Goal: Task Accomplishment & Management: Manage account settings

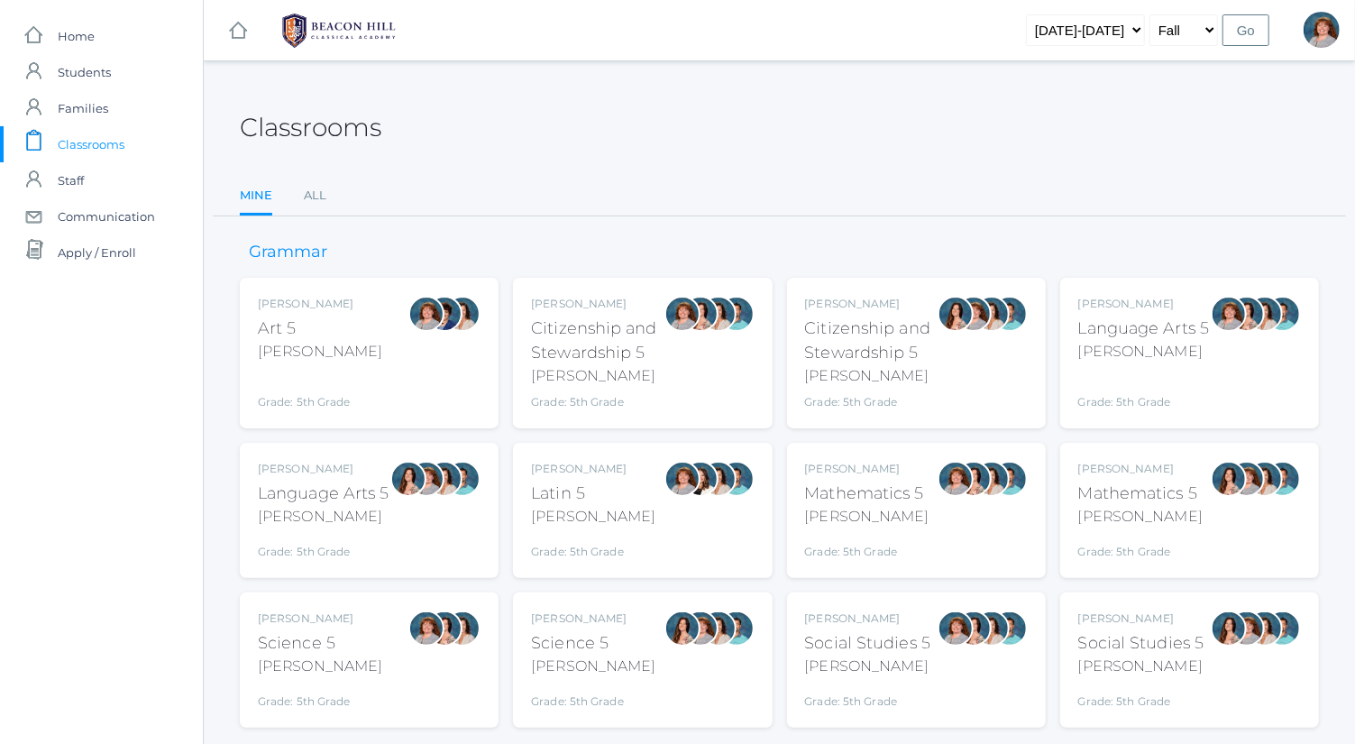
scroll to position [47, 0]
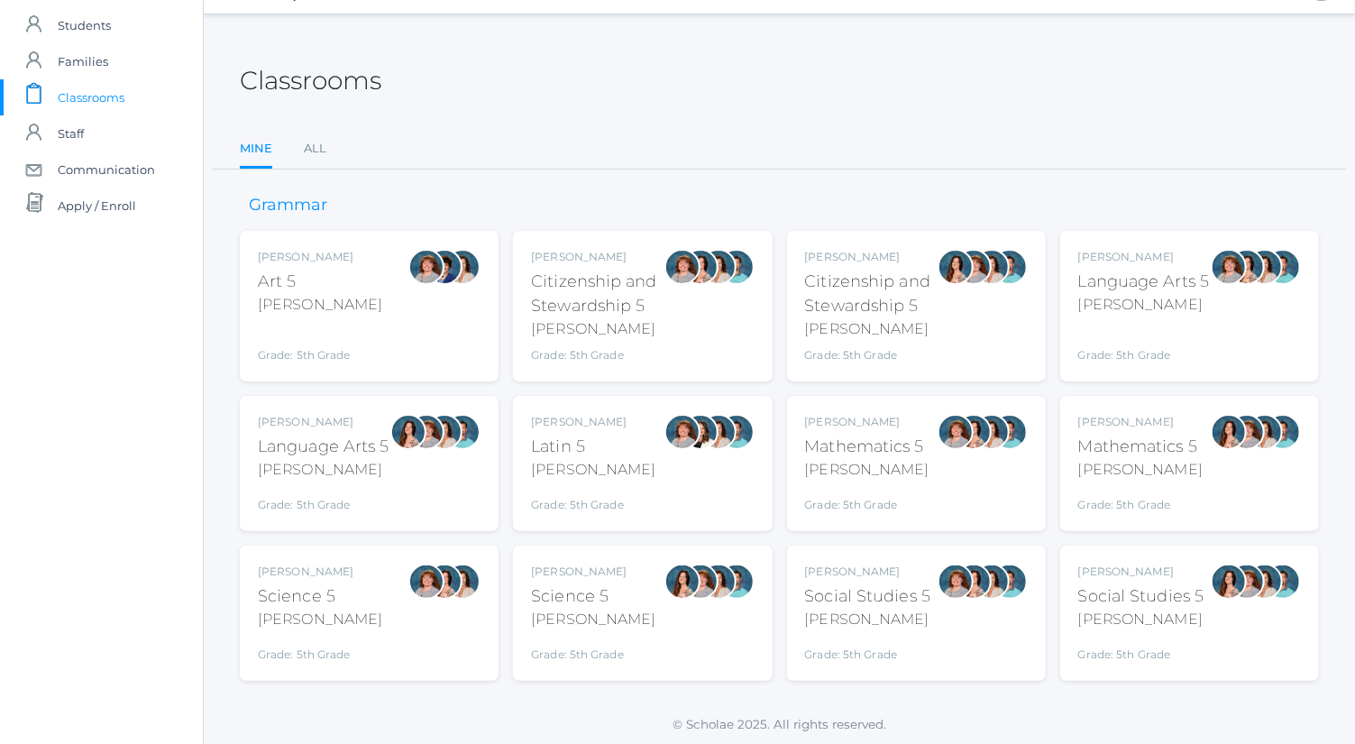
click at [904, 584] on div "Social Studies 5" at bounding box center [868, 596] width 126 height 24
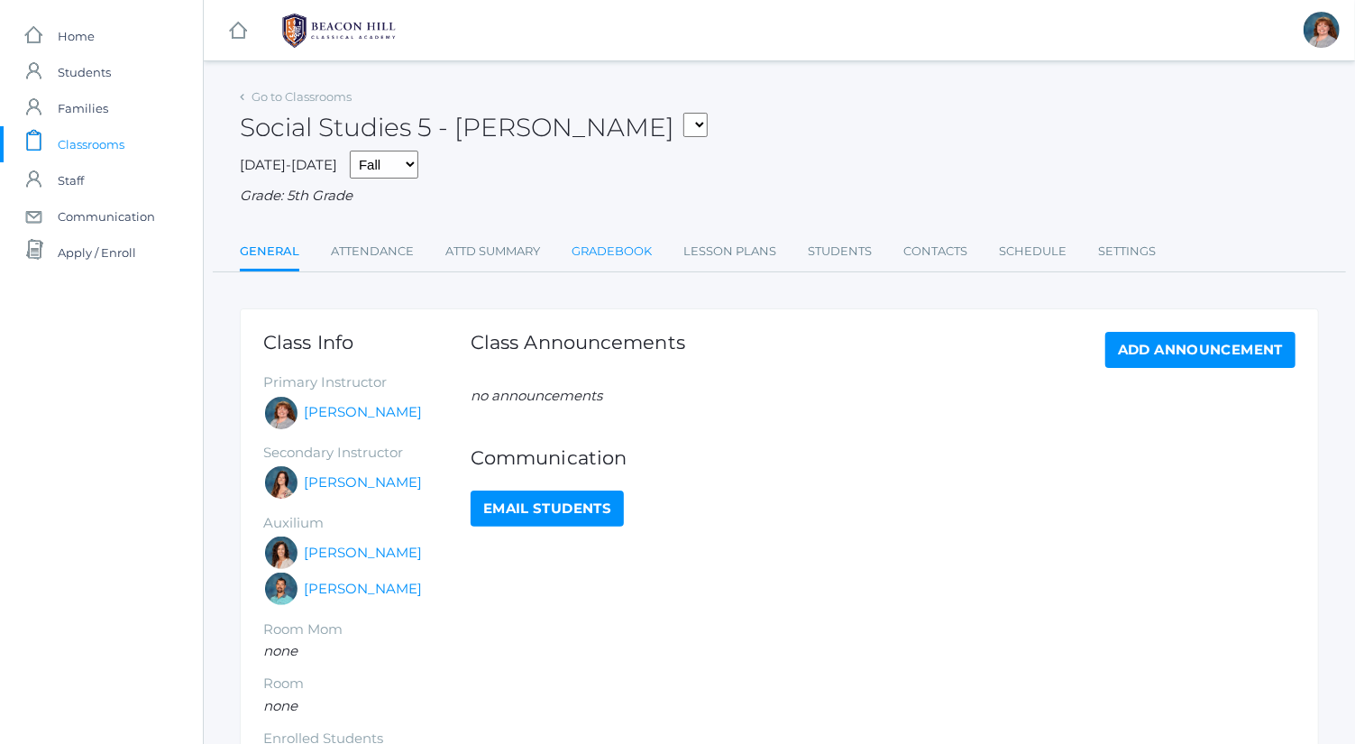
click at [631, 242] on link "Gradebook" at bounding box center [612, 252] width 80 height 36
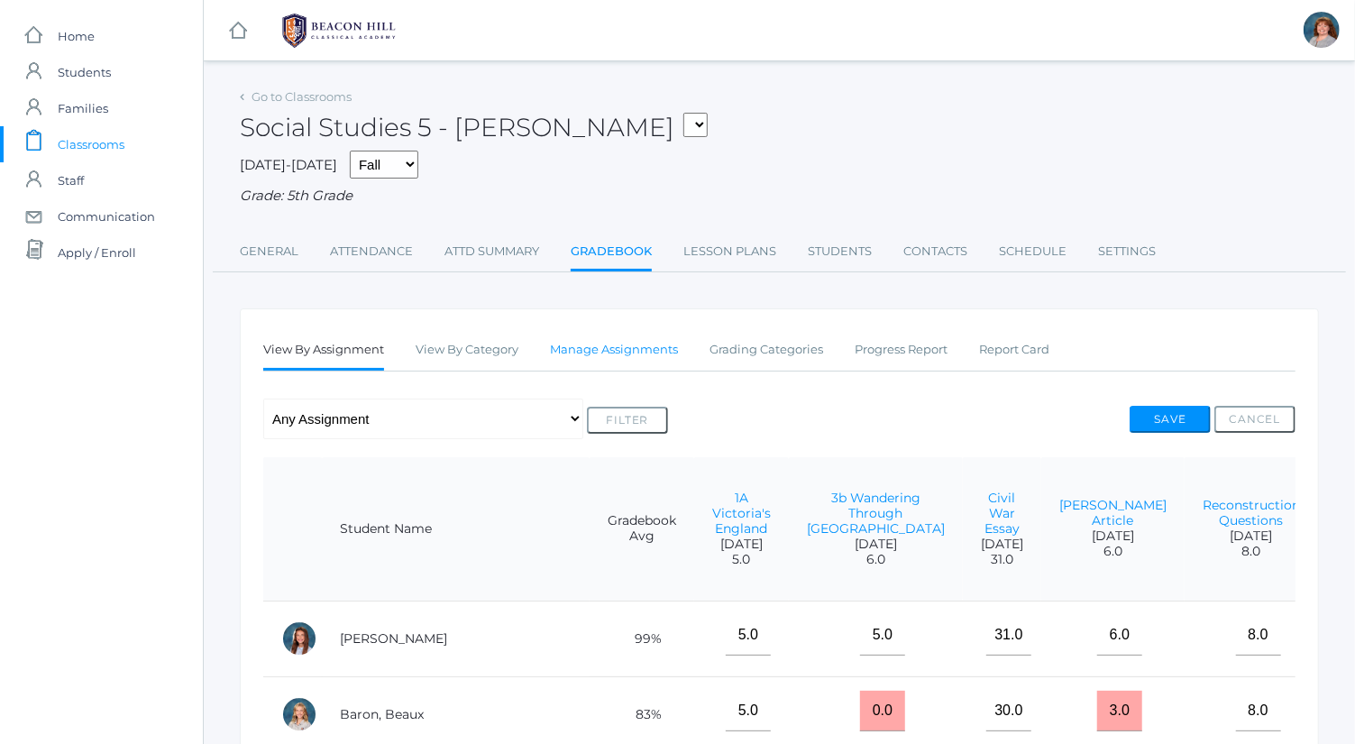
click at [642, 350] on link "Manage Assignments" at bounding box center [614, 350] width 128 height 36
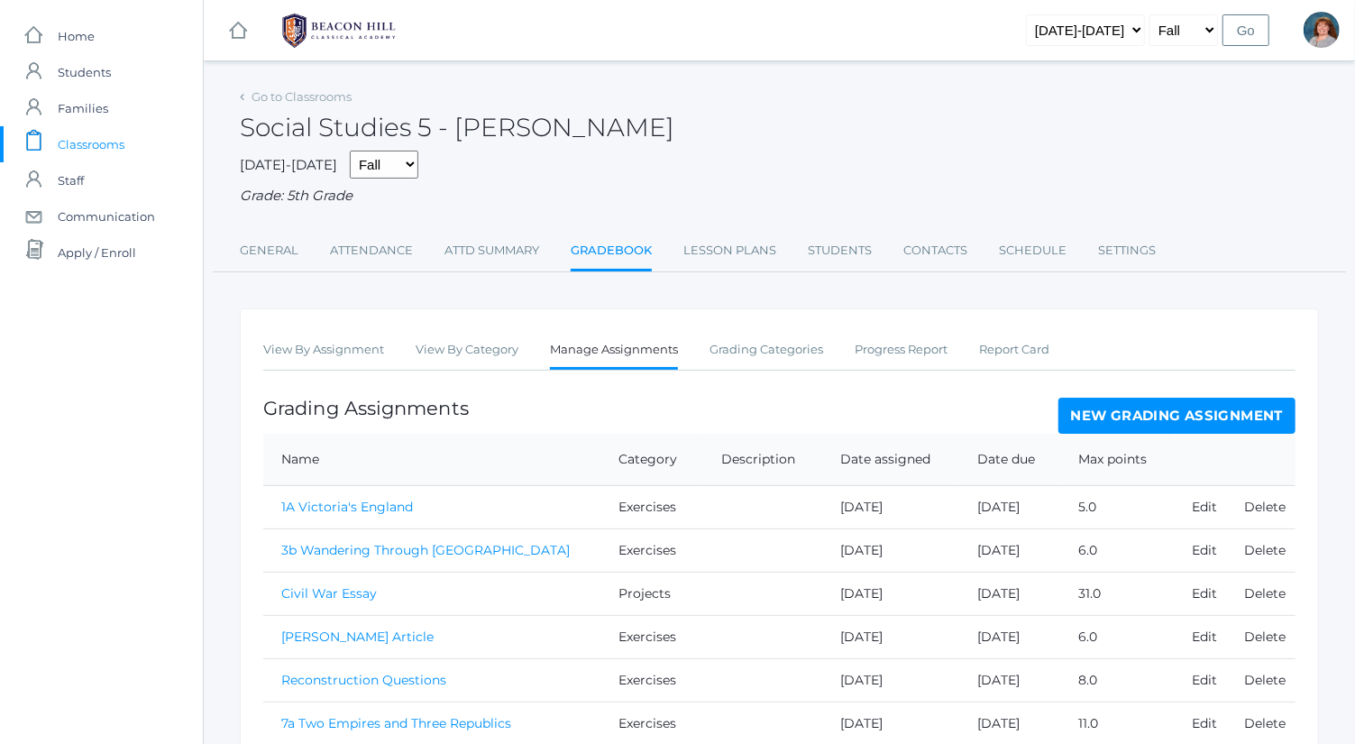
click at [1170, 414] on link "New Grading Assignment" at bounding box center [1177, 416] width 237 height 36
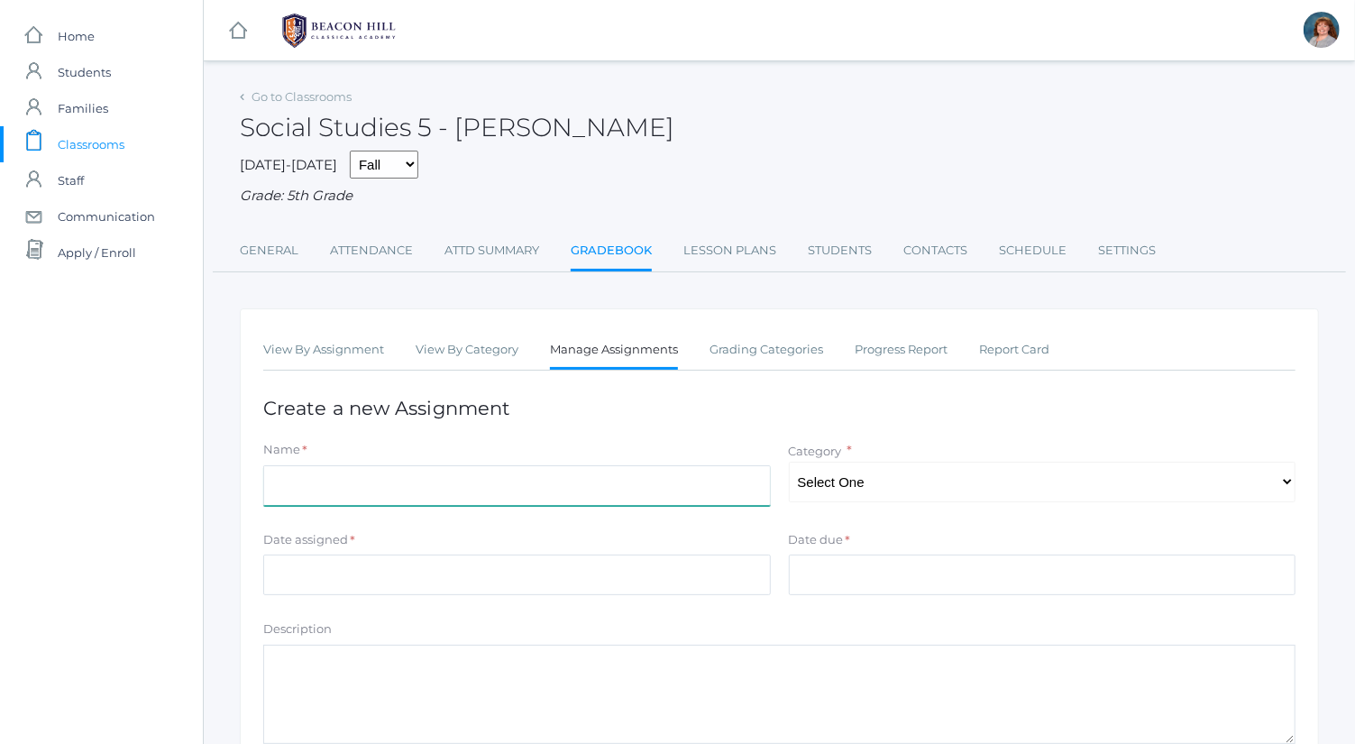
click at [624, 476] on input "Name" at bounding box center [517, 485] width 508 height 41
type input "Time Zones of [GEOGRAPHIC_DATA]"
click at [821, 495] on select "Select One Exercises Tests Projects" at bounding box center [1043, 482] width 508 height 41
select select "1048"
click at [789, 462] on select "Select One Exercises Tests Projects" at bounding box center [1043, 482] width 508 height 41
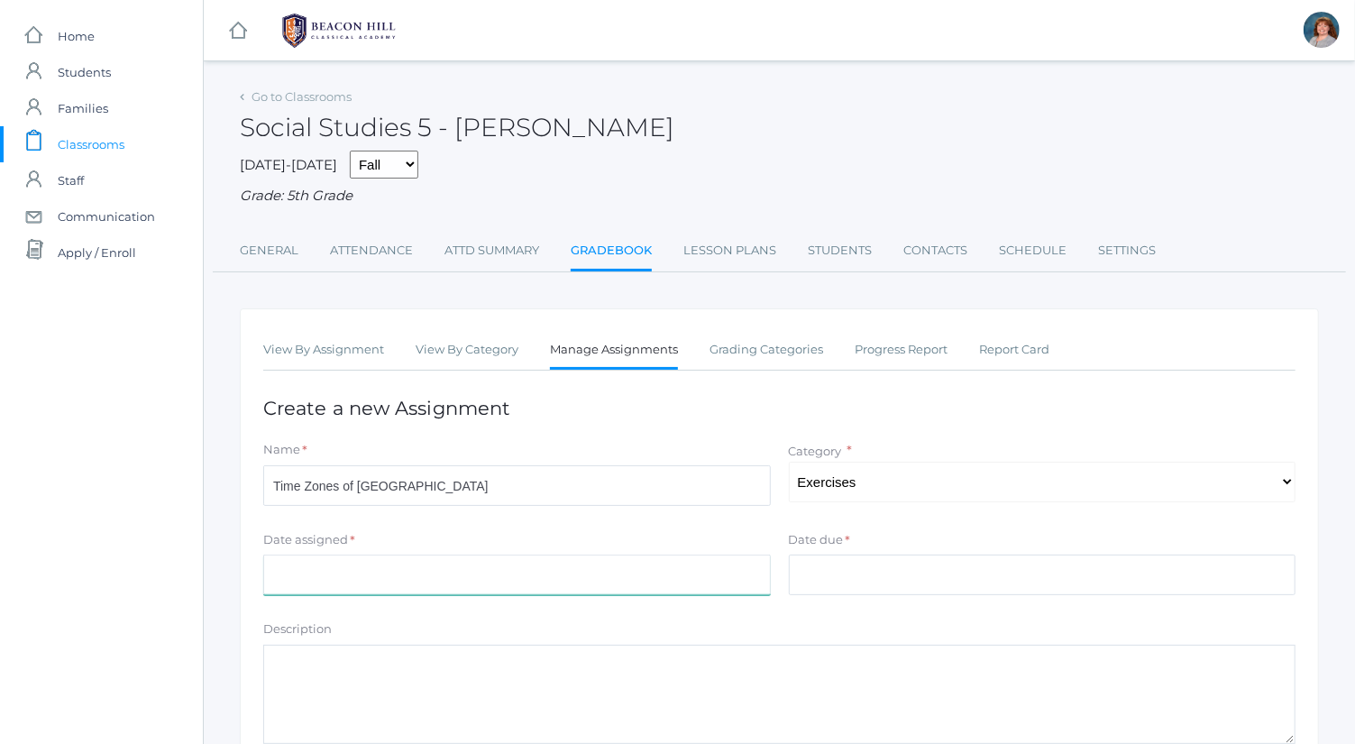
click at [740, 577] on input "Date assigned" at bounding box center [517, 575] width 508 height 41
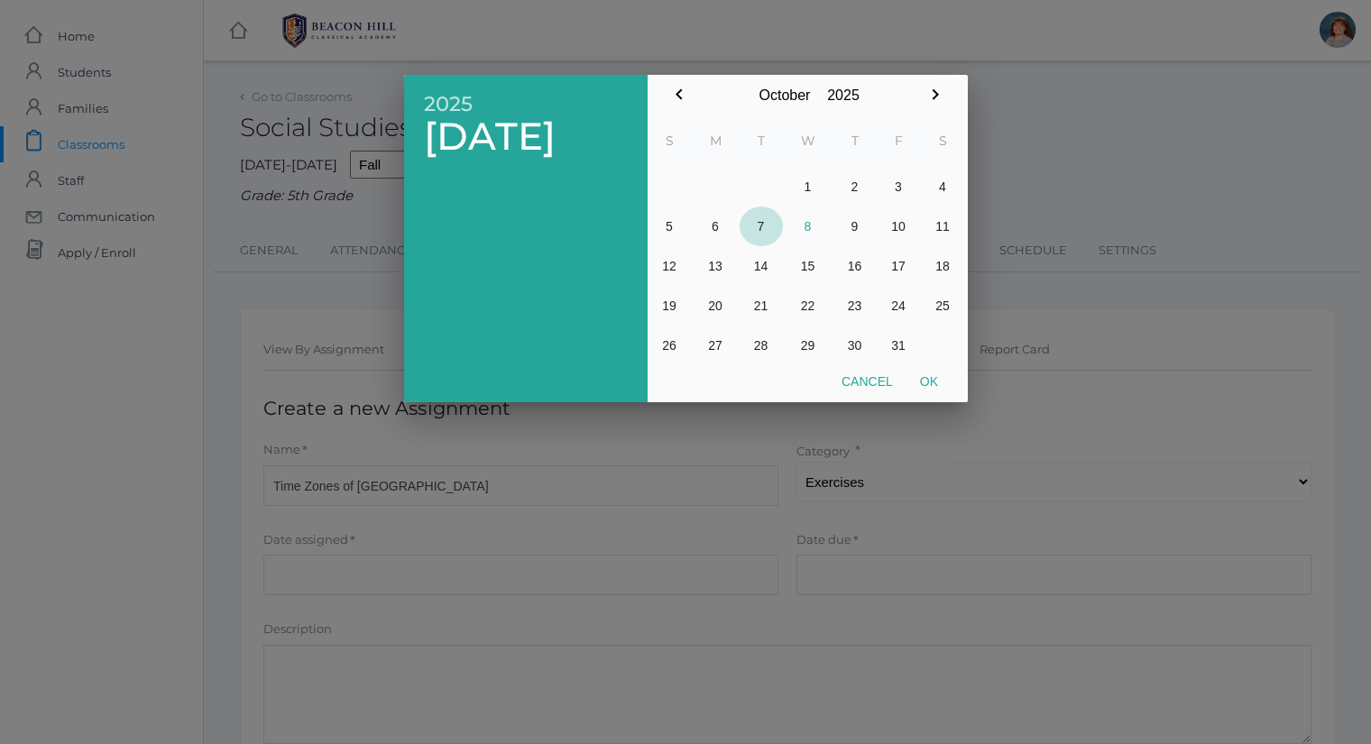
click at [770, 217] on button "7" at bounding box center [760, 226] width 43 height 40
click at [938, 384] on button "Ok" at bounding box center [928, 381] width 45 height 32
type input "[DATE]"
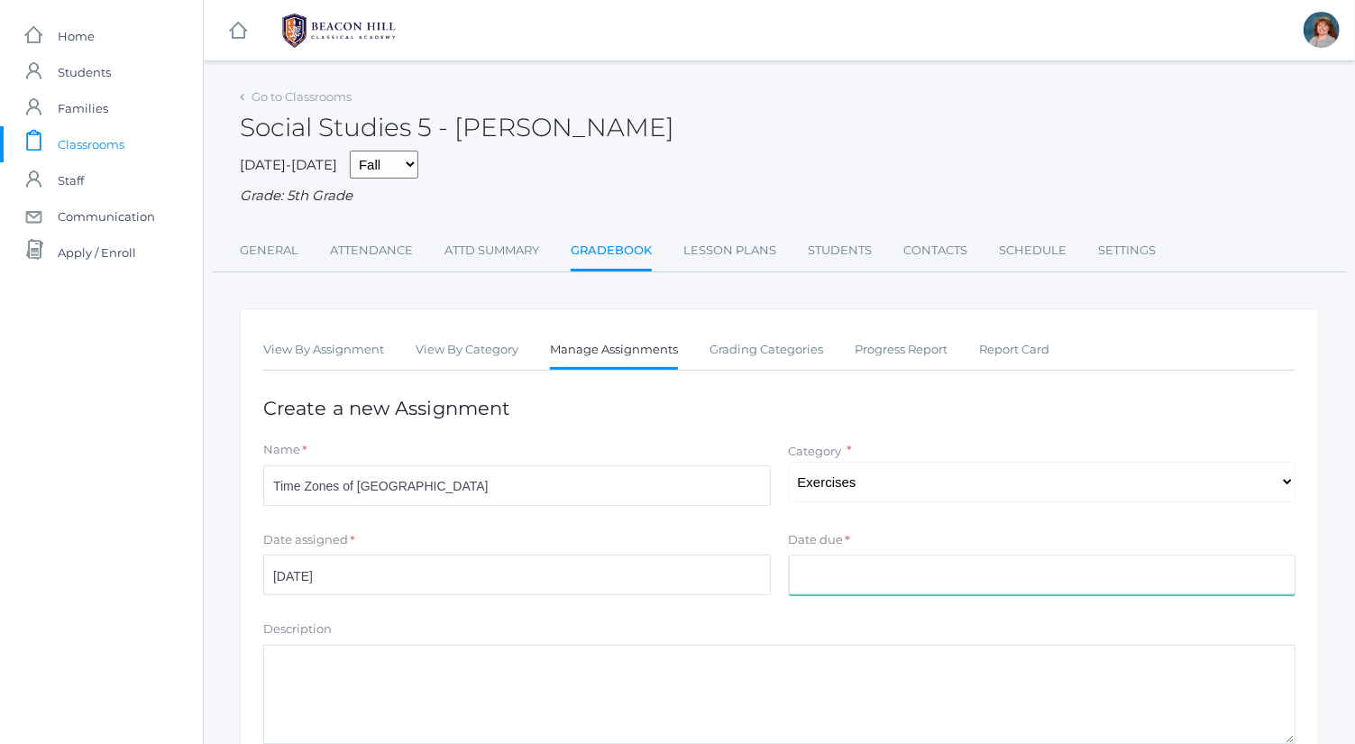
click at [926, 555] on input "Date due" at bounding box center [1043, 575] width 508 height 41
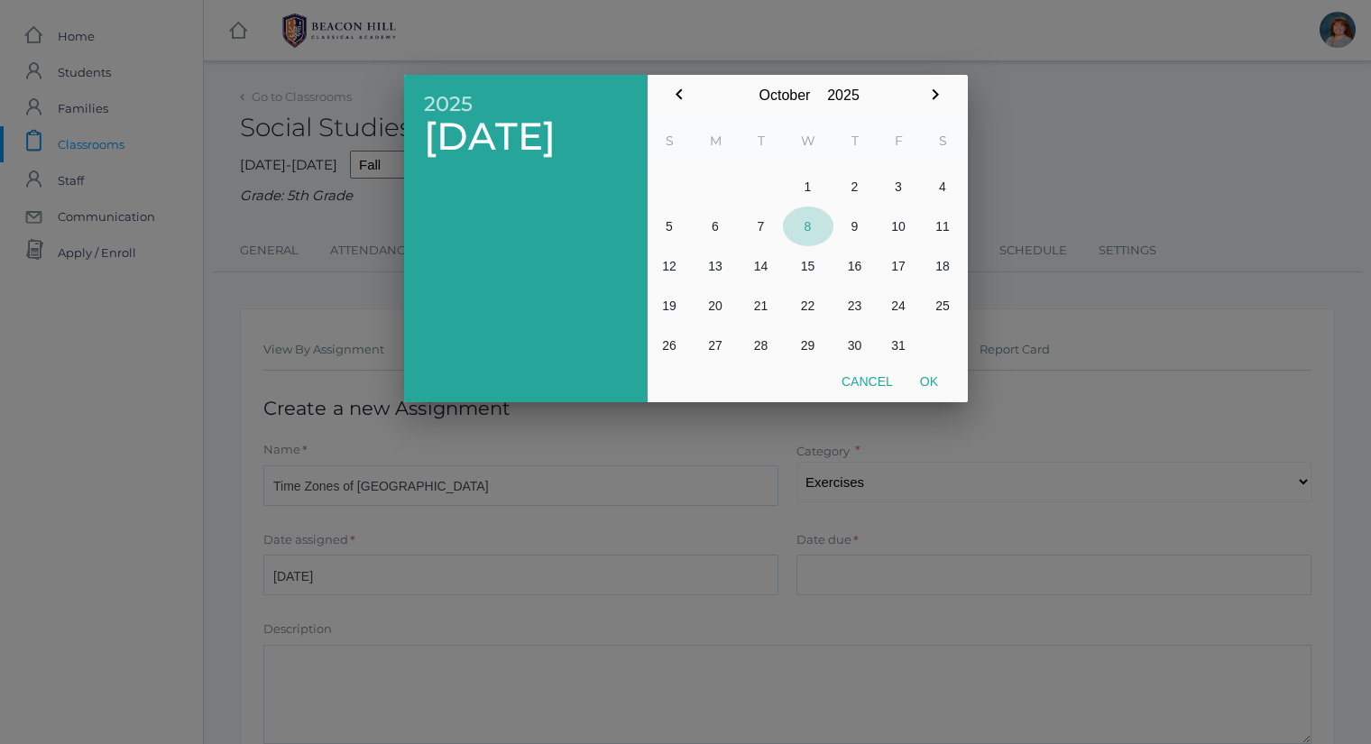
click at [812, 213] on button "8" at bounding box center [808, 226] width 50 height 40
click at [933, 383] on button "Ok" at bounding box center [928, 381] width 45 height 32
type input "[DATE]"
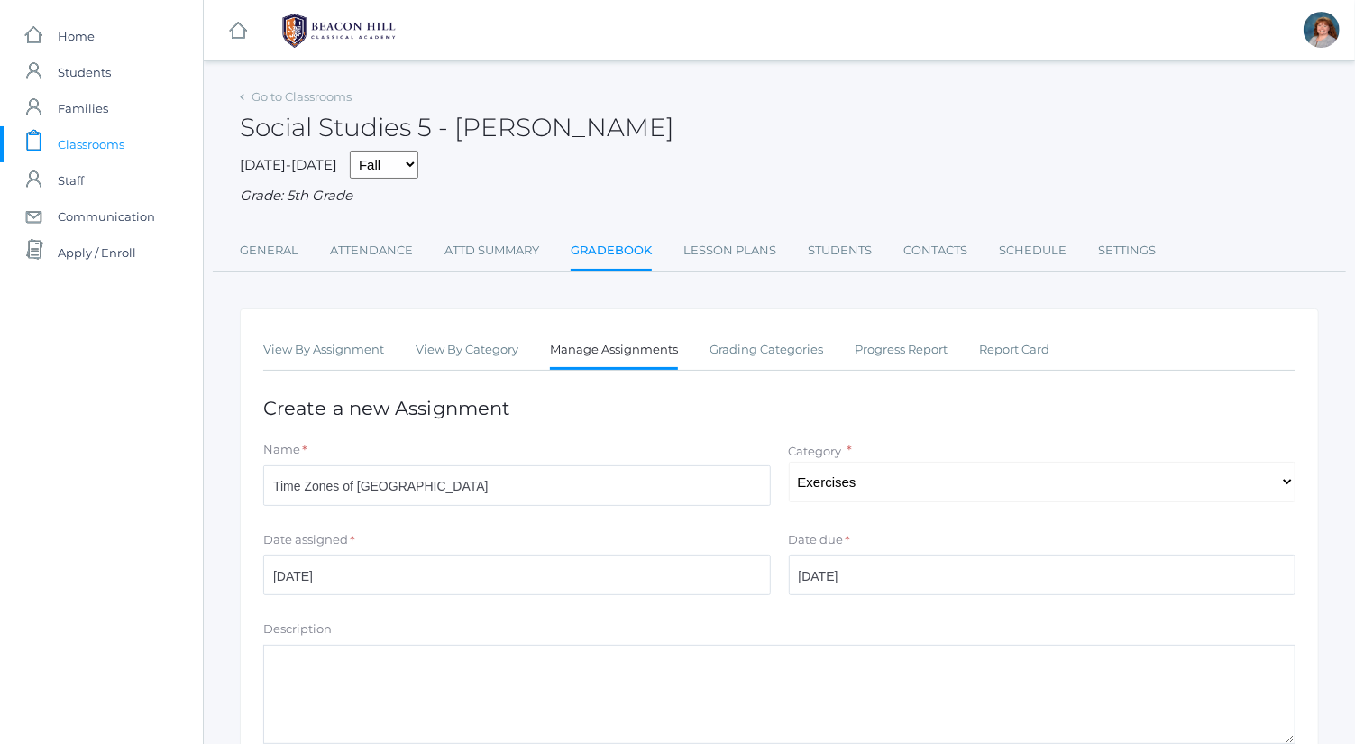
scroll to position [244, 0]
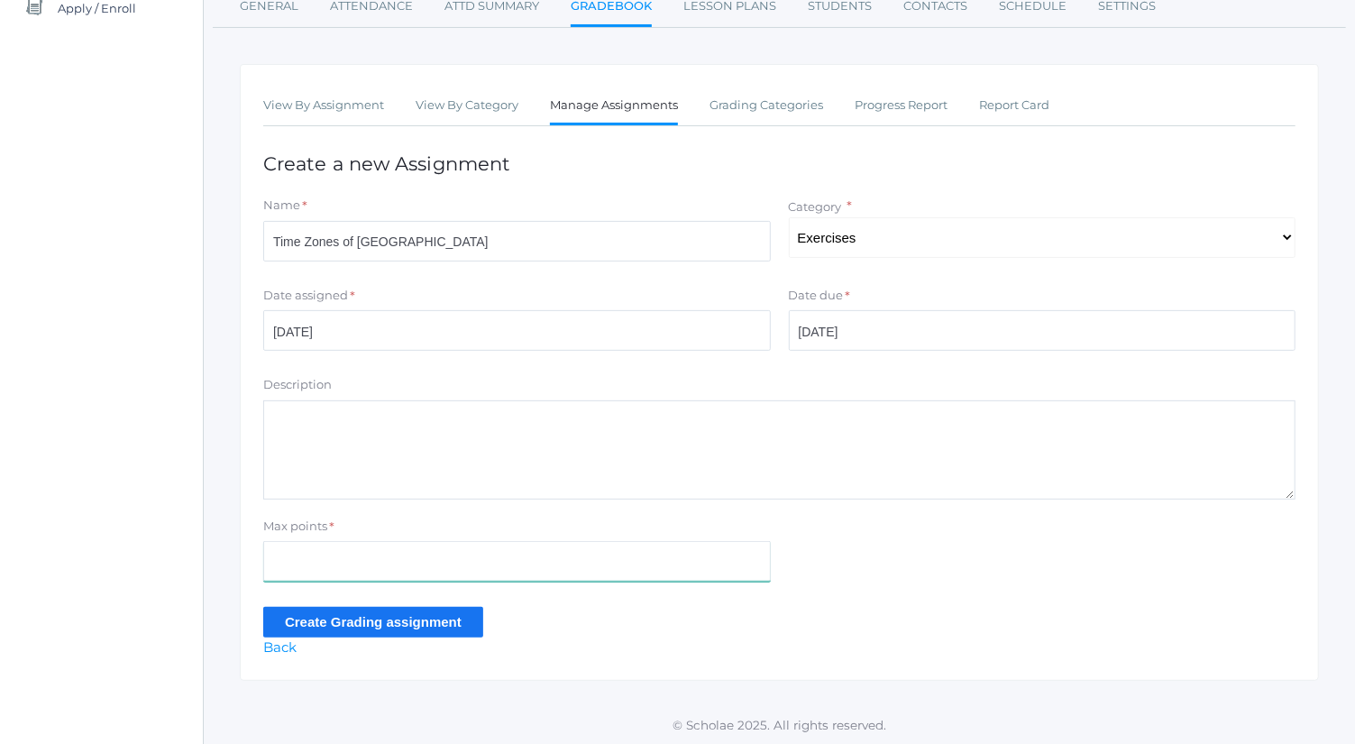
click at [448, 568] on input "Max points" at bounding box center [517, 561] width 508 height 41
type input "21"
click at [435, 628] on input "Create Grading assignment" at bounding box center [373, 622] width 220 height 30
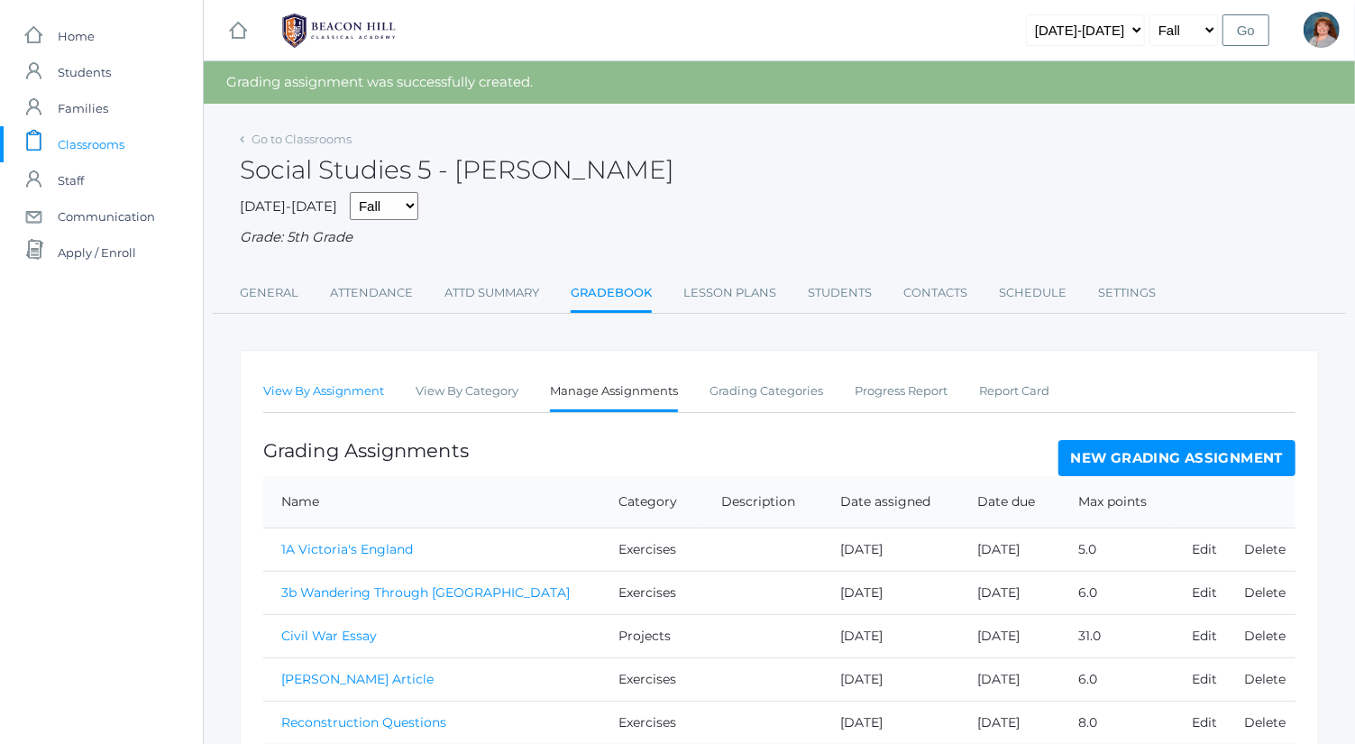
click at [333, 402] on link "View By Assignment" at bounding box center [323, 391] width 121 height 36
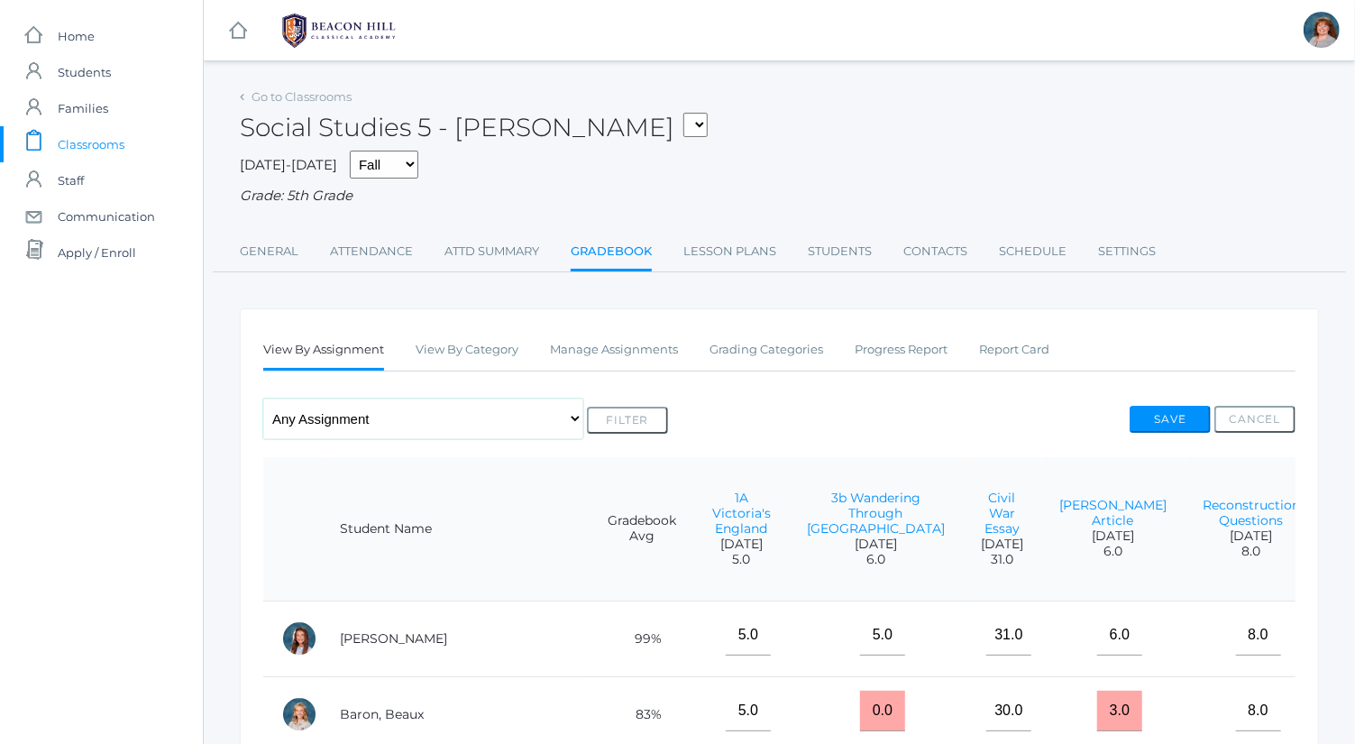
click at [417, 426] on select "Any Assignment Category: Exercises - Reconstruction Questions - 3b Wandering Th…" at bounding box center [423, 419] width 320 height 41
select select "10338"
click at [263, 399] on select "Any Assignment Category: Exercises - Reconstruction Questions - 3b Wandering Th…" at bounding box center [423, 419] width 320 height 41
click at [587, 417] on button "Filter" at bounding box center [627, 420] width 81 height 27
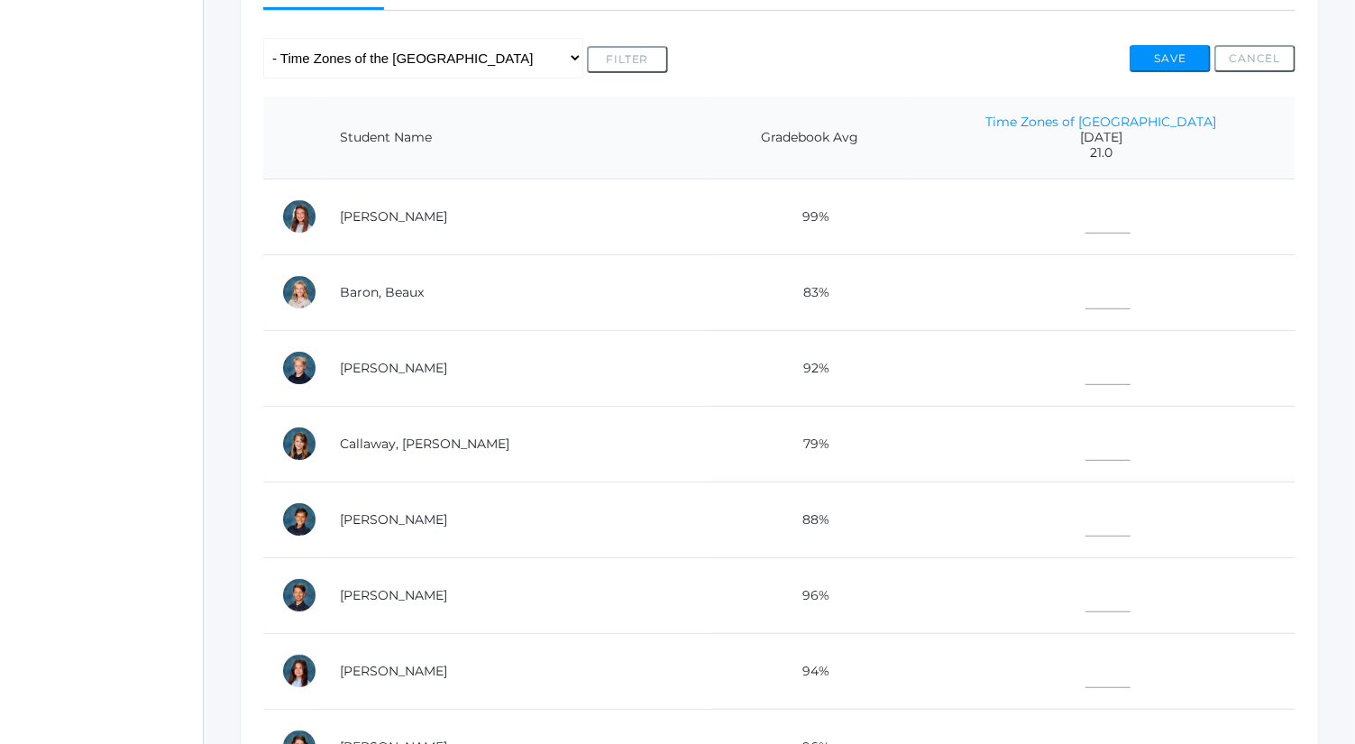
scroll to position [365, 0]
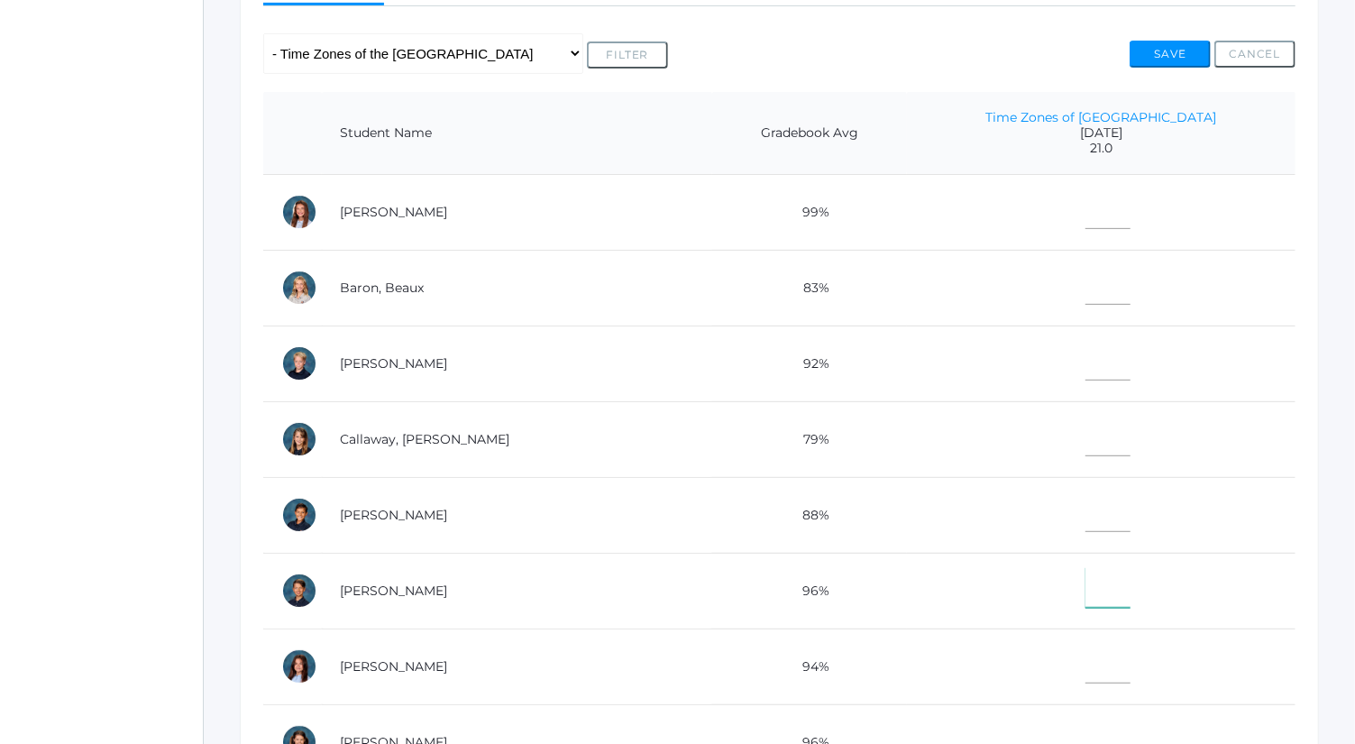
click at [1086, 575] on input"] "text" at bounding box center [1108, 587] width 45 height 41
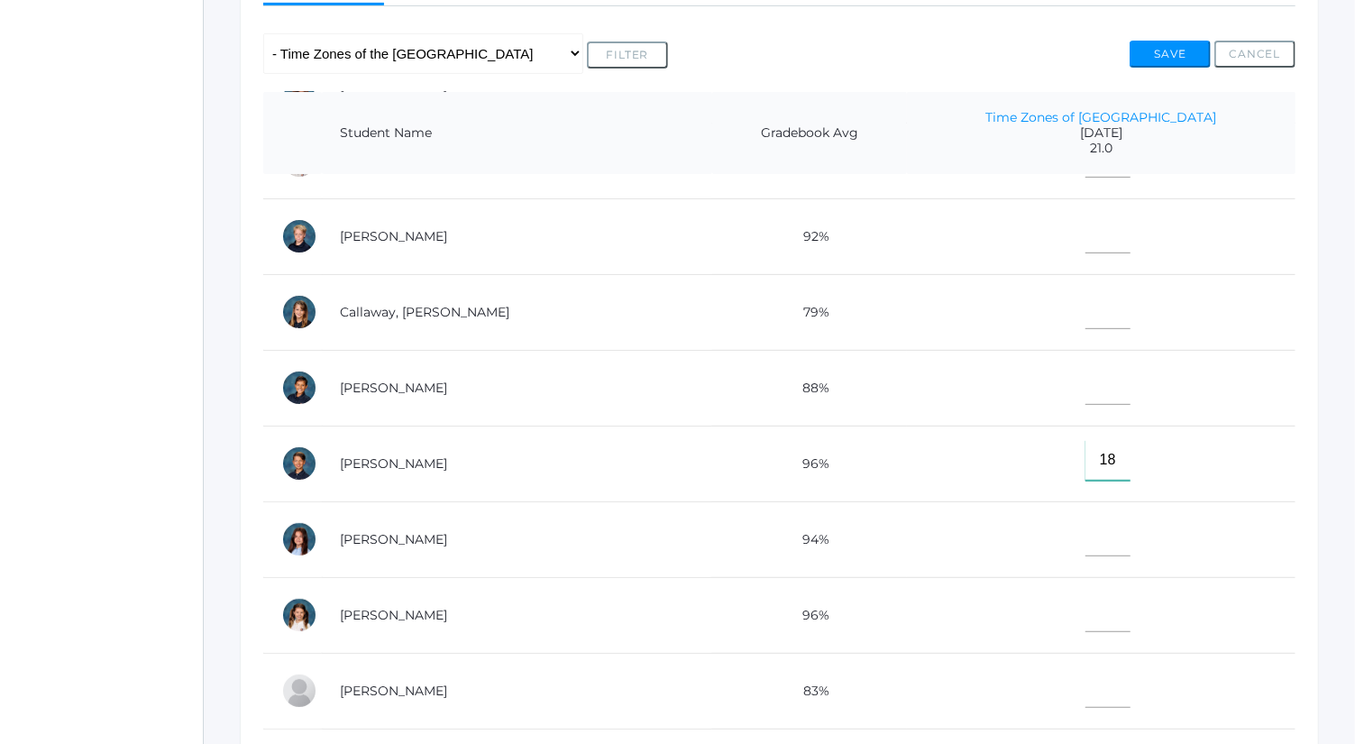
scroll to position [151, 0]
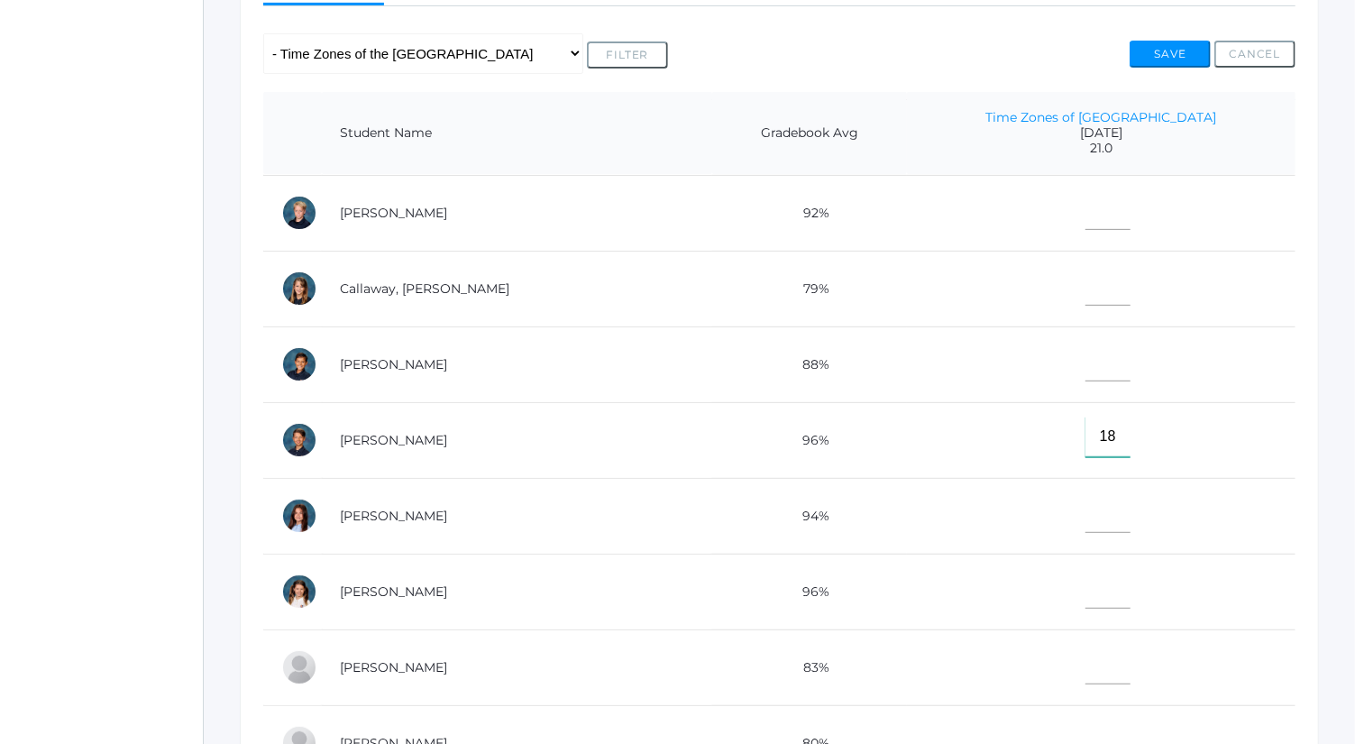
type input"] "18"
click at [1092, 720] on input"] "text" at bounding box center [1108, 740] width 45 height 41
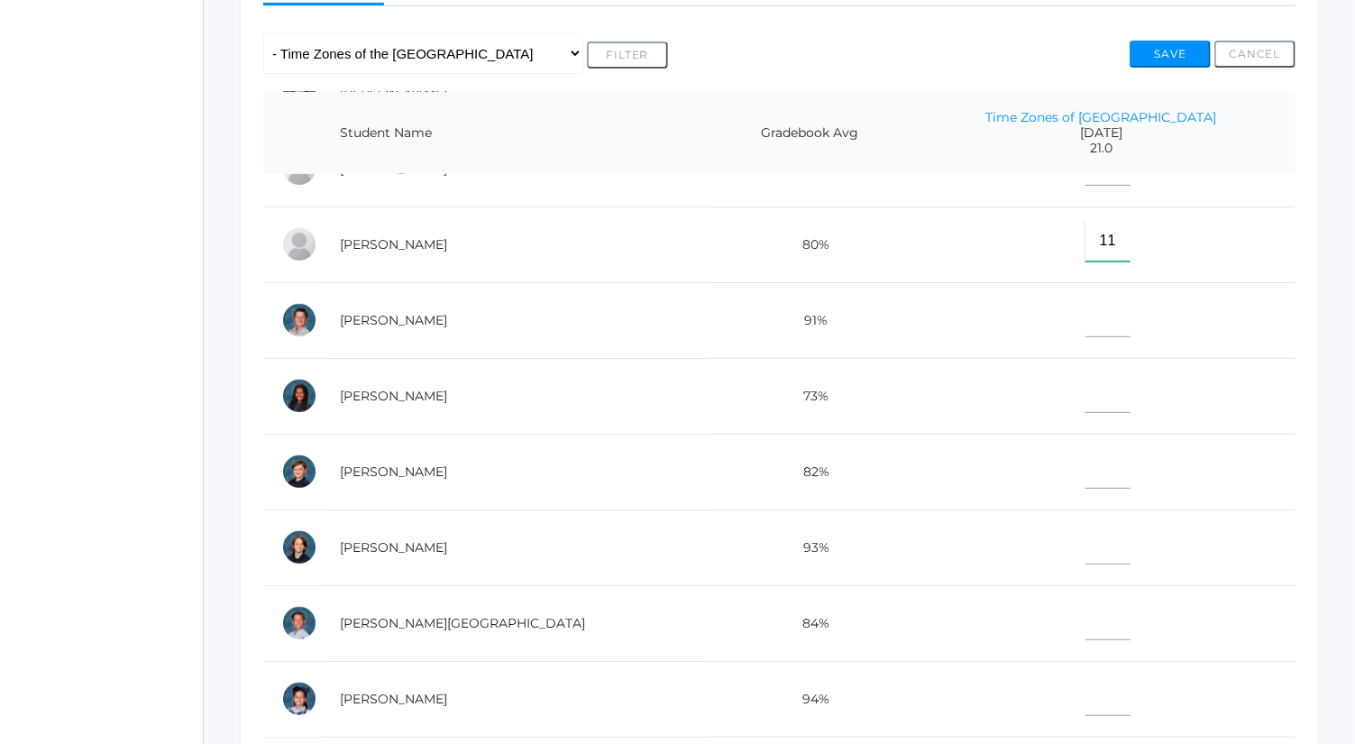
scroll to position [573, 0]
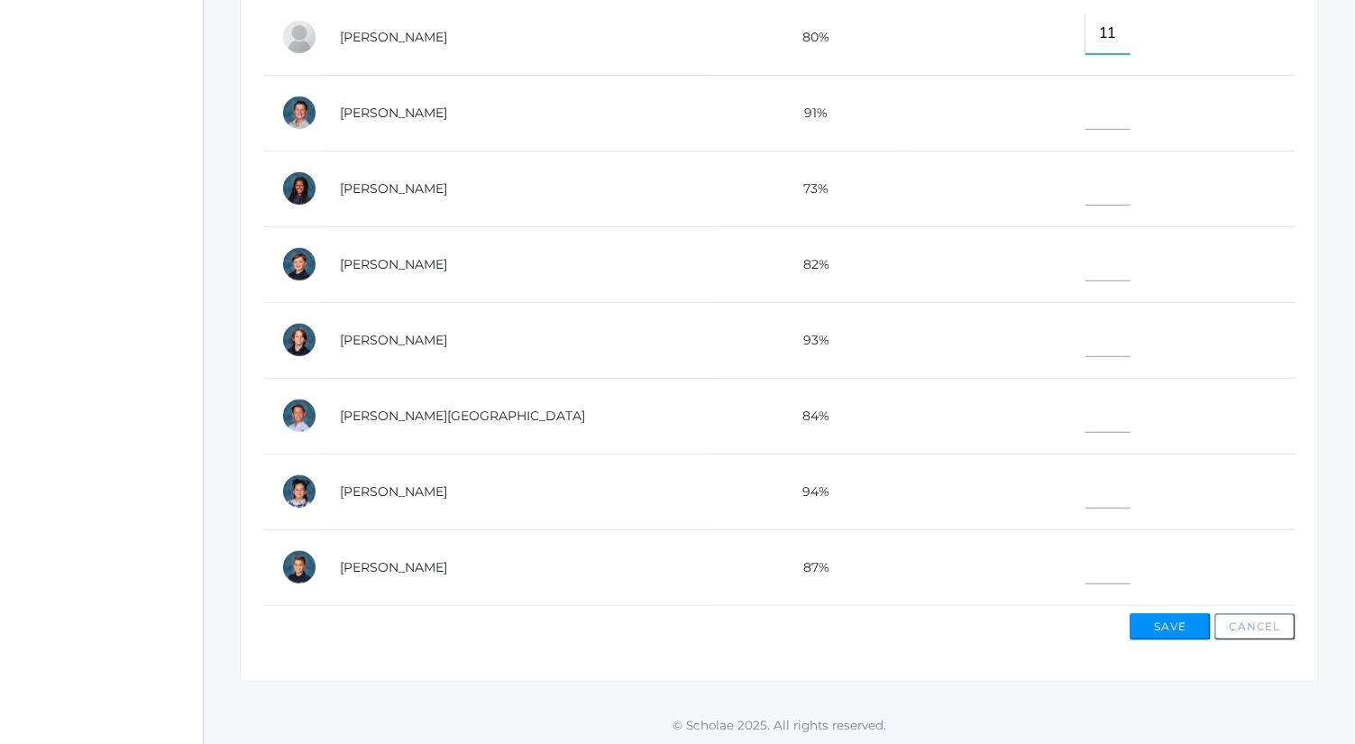
type input"] "11"
click at [1104, 468] on input"] "text" at bounding box center [1108, 488] width 45 height 41
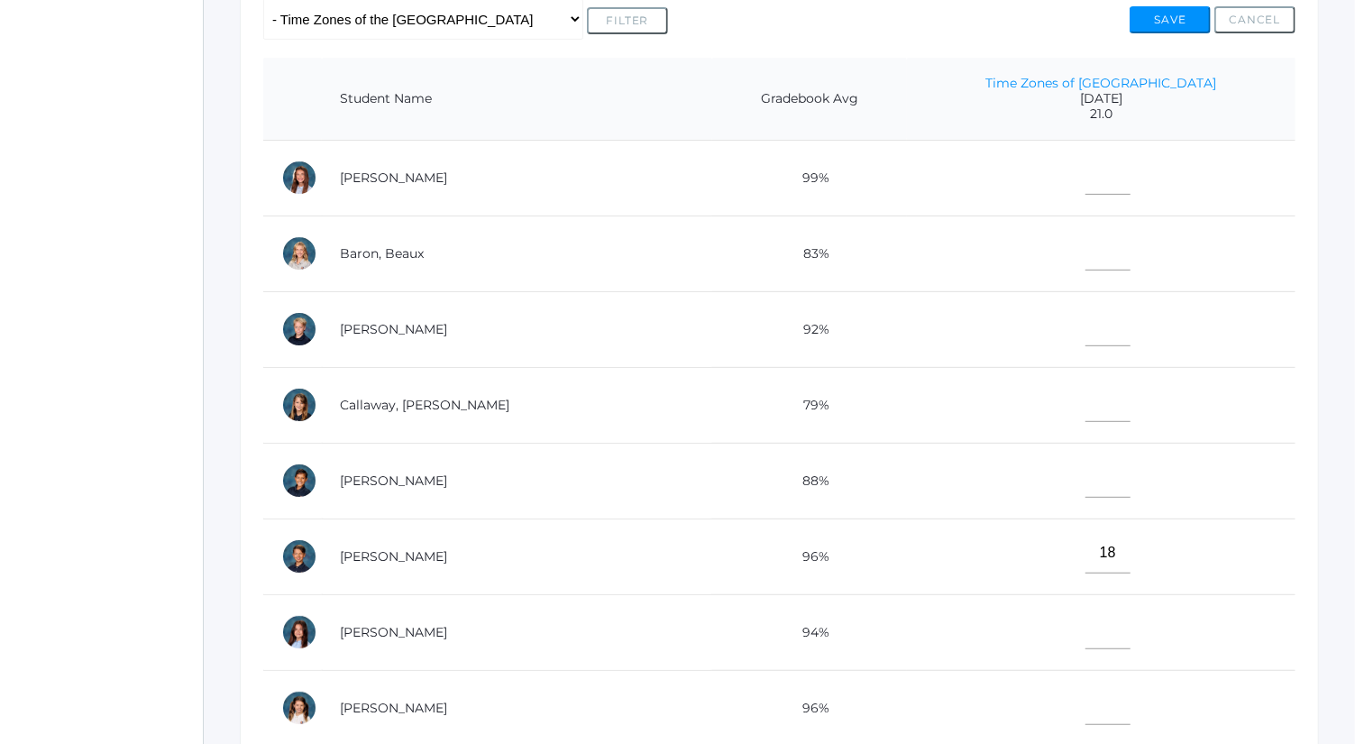
scroll to position [398, 0]
type input"] "14"
click at [1086, 318] on input"] "text" at bounding box center [1108, 327] width 45 height 41
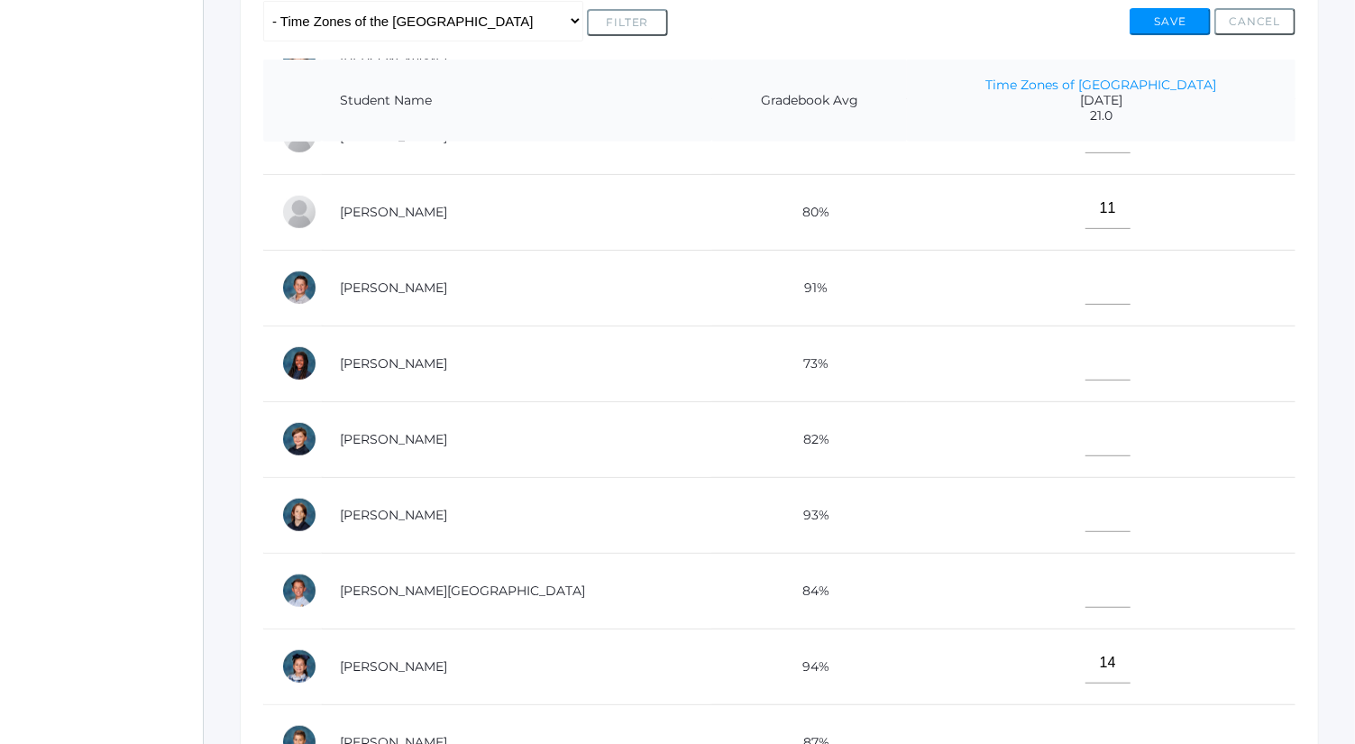
type input"] "17"
click at [1086, 719] on input"] "text" at bounding box center [1108, 739] width 45 height 41
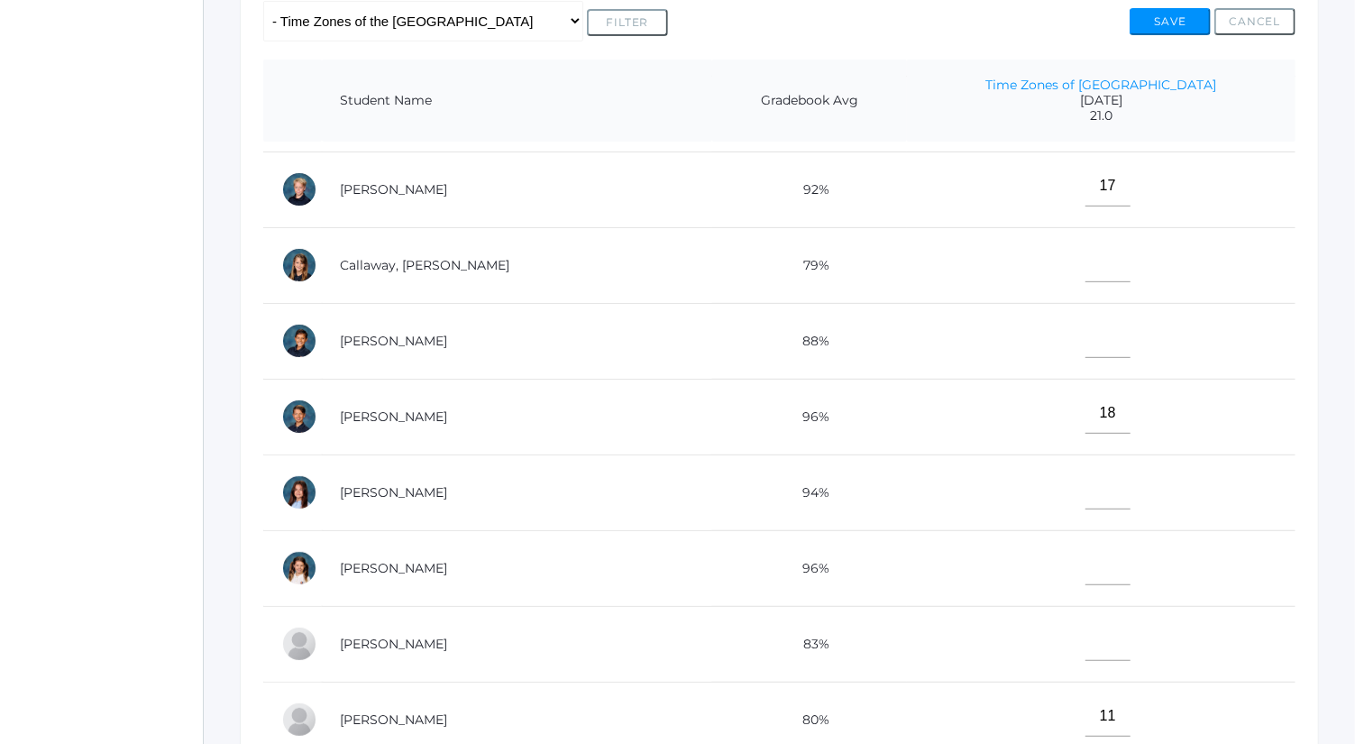
scroll to position [0, 0]
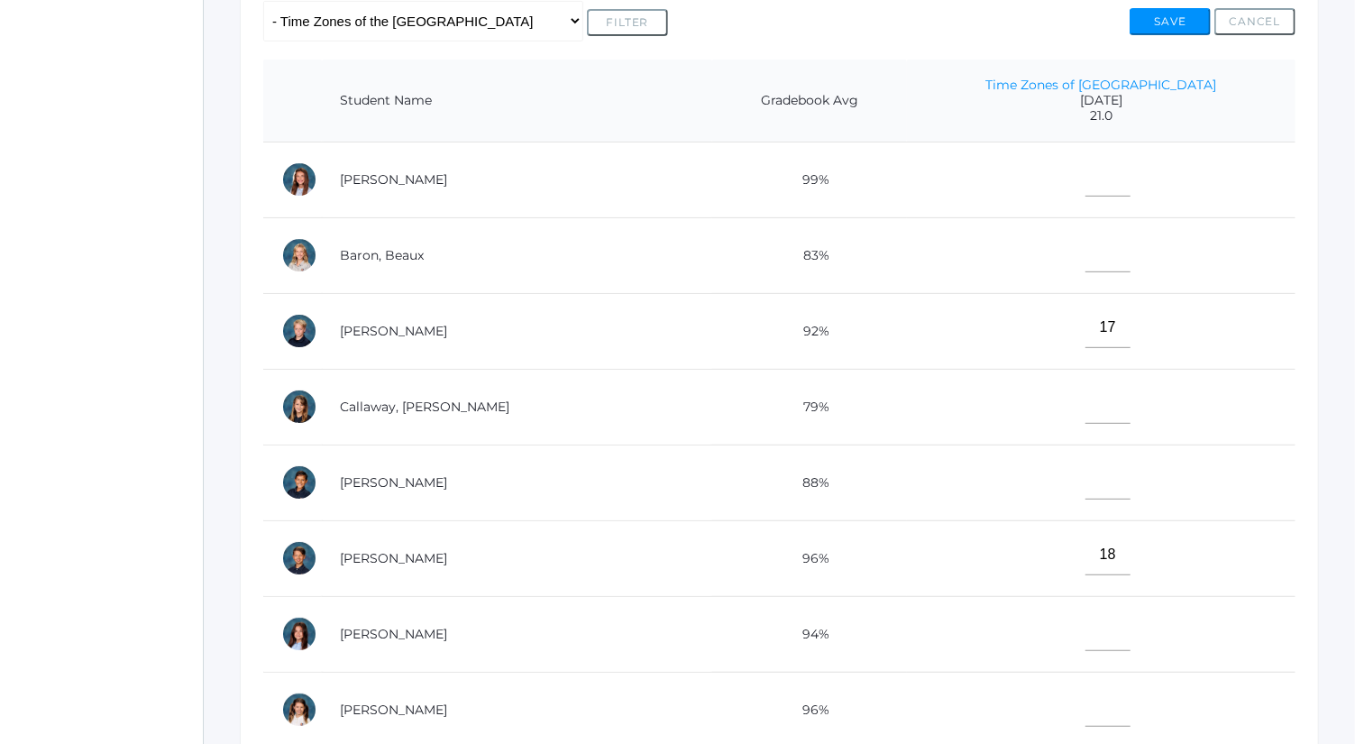
type input"] "20.5"
click at [1086, 477] on input"] "text" at bounding box center [1108, 479] width 45 height 41
type input"] "10"
click at [1072, 656] on td at bounding box center [1101, 634] width 389 height 76
click at [1086, 610] on input"] "text" at bounding box center [1108, 630] width 45 height 41
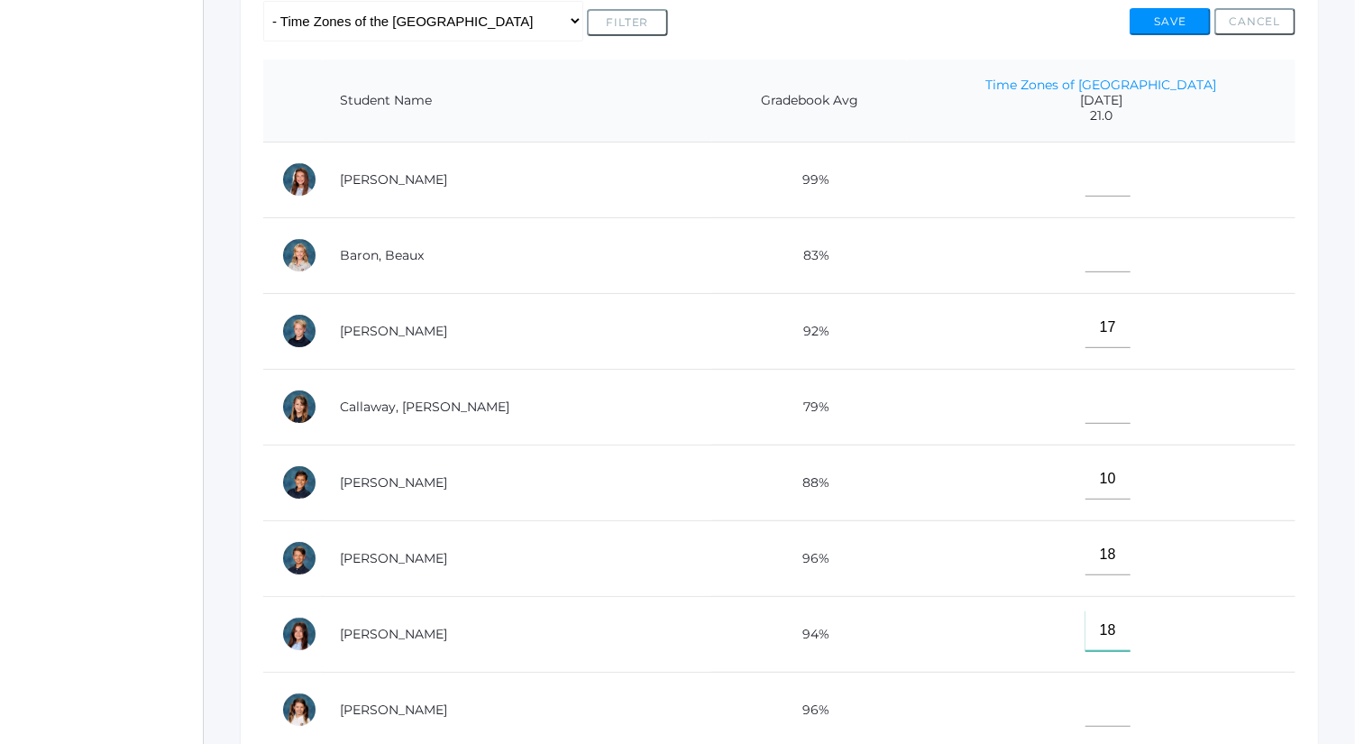
type input"] "18"
click at [1177, 23] on button "Save" at bounding box center [1170, 21] width 81 height 27
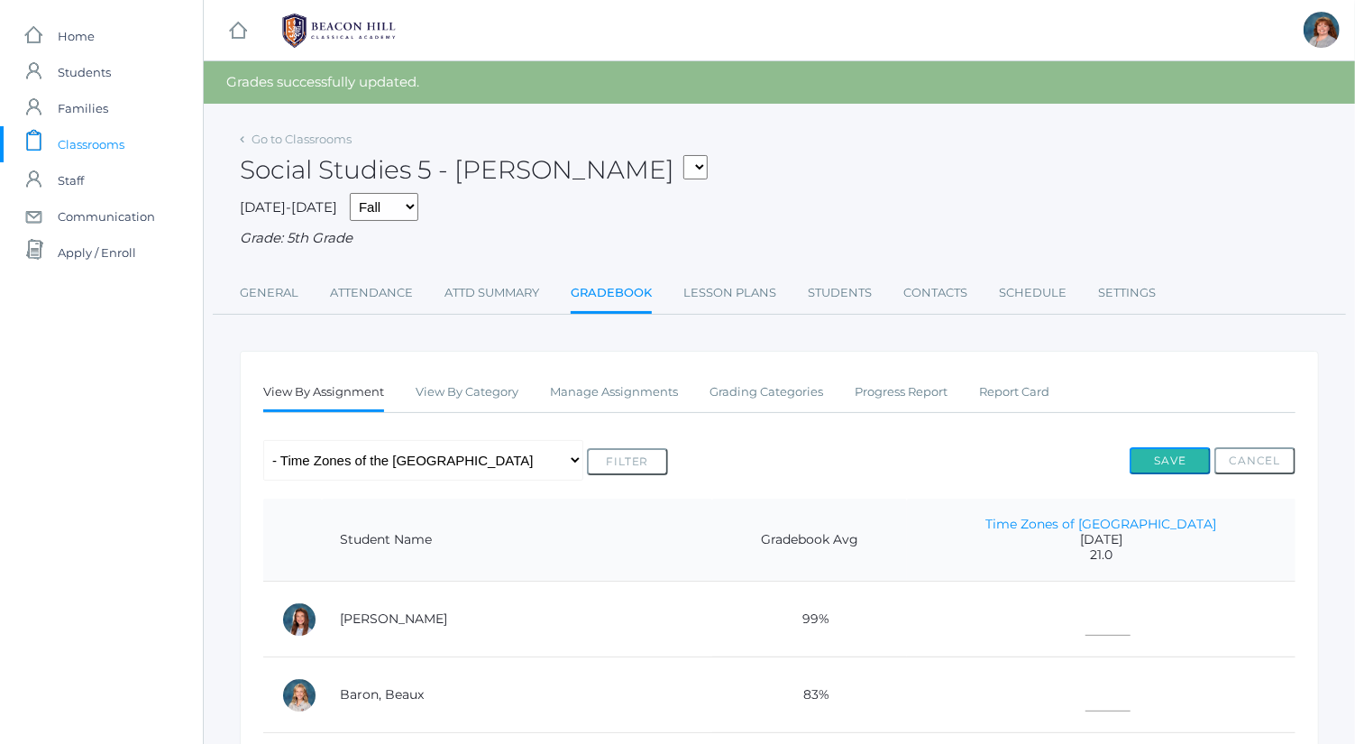
click at [1190, 455] on button "Save" at bounding box center [1170, 460] width 81 height 27
click at [495, 451] on select "Any Assignment Category: Exercises - Reconstruction Questions - 3b Wandering Th…" at bounding box center [423, 460] width 320 height 41
select select "10267"
click at [263, 440] on select "Any Assignment Category: Exercises - Reconstruction Questions - 3b Wandering Th…" at bounding box center [423, 460] width 320 height 41
click at [587, 470] on button "Filter" at bounding box center [627, 461] width 81 height 27
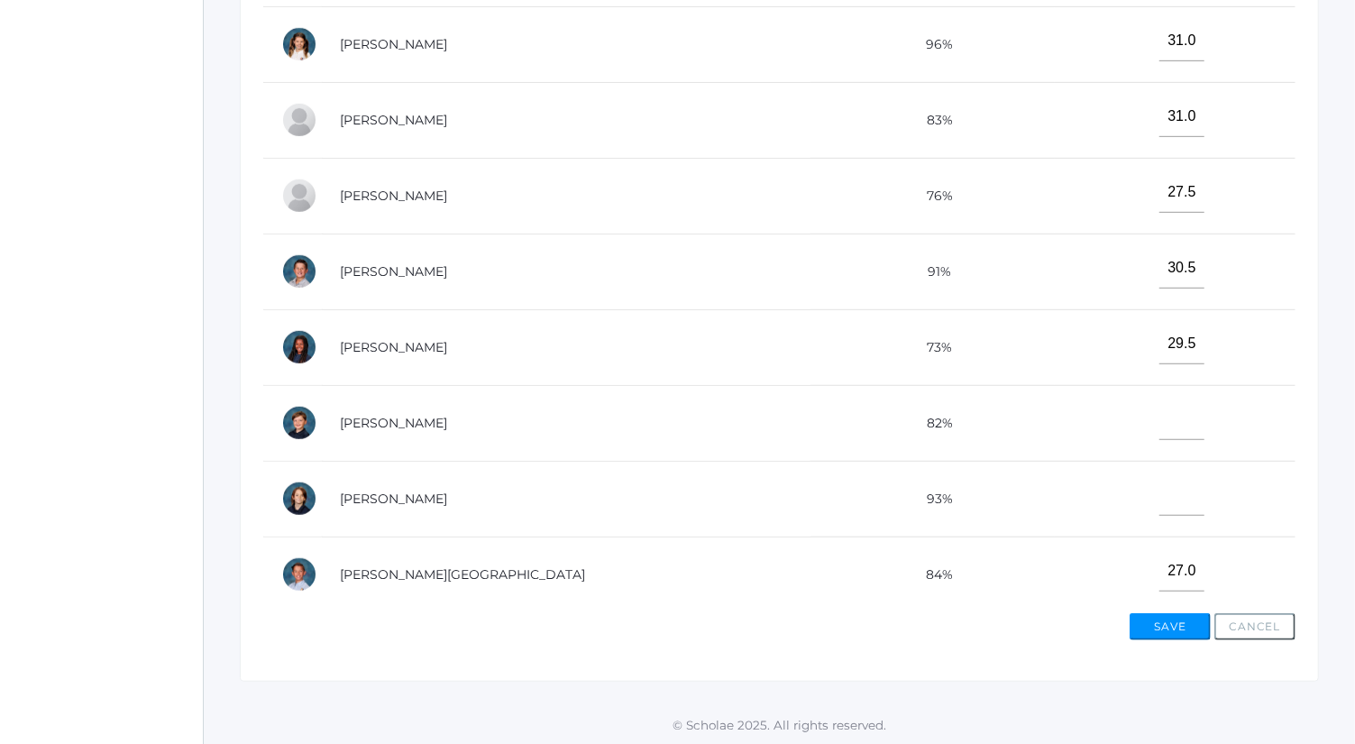
scroll to position [656, 0]
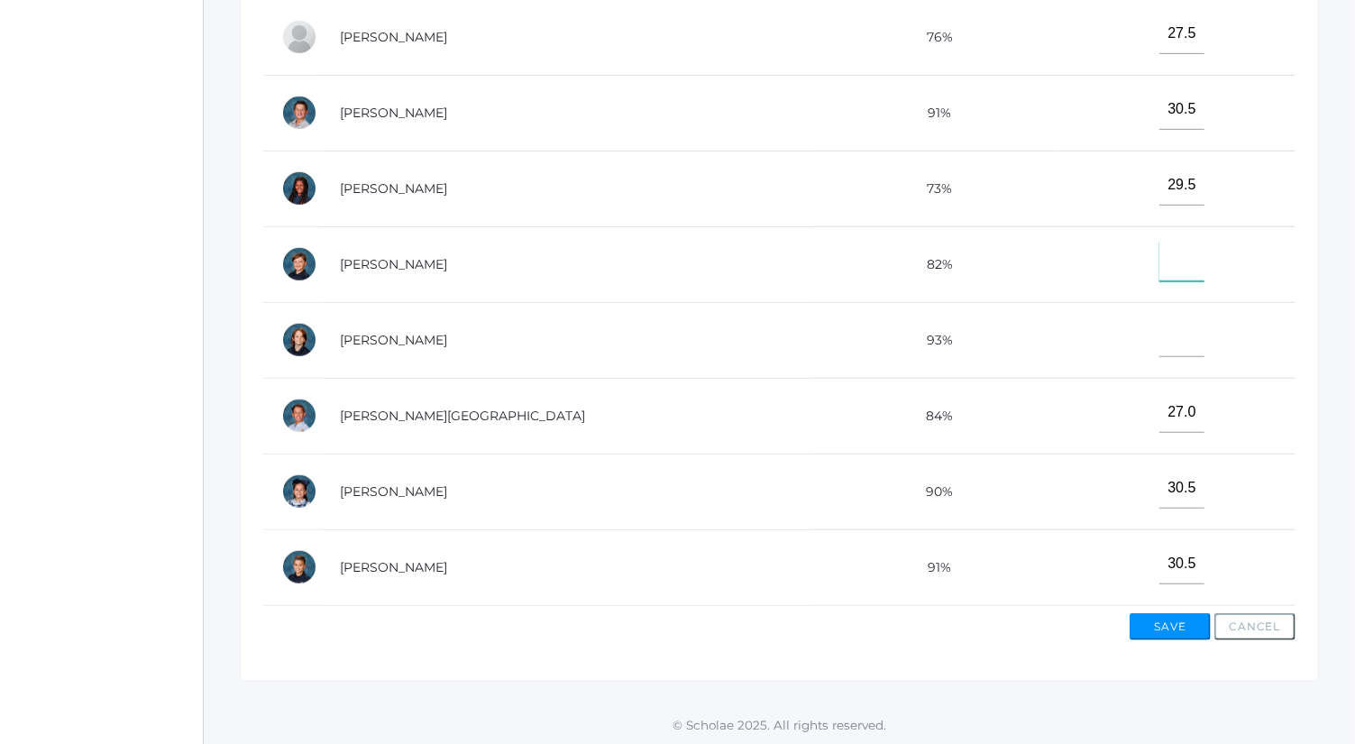
click at [1160, 241] on input"] "text" at bounding box center [1182, 261] width 45 height 41
type input"] "31"
drag, startPoint x: 1195, startPoint y: 642, endPoint x: 1188, endPoint y: 624, distance: 19.4
click at [1188, 624] on div "View By Assignment View By Category Manage Assignments Grading Categories Progr…" at bounding box center [779, 209] width 1079 height 946
click at [1188, 624] on button "Save" at bounding box center [1170, 626] width 81 height 27
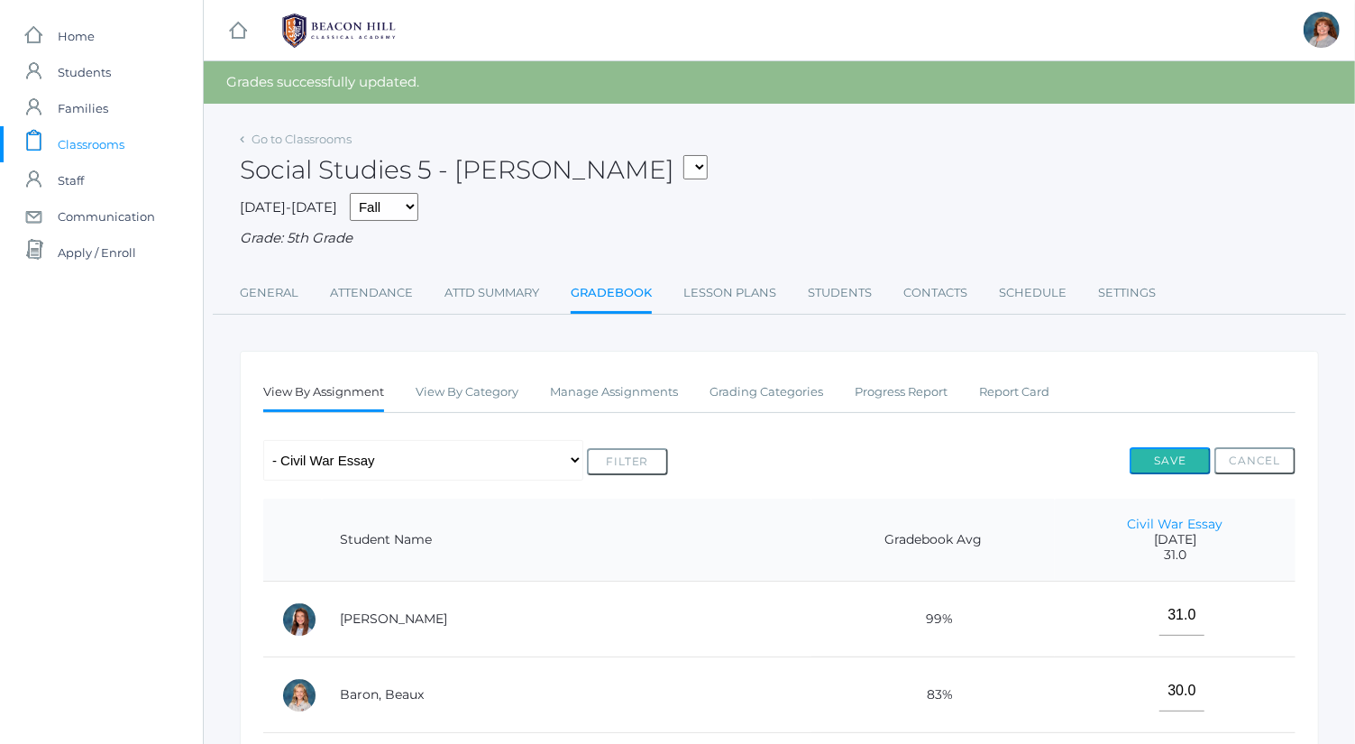
click at [1159, 469] on button "Save" at bounding box center [1170, 460] width 81 height 27
click at [397, 459] on select "Any Assignment Category: Exercises - Reconstruction Questions - 3b Wandering Th…" at bounding box center [423, 460] width 320 height 41
select select "9631"
click at [263, 440] on select "Any Assignment Category: Exercises - Reconstruction Questions - 3b Wandering Th…" at bounding box center [423, 460] width 320 height 41
click at [587, 459] on button "Filter" at bounding box center [627, 461] width 81 height 27
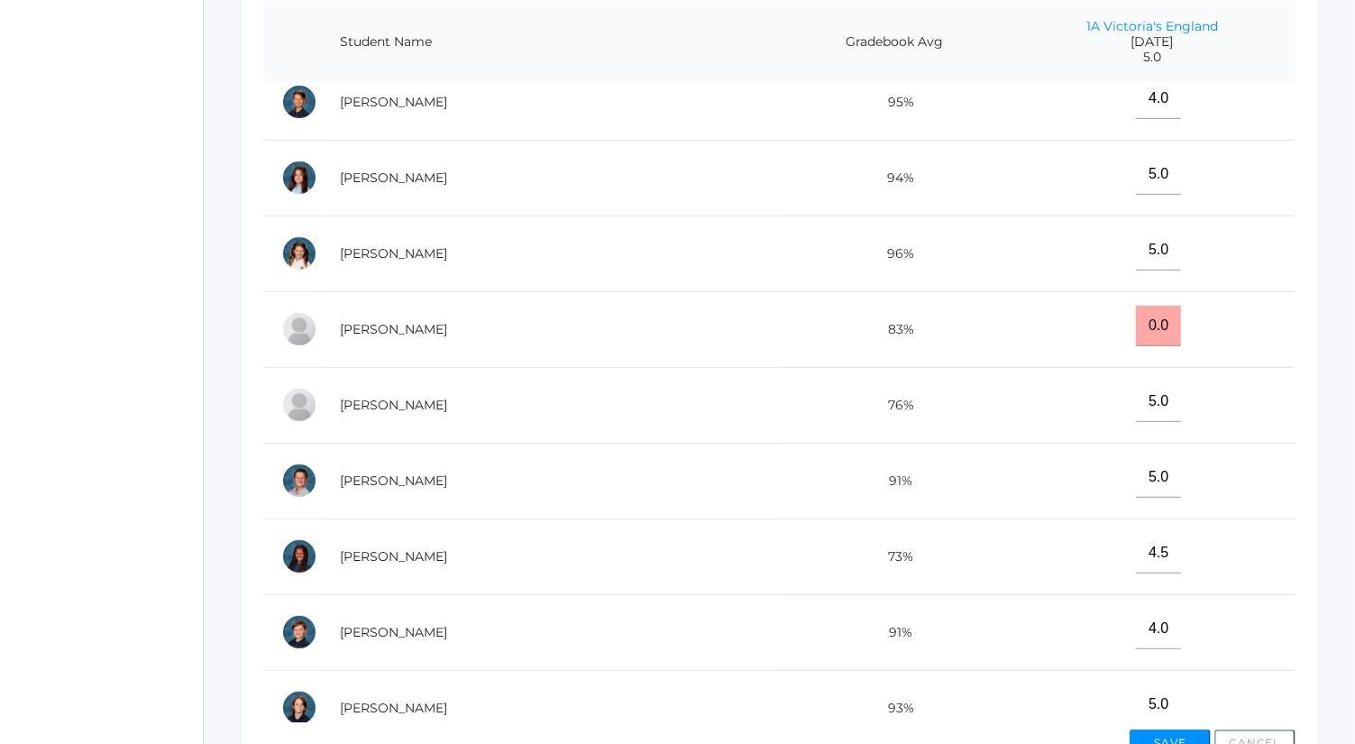
scroll to position [399, 0]
drag, startPoint x: 1133, startPoint y: 316, endPoint x: 1060, endPoint y: 333, distance: 74.8
click at [1060, 333] on td "0.0" at bounding box center [1152, 328] width 287 height 76
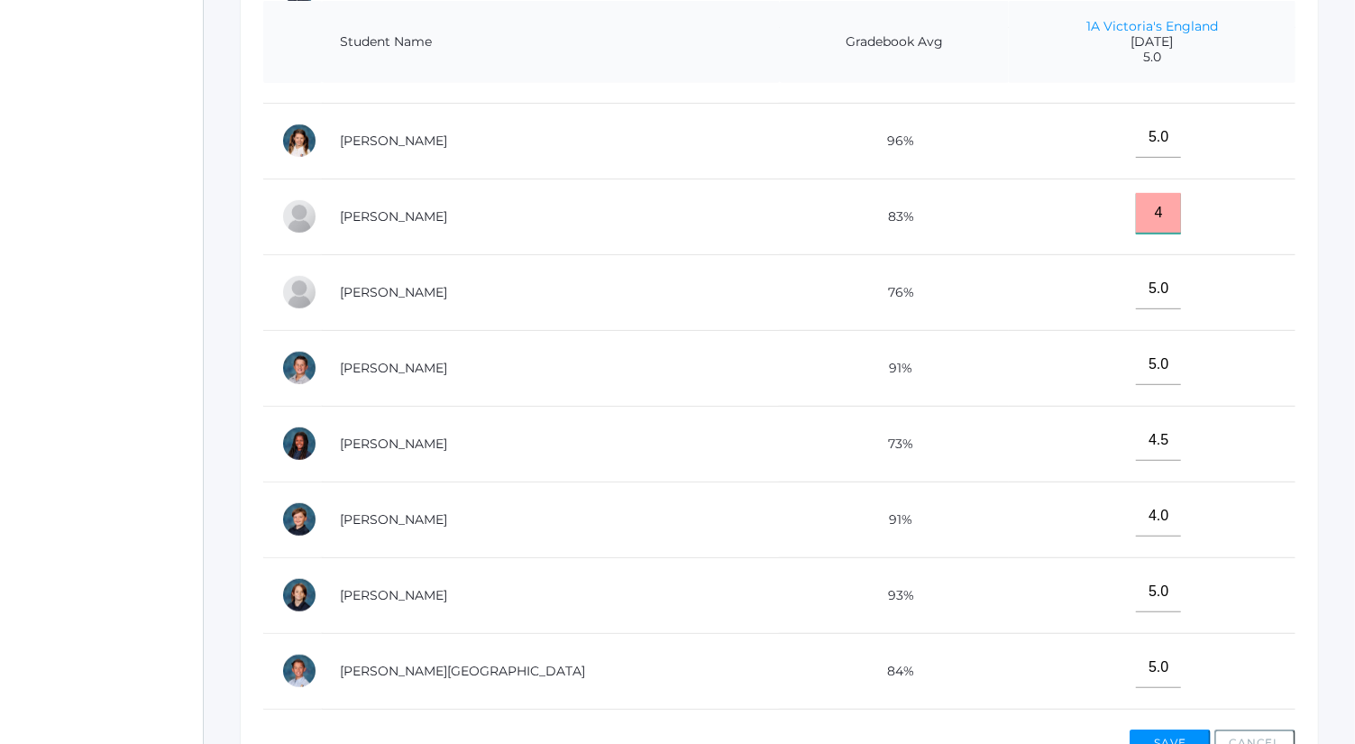
scroll to position [511, 0]
type input "4"
click at [1192, 731] on button "Save" at bounding box center [1170, 742] width 81 height 27
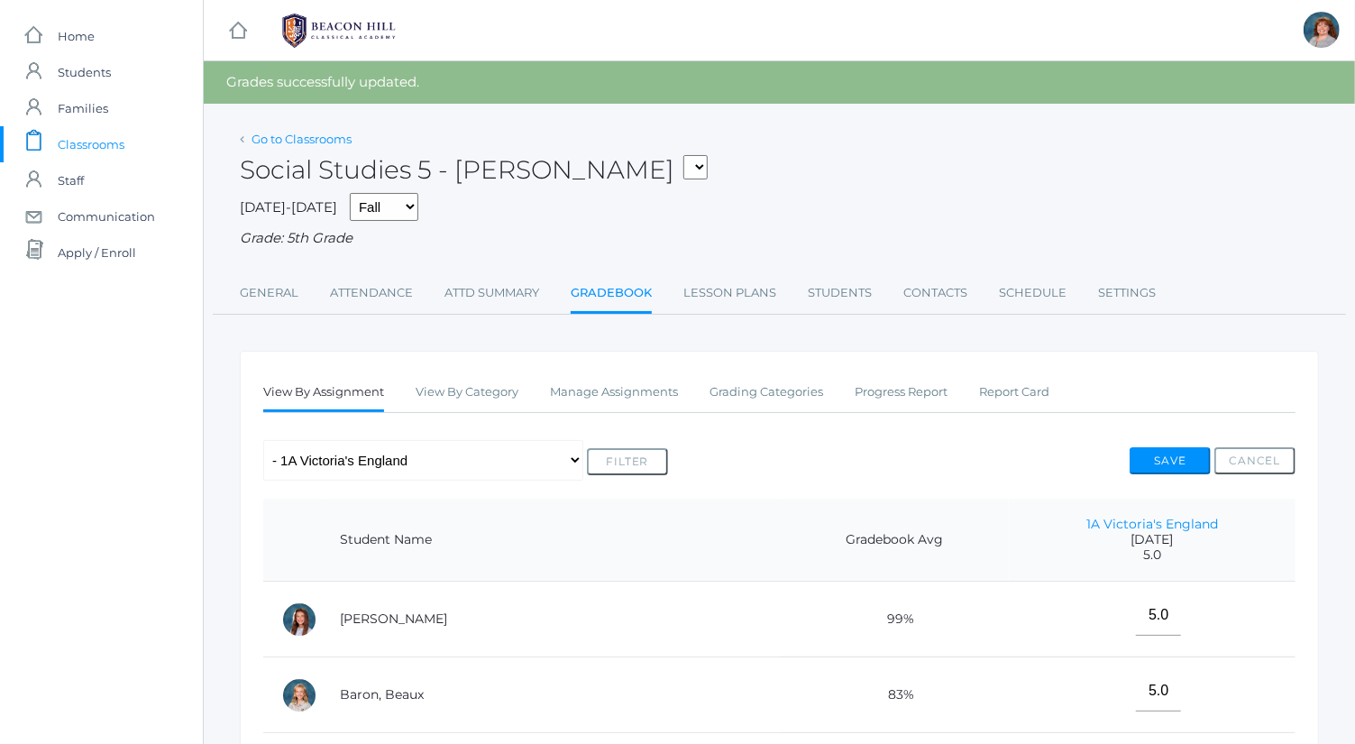
click at [323, 144] on link "Go to Classrooms" at bounding box center [302, 139] width 100 height 14
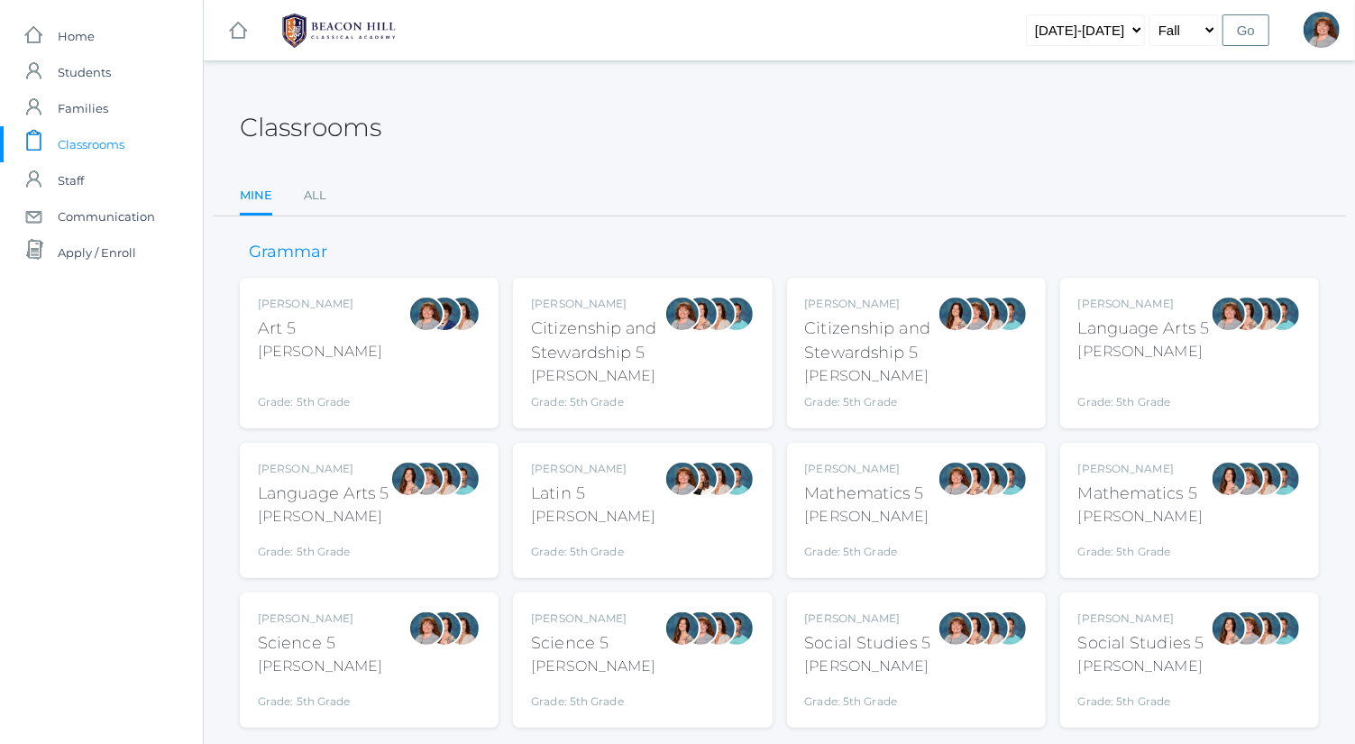
click at [886, 520] on div "[PERSON_NAME]" at bounding box center [867, 517] width 124 height 22
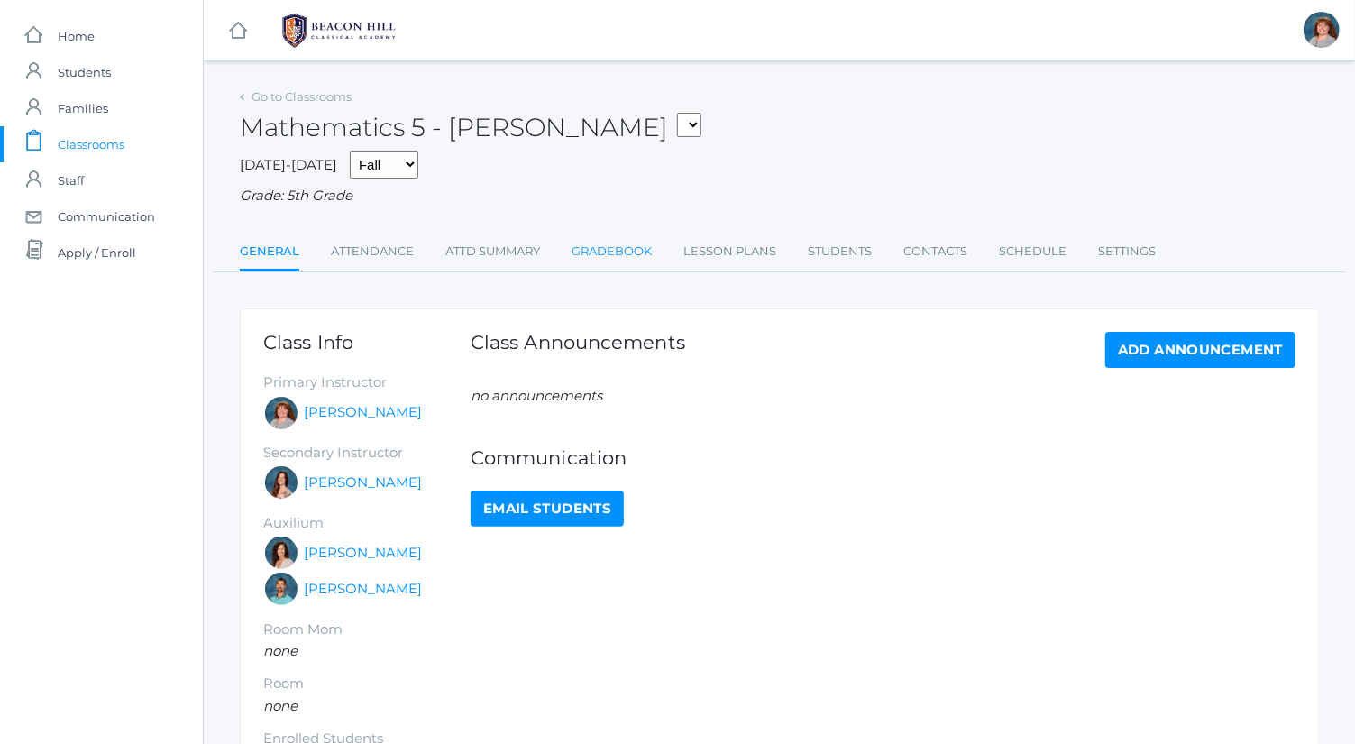
click at [592, 251] on link "Gradebook" at bounding box center [612, 252] width 80 height 36
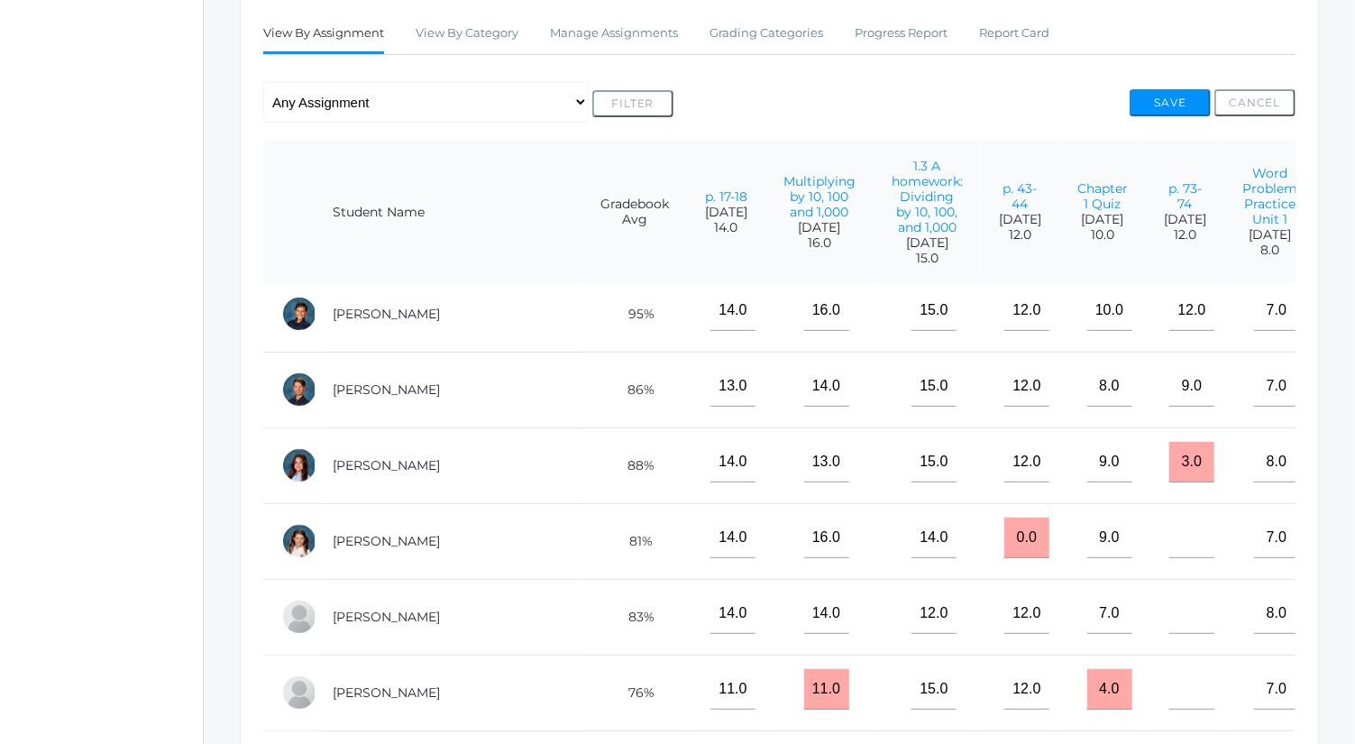
scroll to position [326, 7]
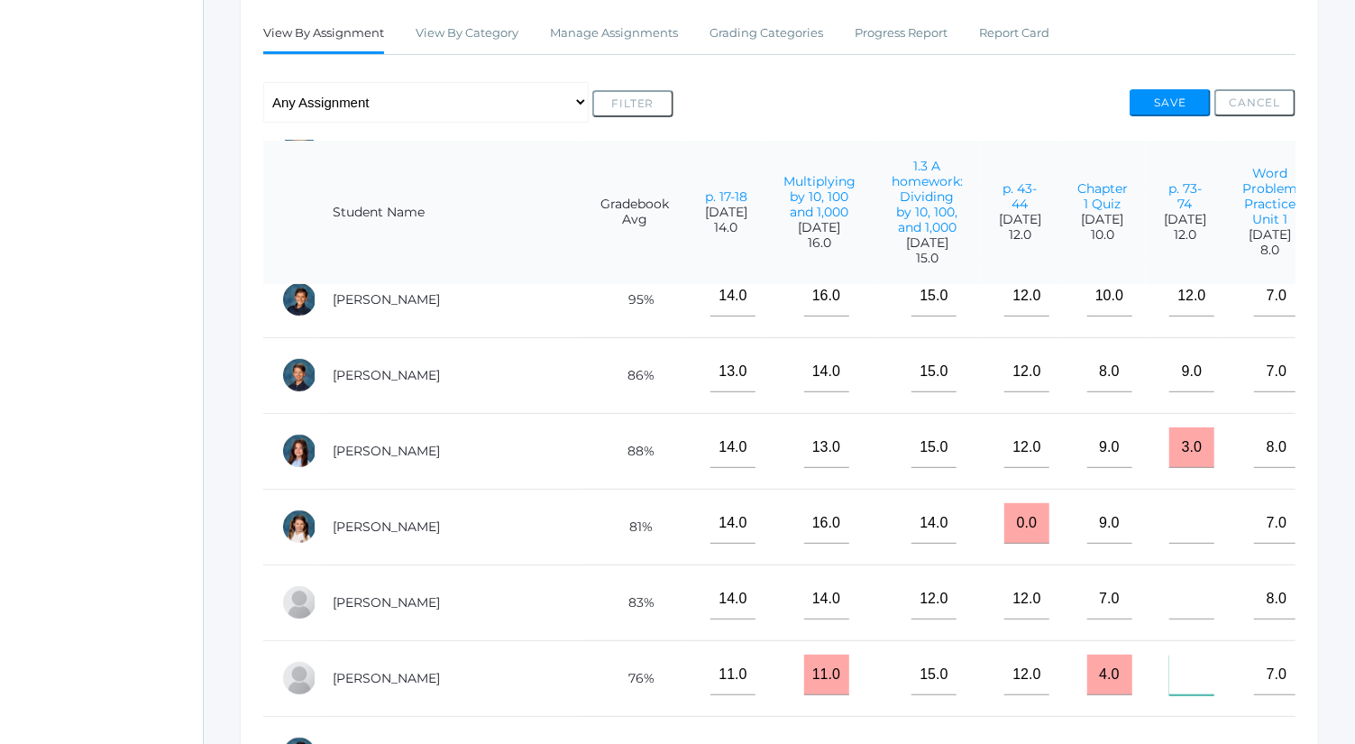
click at [1170, 667] on input"] "text" at bounding box center [1192, 675] width 45 height 41
type input"] "12"
click at [1172, 103] on button "Save" at bounding box center [1170, 102] width 81 height 27
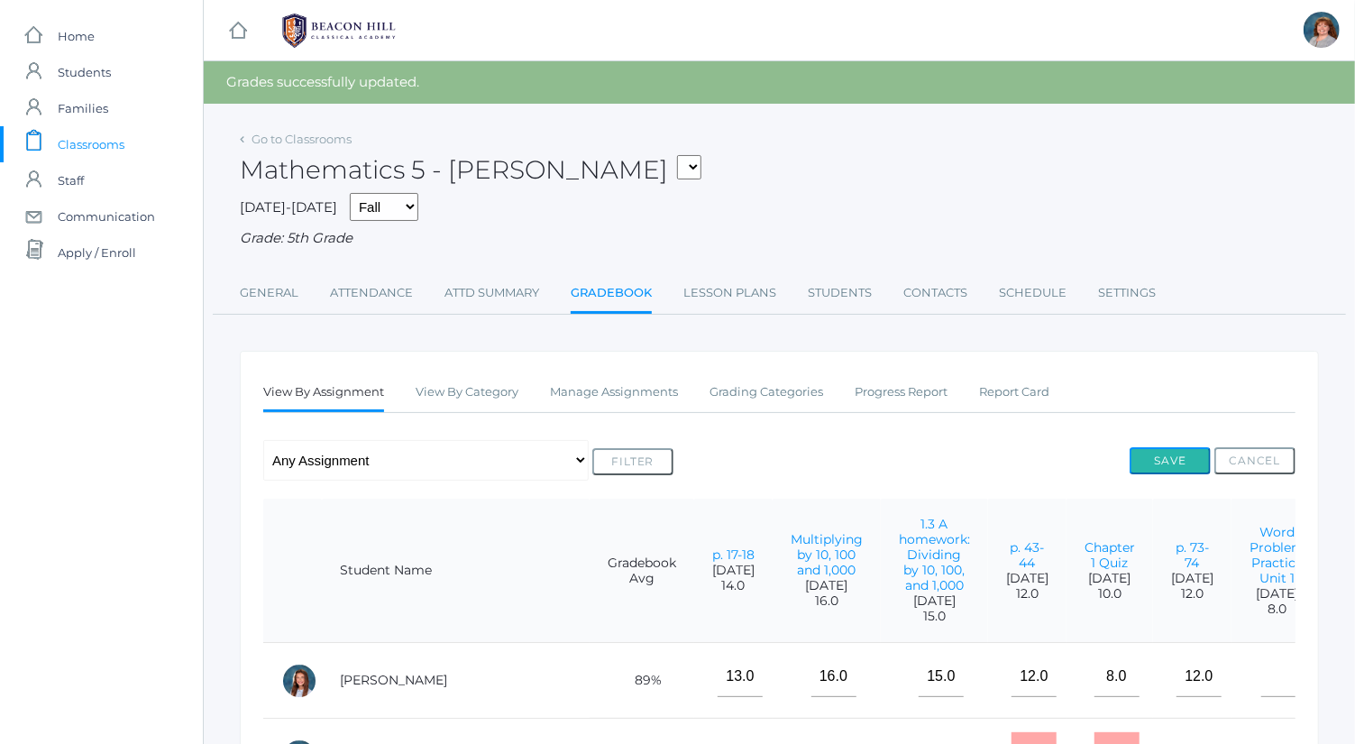
click at [1177, 452] on button "Save" at bounding box center [1170, 460] width 81 height 27
click at [326, 136] on link "Go to Classrooms" at bounding box center [302, 139] width 100 height 14
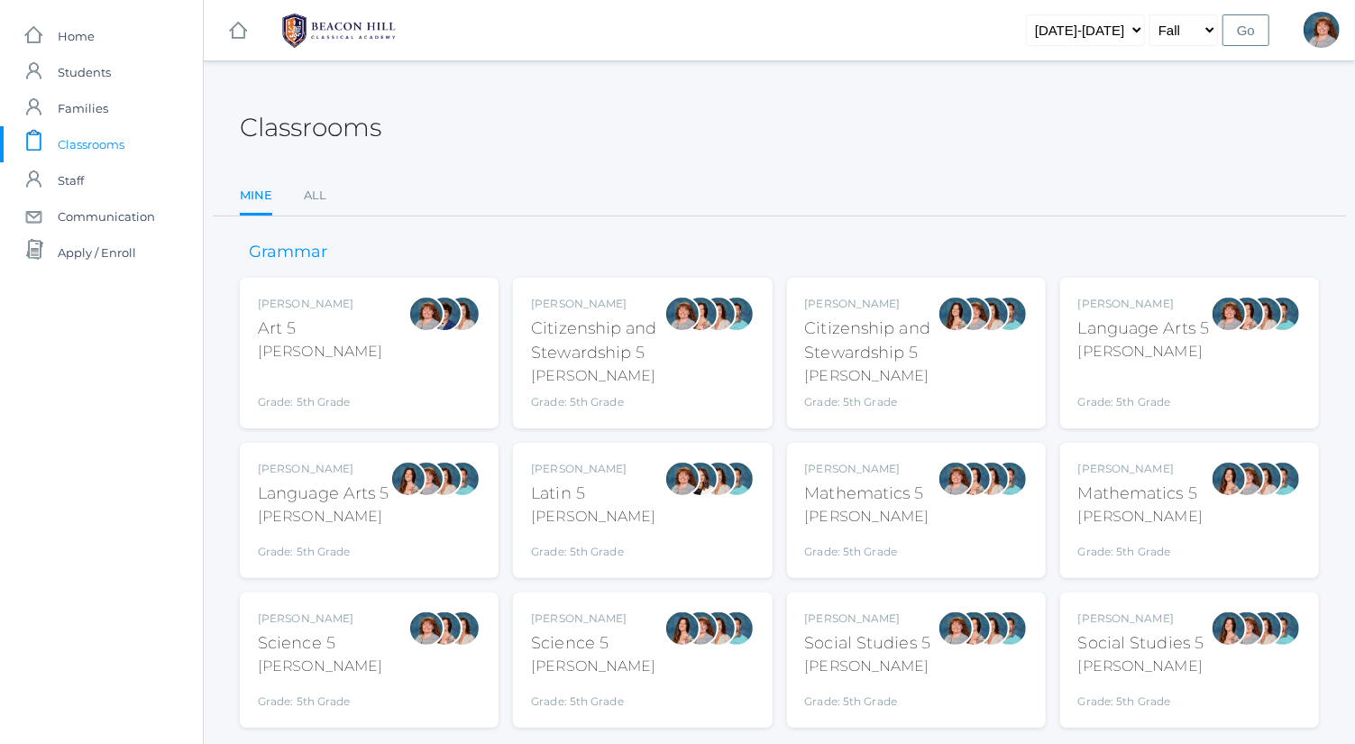
scroll to position [47, 0]
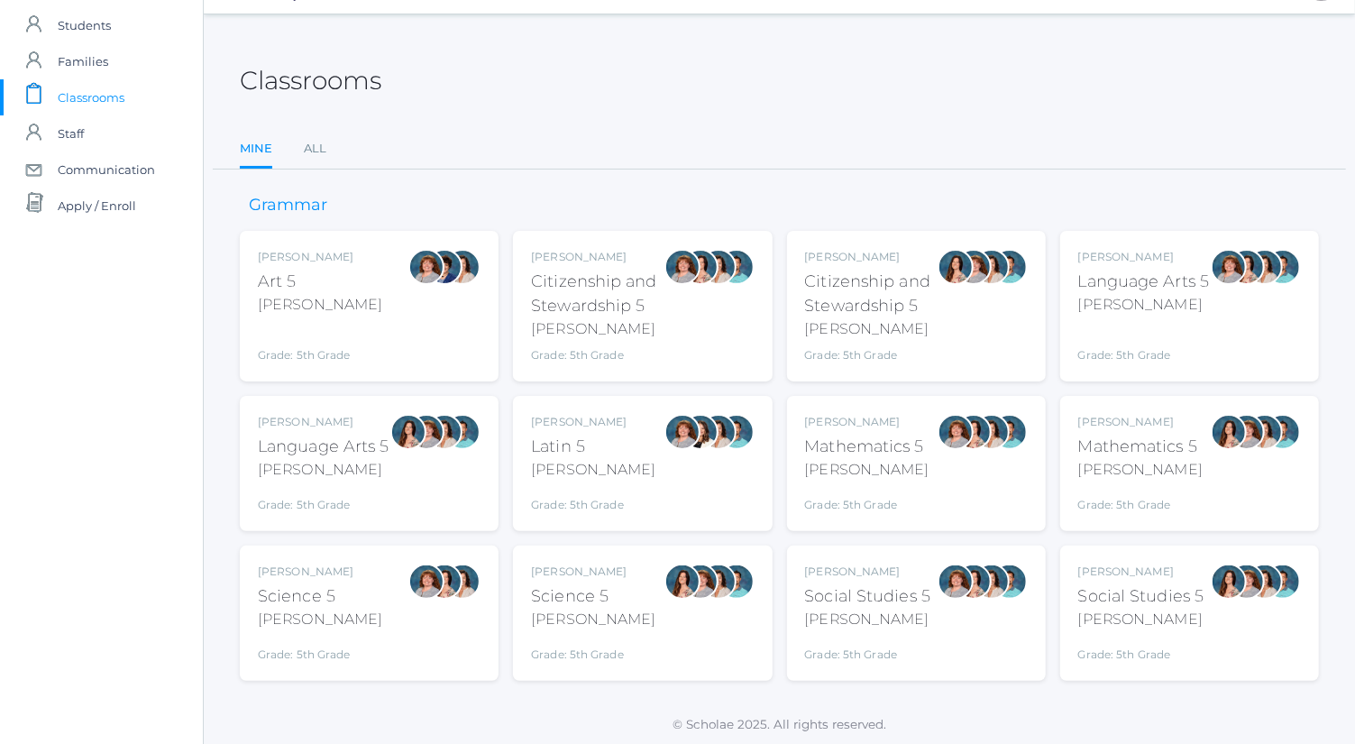
click at [327, 627] on div "Bence" at bounding box center [320, 620] width 124 height 22
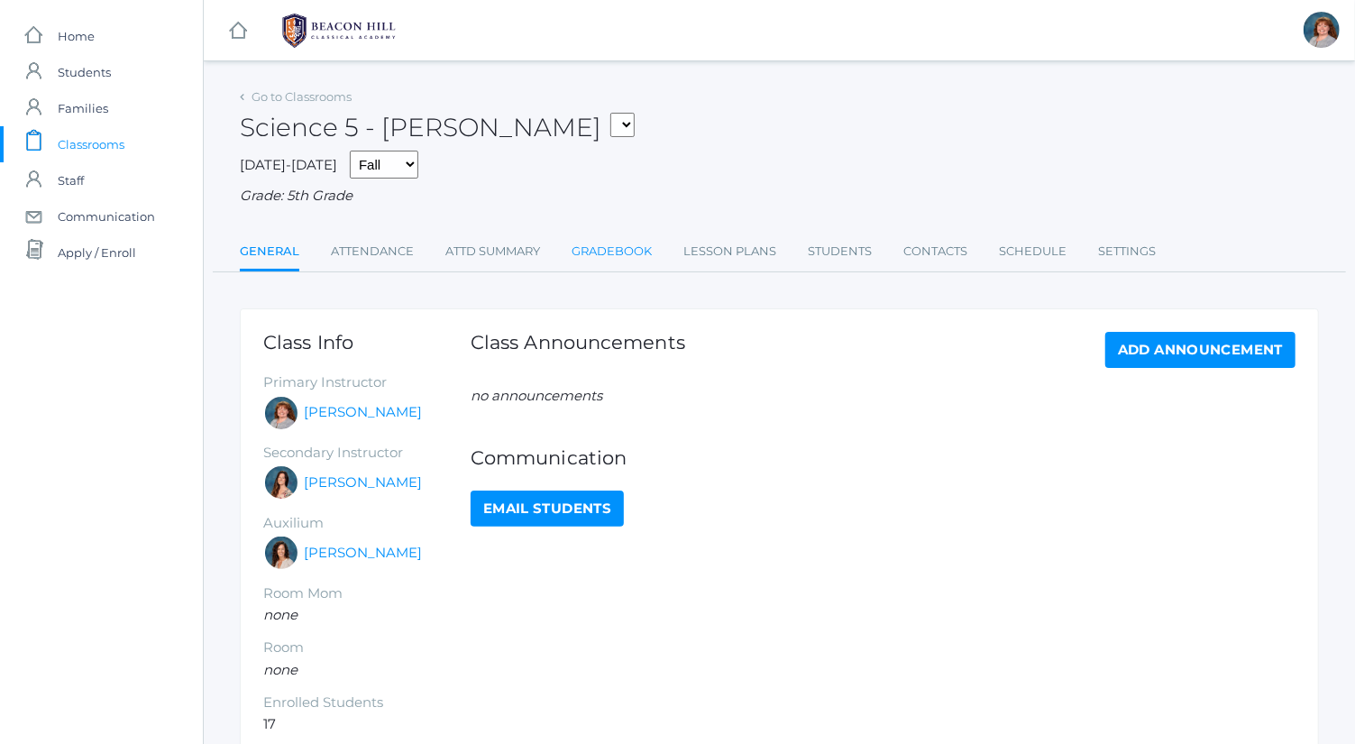
click at [630, 241] on link "Gradebook" at bounding box center [612, 252] width 80 height 36
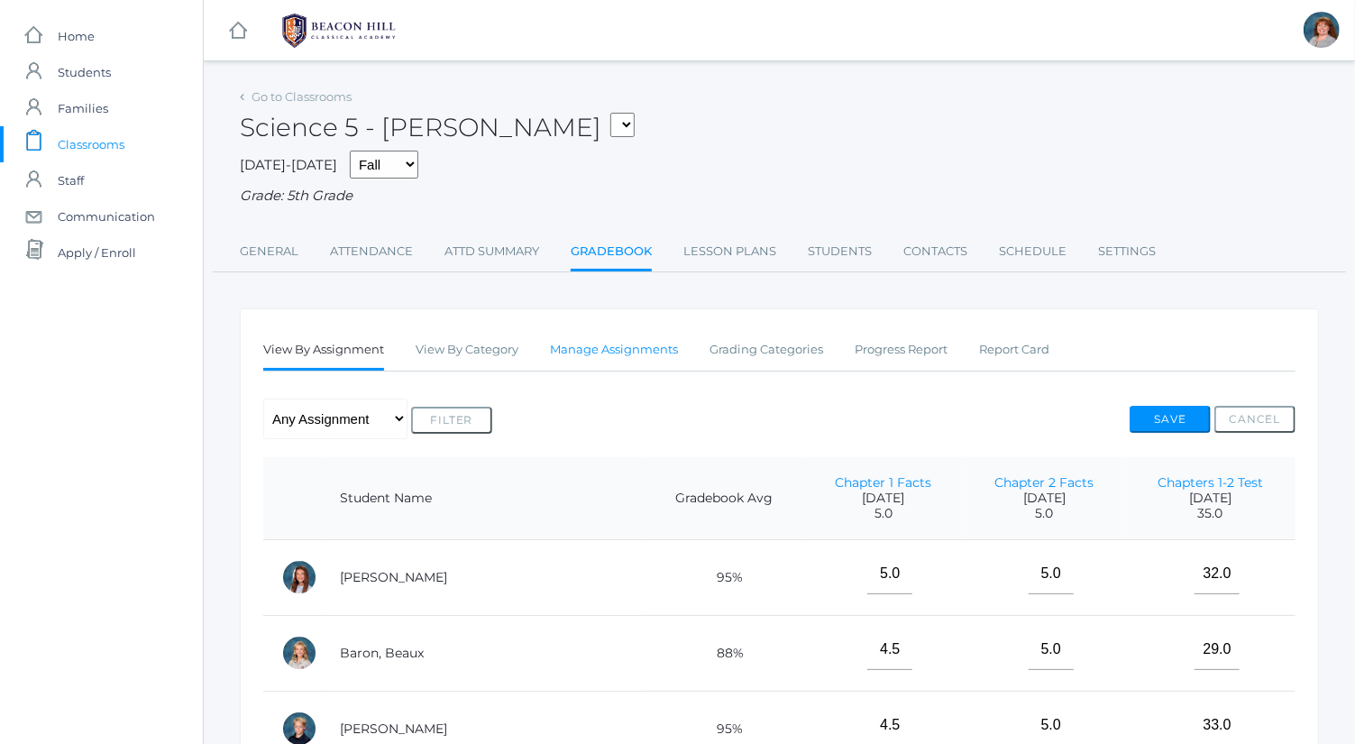
click at [633, 349] on link "Manage Assignments" at bounding box center [614, 350] width 128 height 36
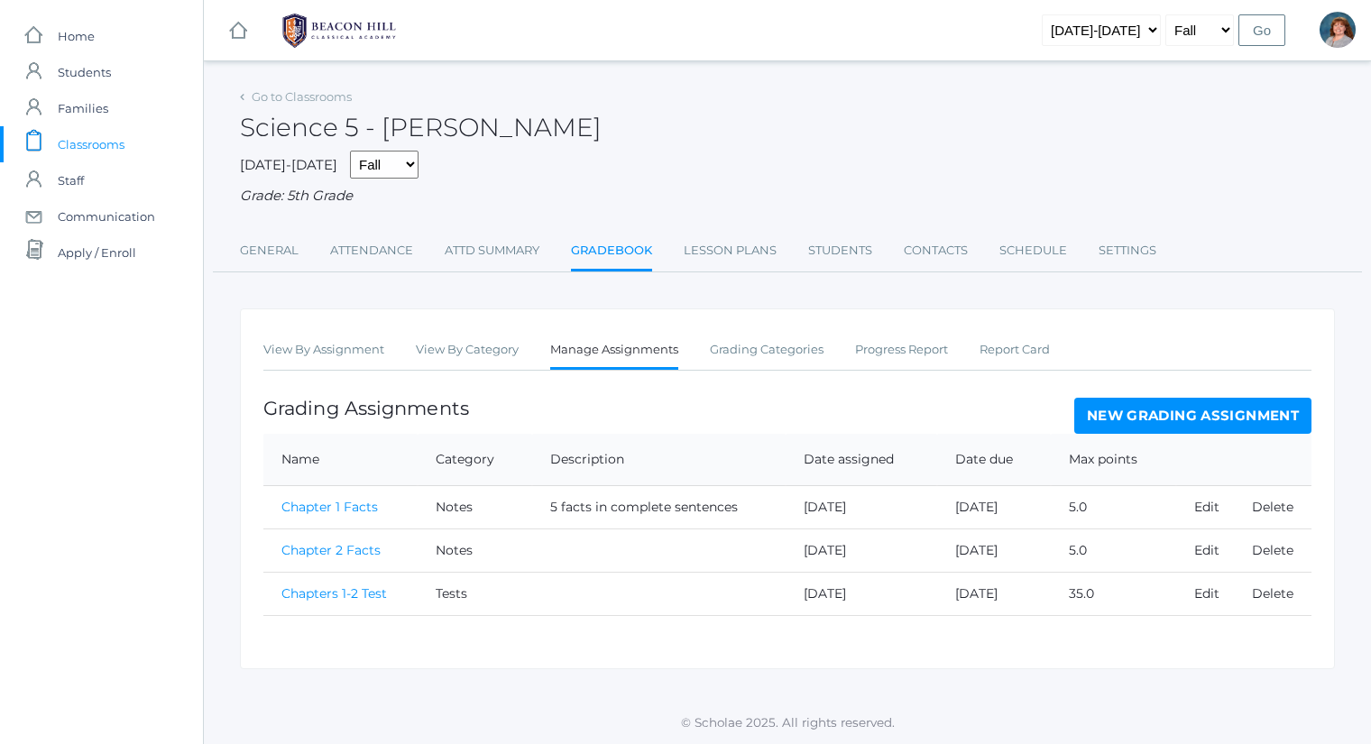
click at [1107, 430] on link "New Grading Assignment" at bounding box center [1192, 416] width 237 height 36
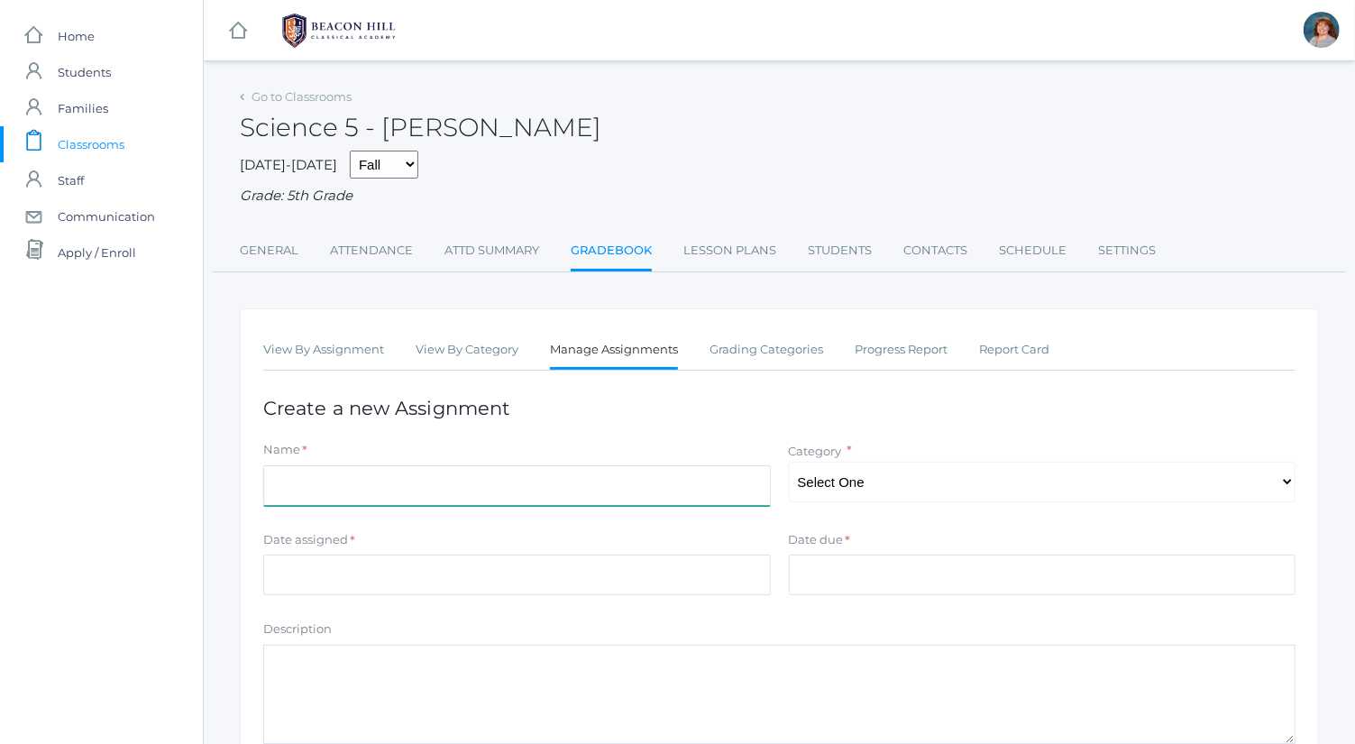
click at [674, 476] on input "Name" at bounding box center [517, 485] width 508 height 41
type input "Ch"
click at [354, 334] on link "View By Assignment" at bounding box center [323, 350] width 121 height 36
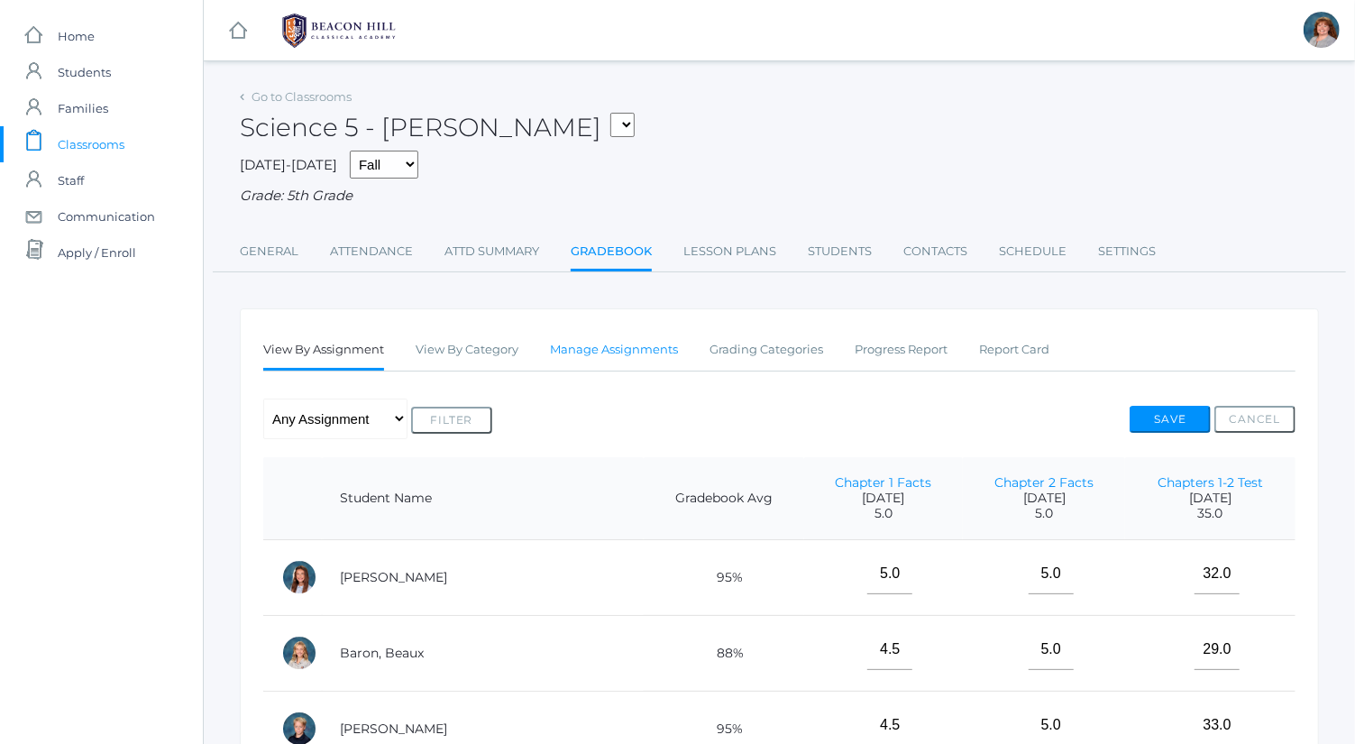
click at [611, 336] on link "Manage Assignments" at bounding box center [614, 350] width 128 height 36
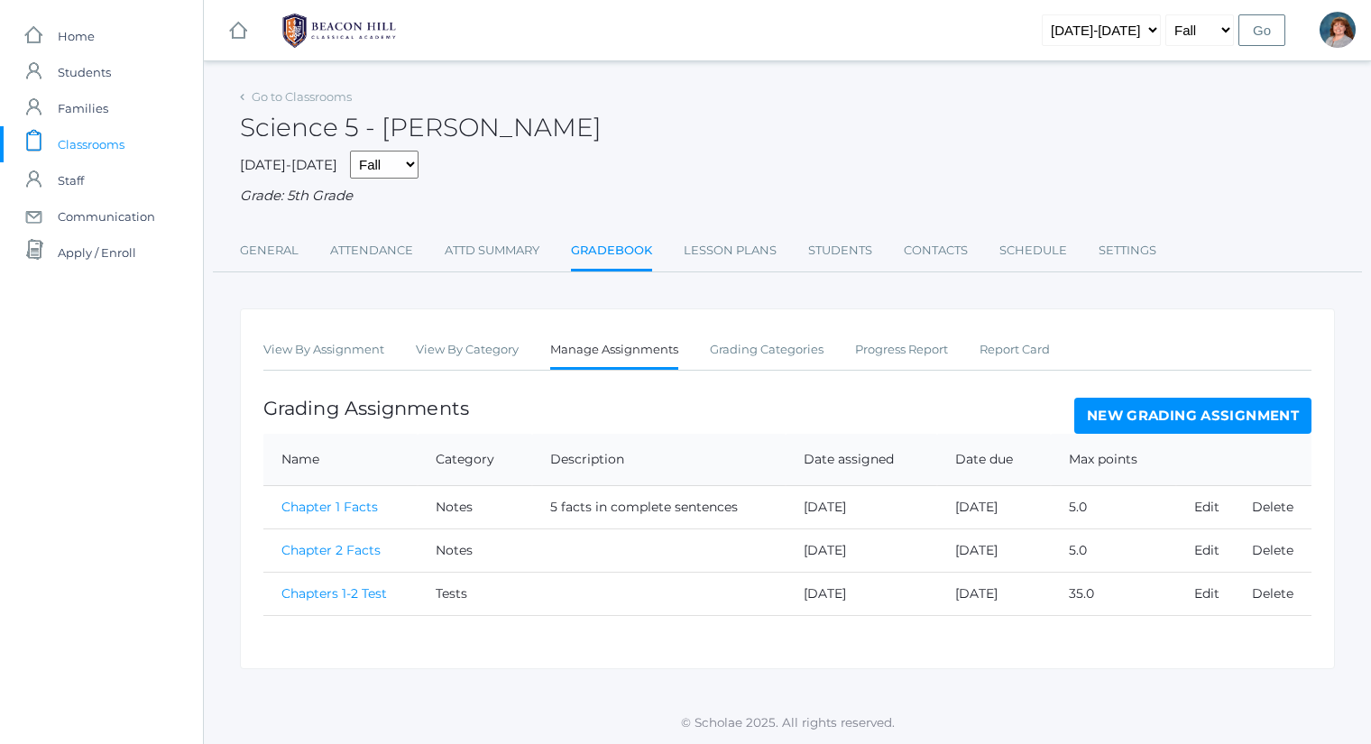
click at [1178, 417] on link "New Grading Assignment" at bounding box center [1192, 416] width 237 height 36
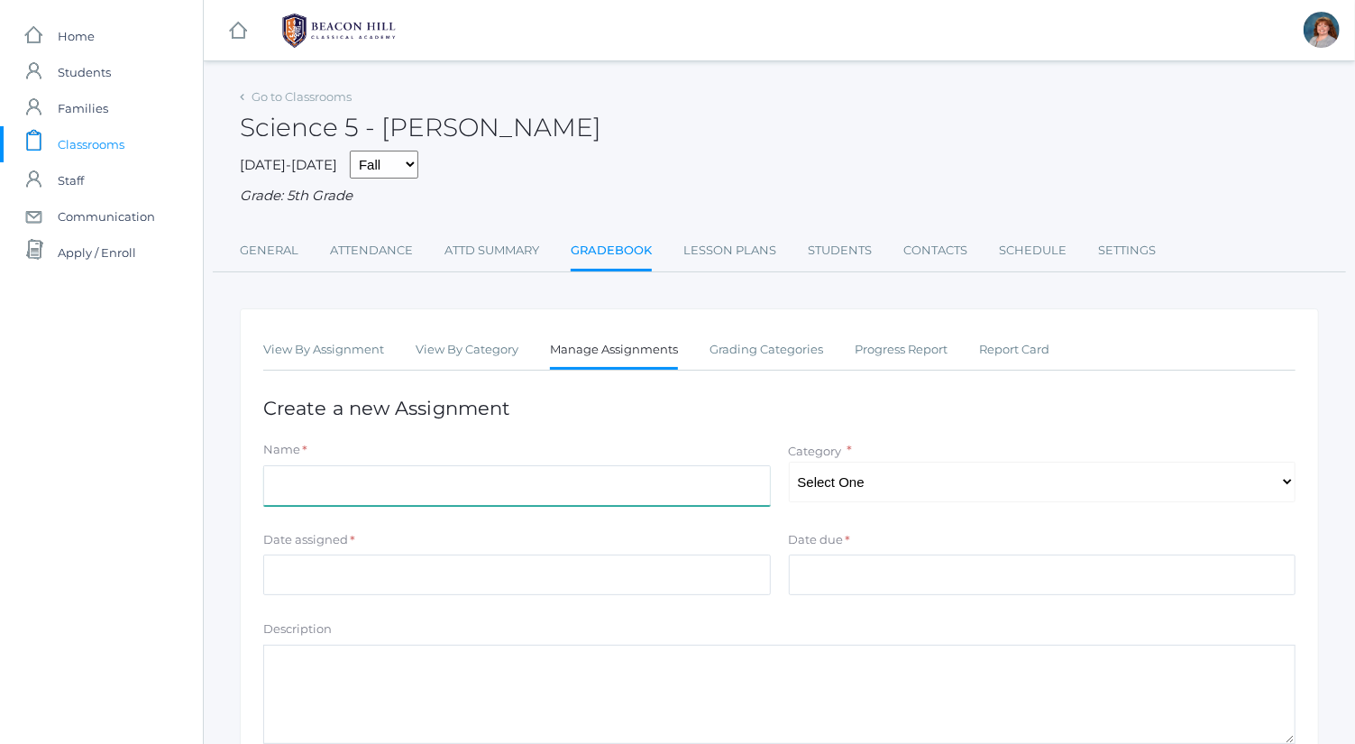
click at [568, 482] on input "Name" at bounding box center [517, 485] width 508 height 41
type input "Chapter 3 Facts"
click at [813, 473] on select "Select One Tests Notes Projects" at bounding box center [1043, 482] width 508 height 41
select select "1042"
click at [789, 462] on select "Select One Tests Notes Projects" at bounding box center [1043, 482] width 508 height 41
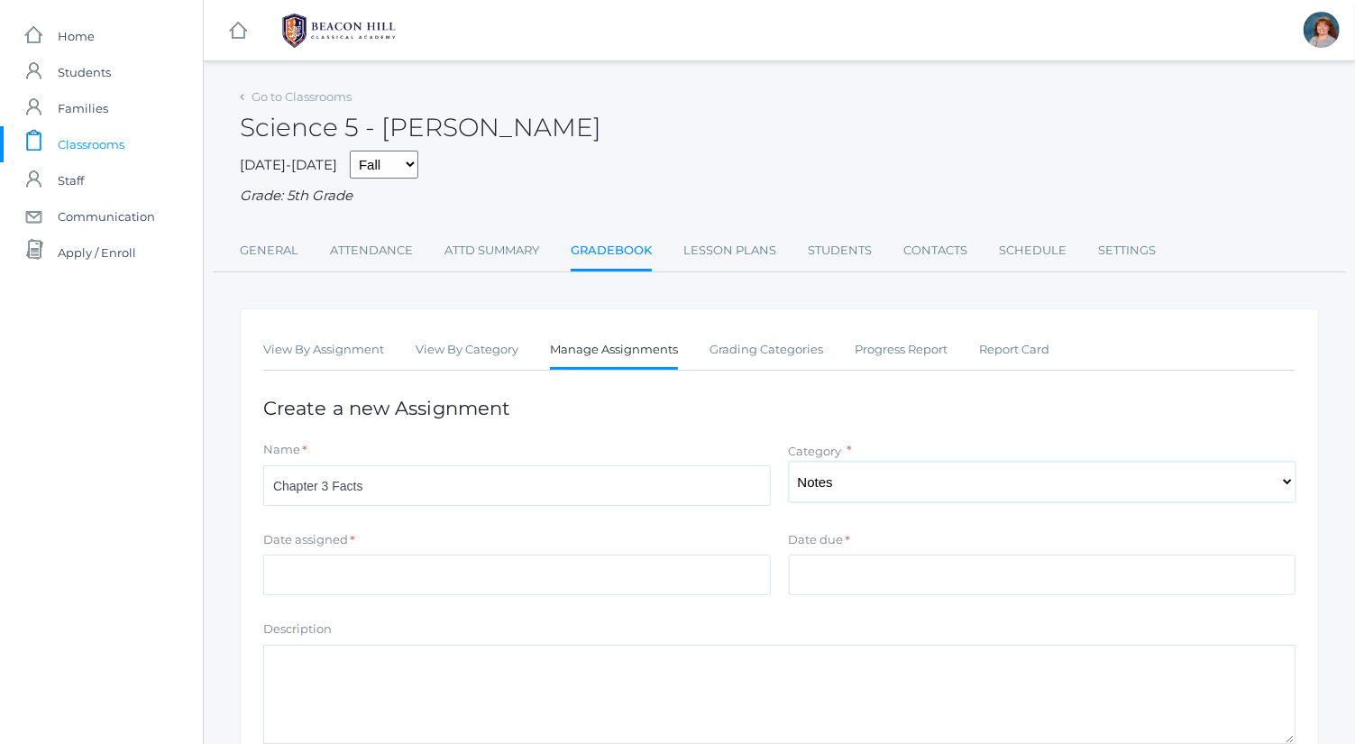
click at [890, 478] on select "Select One Tests Notes Projects" at bounding box center [1043, 482] width 508 height 41
click at [658, 571] on input "Date assigned" at bounding box center [517, 575] width 508 height 41
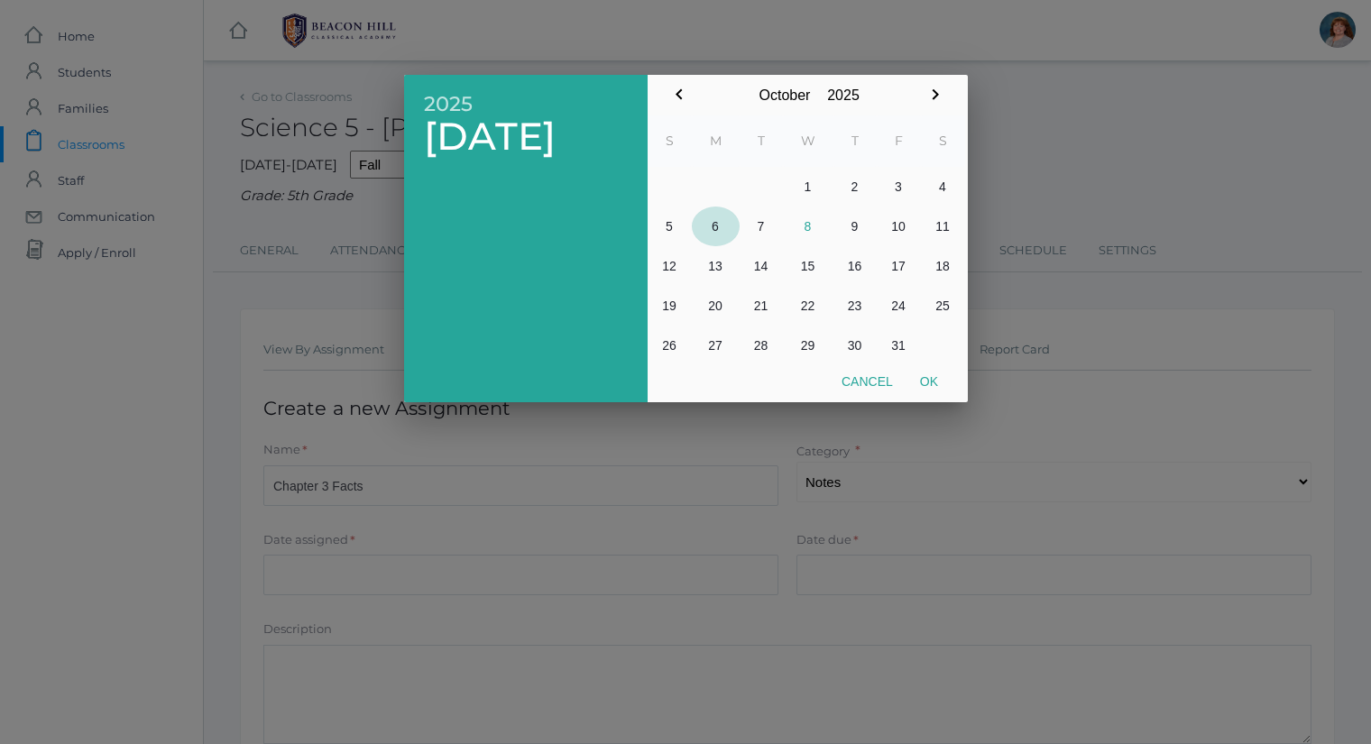
click at [723, 229] on button "6" at bounding box center [716, 226] width 48 height 40
click at [925, 375] on button "Ok" at bounding box center [928, 381] width 45 height 32
type input "2025-10-06"
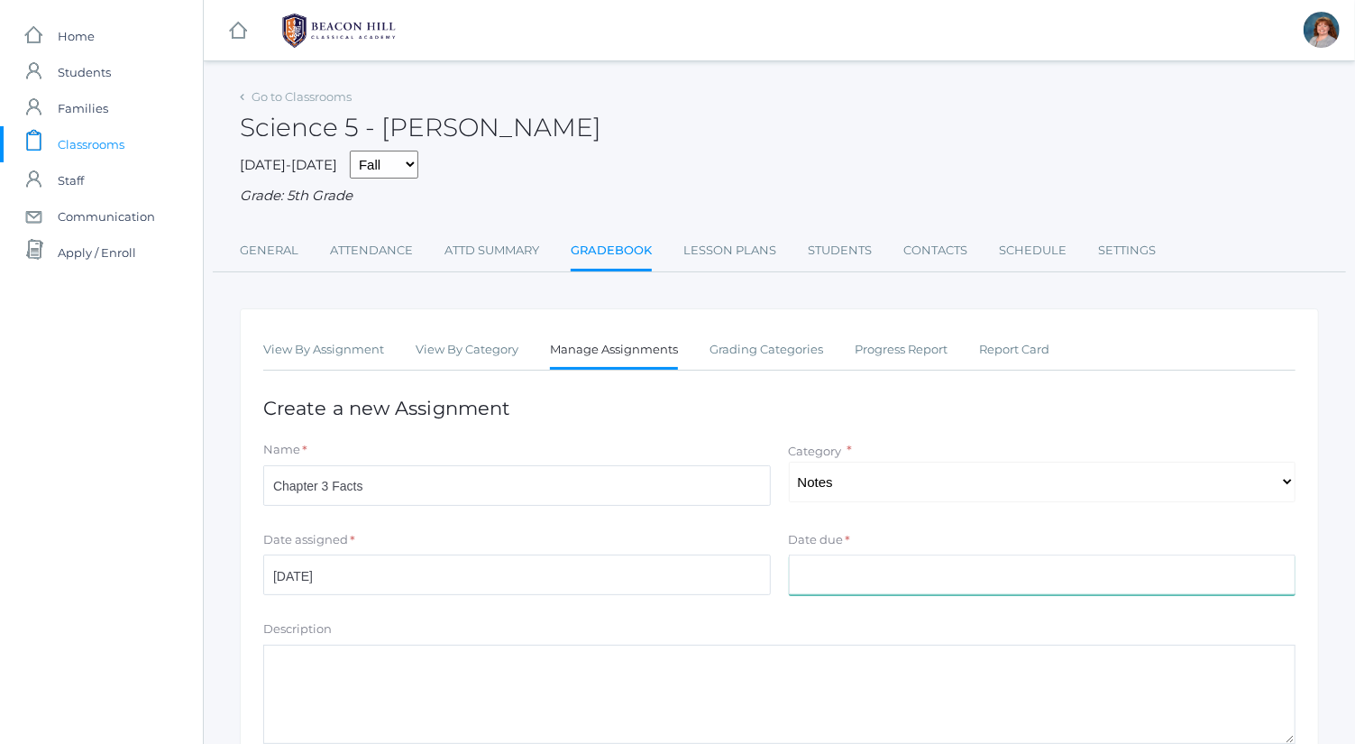
click at [905, 559] on input "Date due" at bounding box center [1043, 575] width 508 height 41
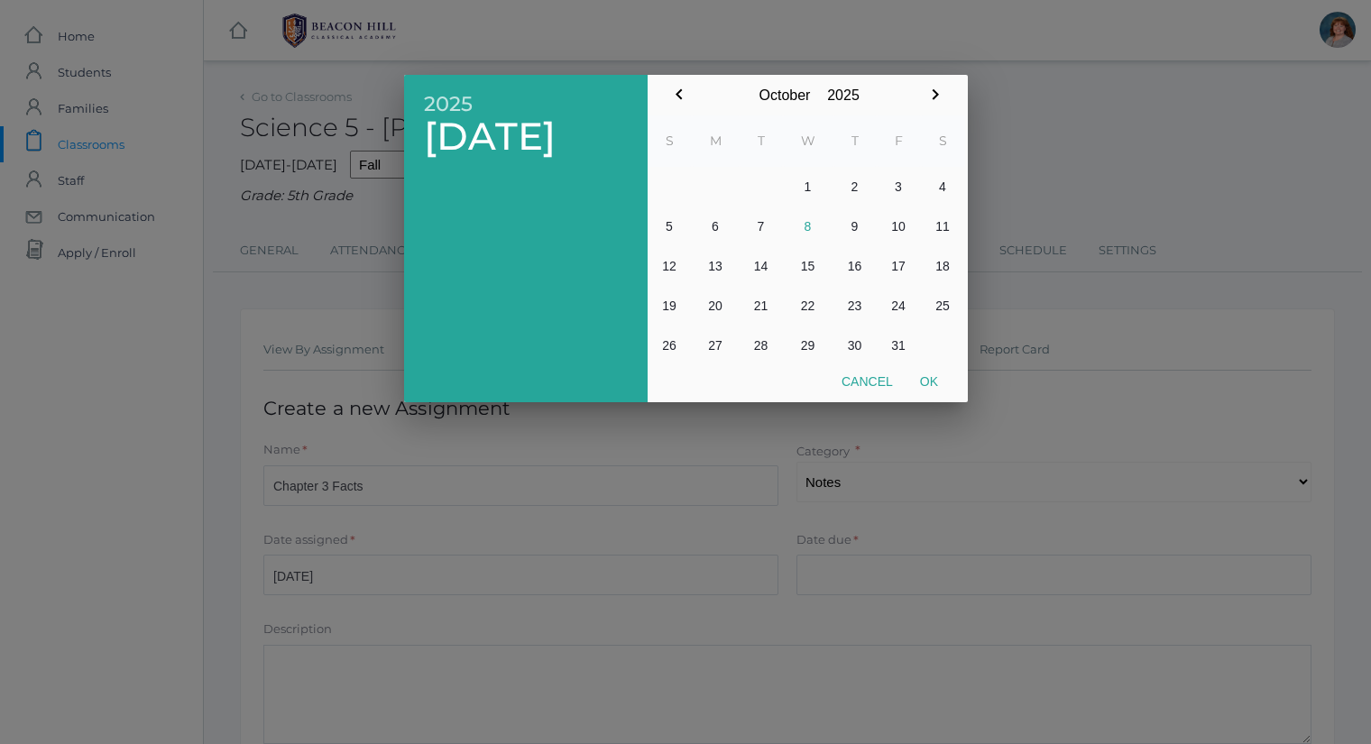
click at [795, 244] on table "S M T W T F S 1 2 3 4 5 6 7 8 9 10 11 12 13 14 15 16 17 18 19 20 21 22 23 24 25…" at bounding box center [805, 240] width 317 height 250
click at [796, 210] on button "8" at bounding box center [808, 226] width 50 height 40
click at [920, 385] on button "Ok" at bounding box center [928, 381] width 45 height 32
type input "[DATE]"
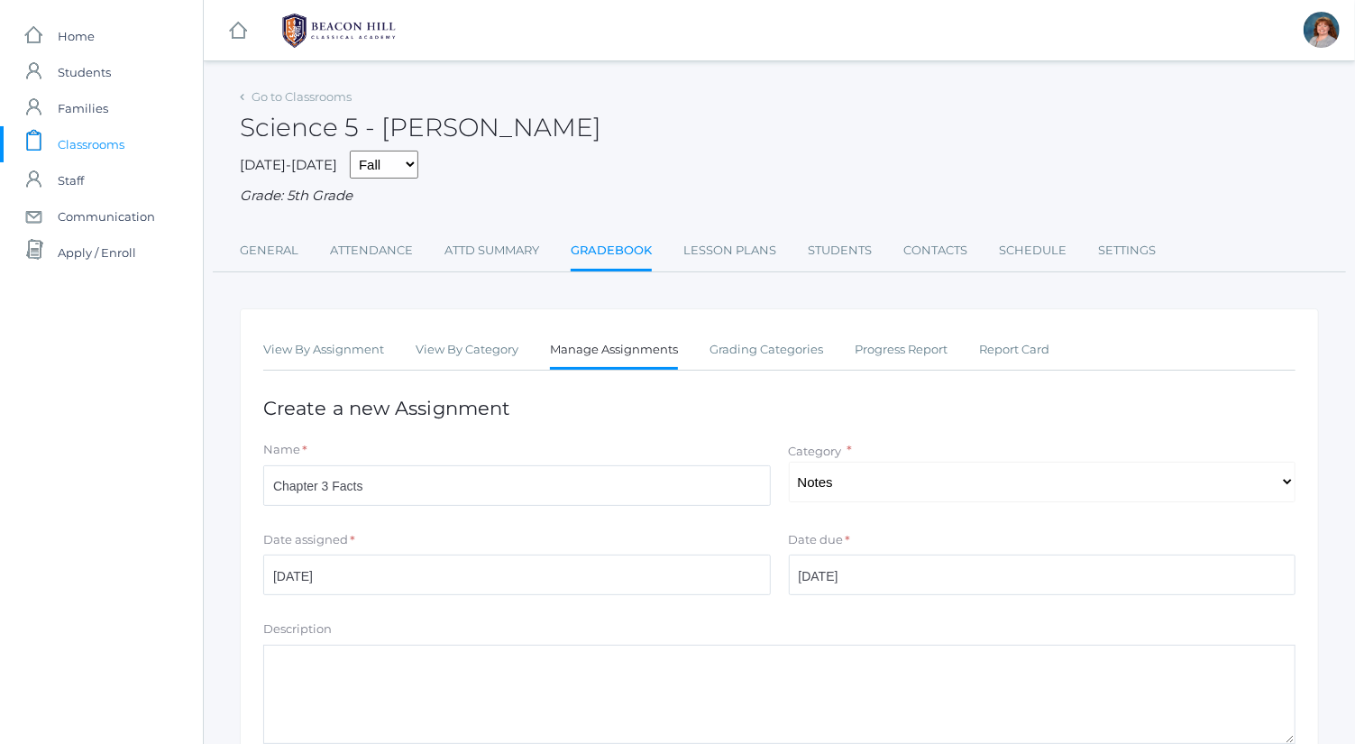
scroll to position [244, 0]
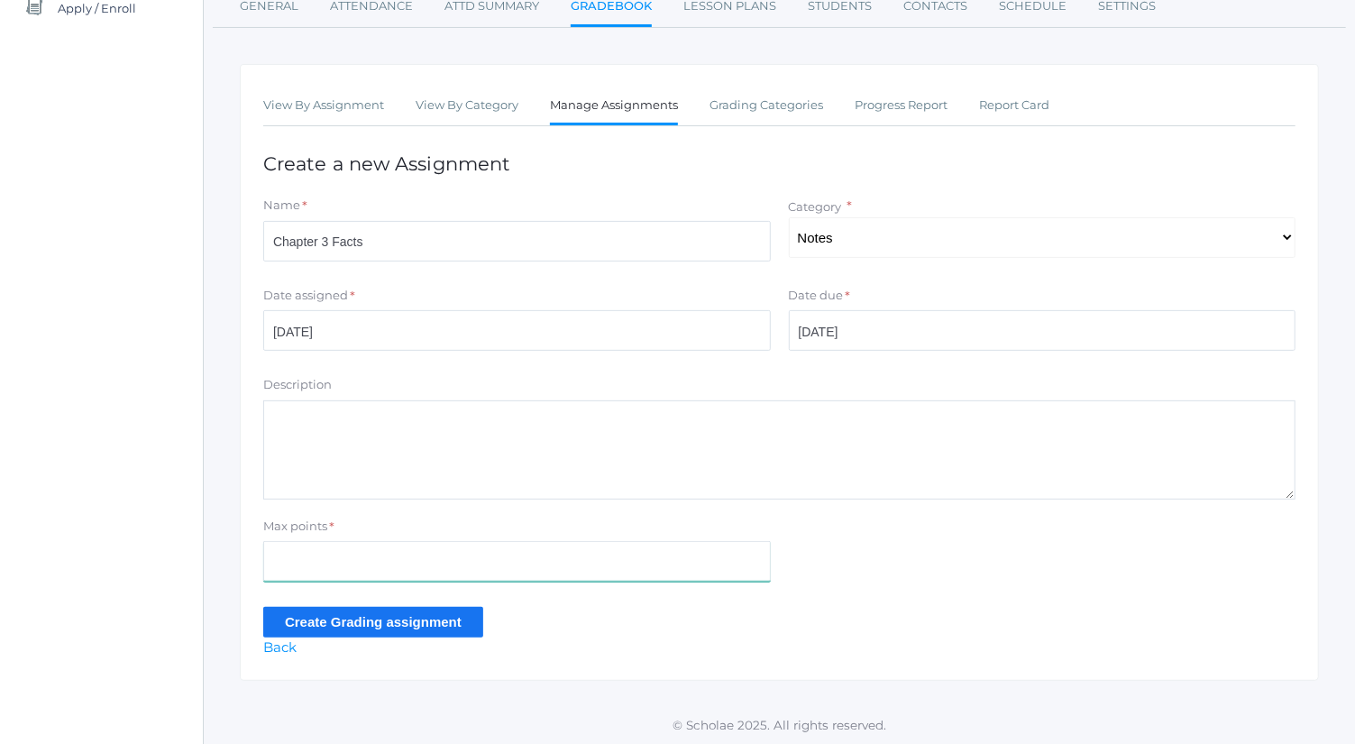
click at [529, 545] on input "Max points" at bounding box center [517, 561] width 508 height 41
type input "6"
click at [326, 620] on input "Create Grading assignment" at bounding box center [373, 622] width 220 height 30
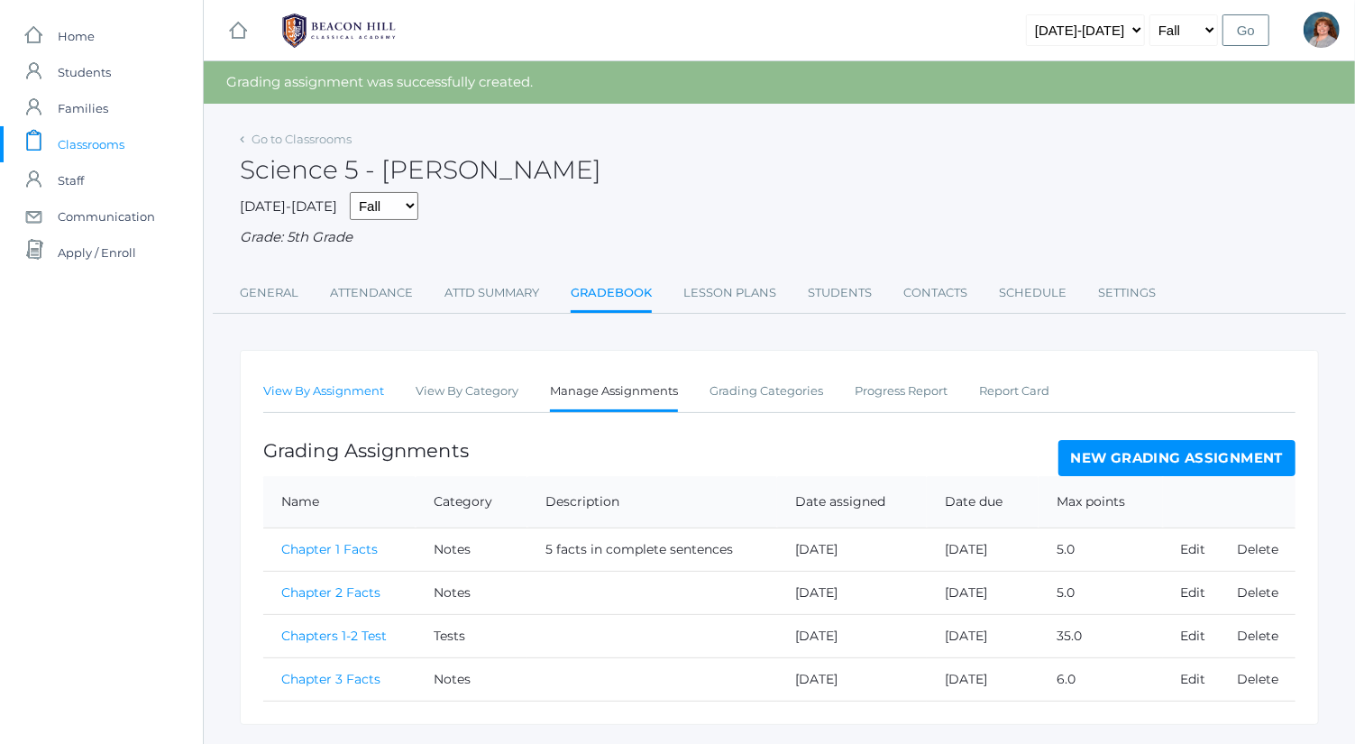
click at [338, 392] on link "View By Assignment" at bounding box center [323, 391] width 121 height 36
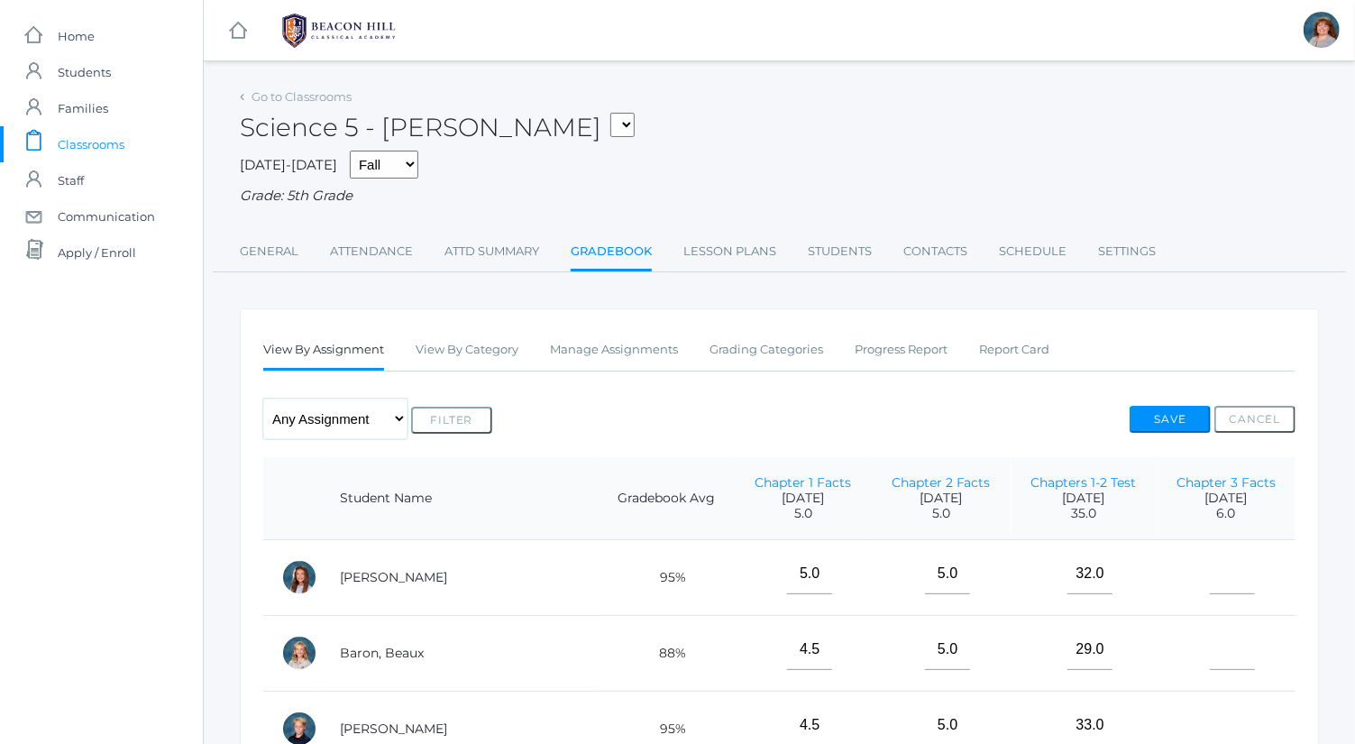
click at [361, 419] on select "Any Assignment Category: Notes - Chapter 1 Facts - Chapter 2 Facts - Chapter 3 …" at bounding box center [335, 419] width 144 height 41
select select "10340"
click at [263, 399] on select "Any Assignment Category: Notes - Chapter 1 Facts - Chapter 2 Facts - Chapter 3 …" at bounding box center [335, 419] width 144 height 41
click at [483, 421] on button "Filter" at bounding box center [451, 420] width 81 height 27
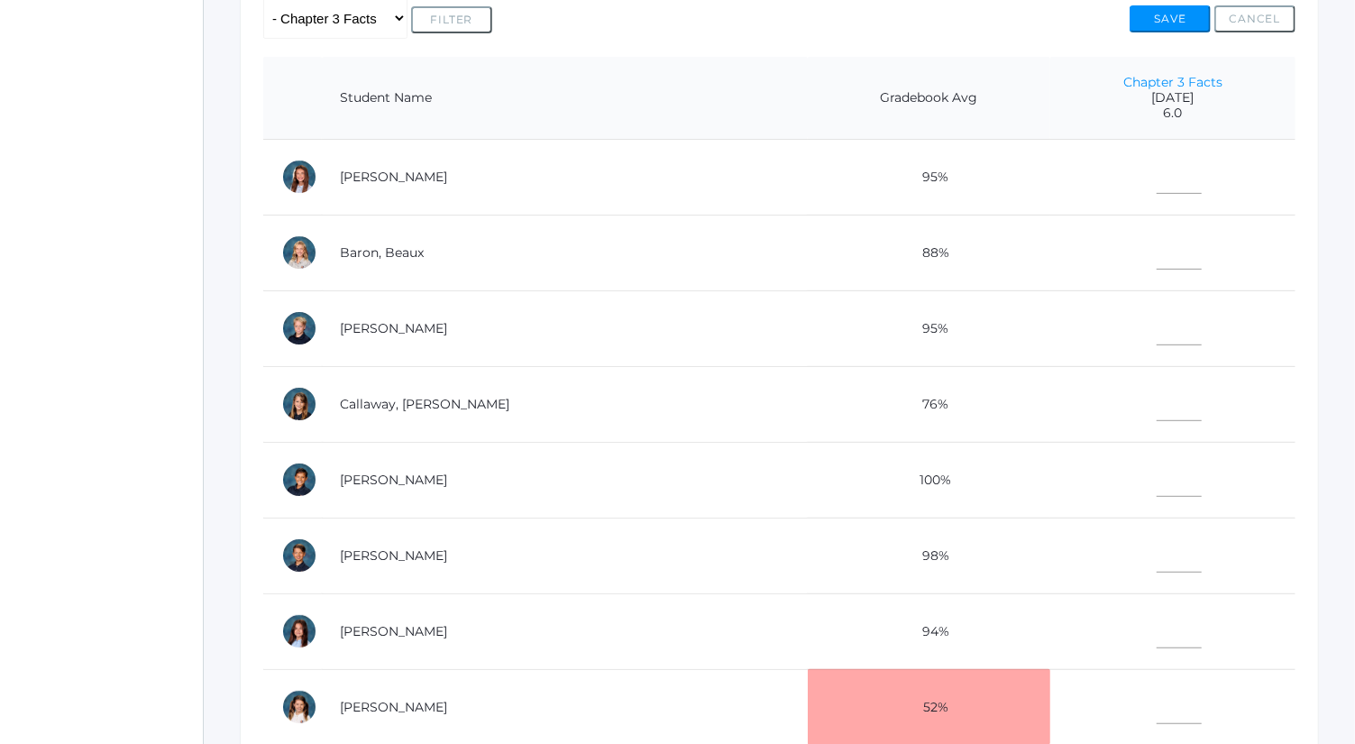
scroll to position [402, 0]
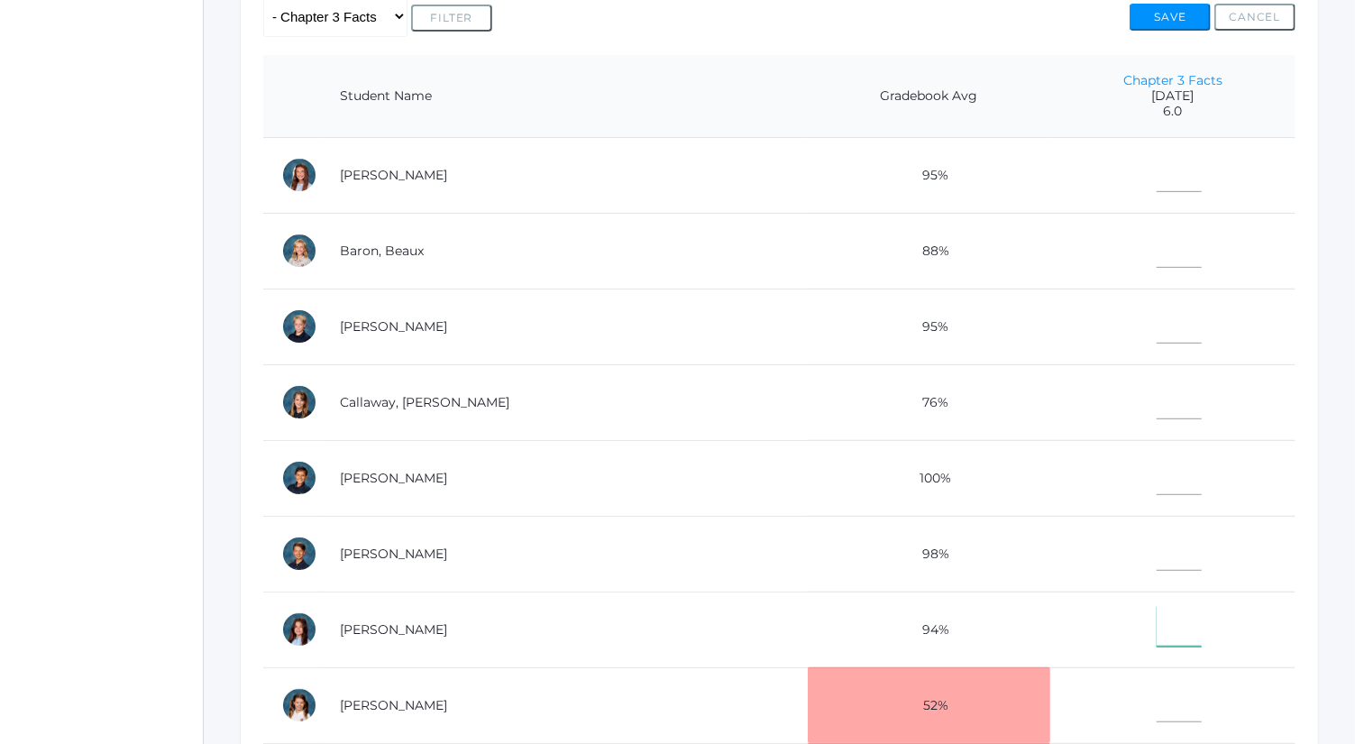
click at [1161, 617] on input"] "text" at bounding box center [1179, 626] width 45 height 41
type input"] "6"
click at [1157, 321] on input"] "text" at bounding box center [1179, 323] width 45 height 41
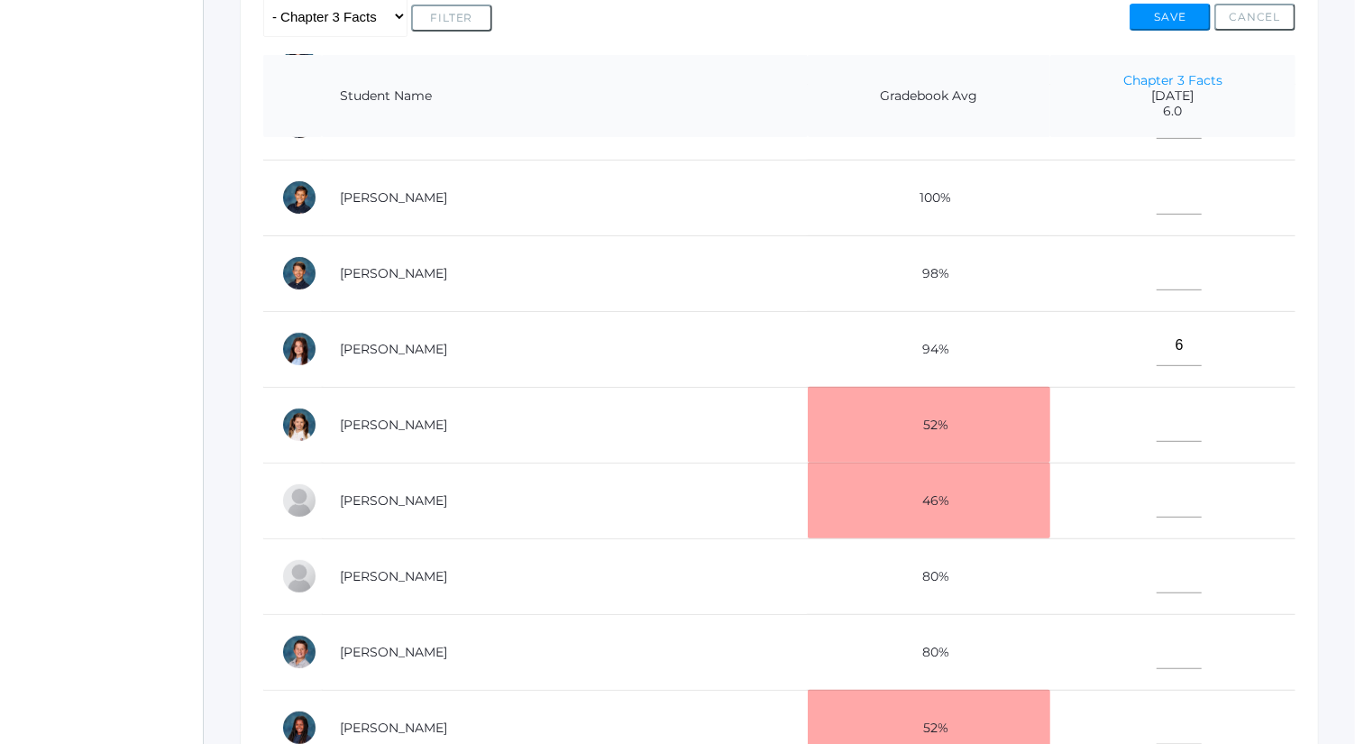
scroll to position [281, 0]
type input"] "6"
click at [1157, 642] on input"] "text" at bounding box center [1179, 648] width 45 height 41
type input"] "6"
click at [1159, 181] on input"] "text" at bounding box center [1179, 193] width 45 height 41
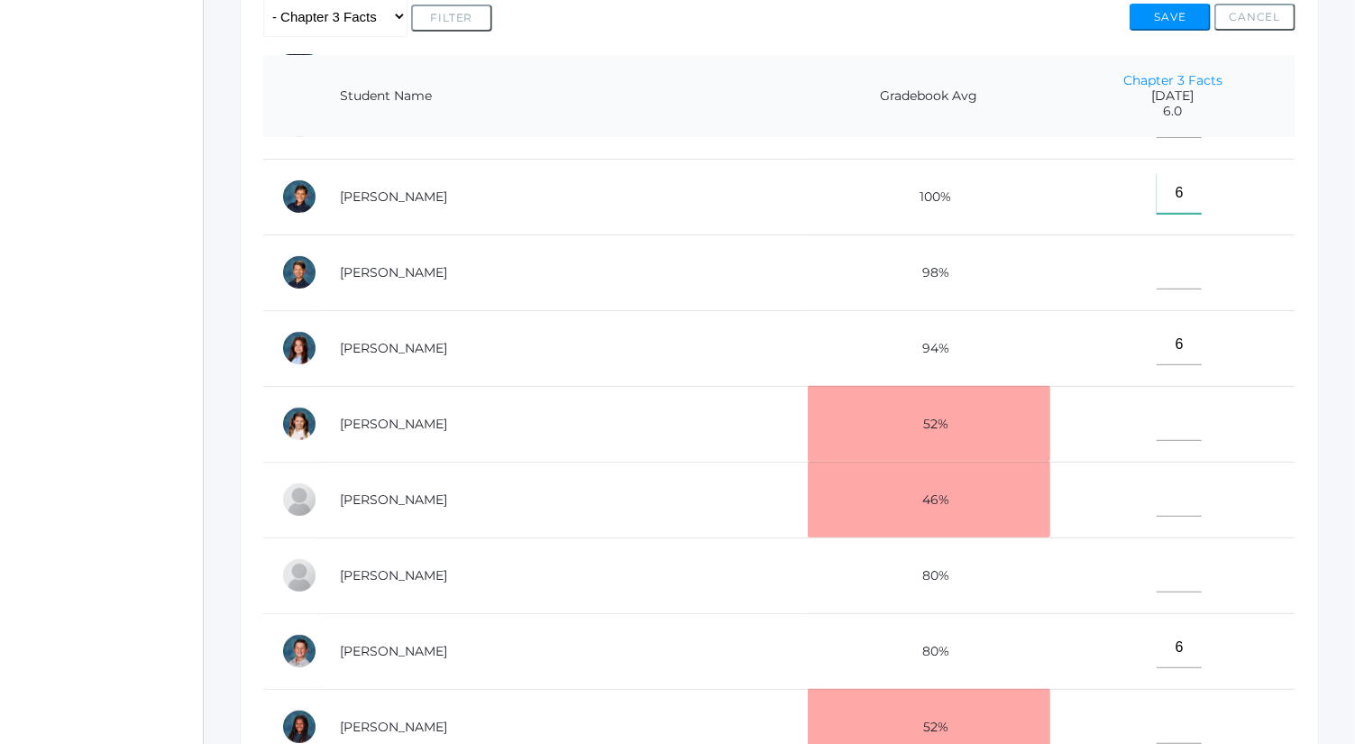
type input"] "6"
click at [1158, 256] on input"] "text" at bounding box center [1179, 269] width 45 height 41
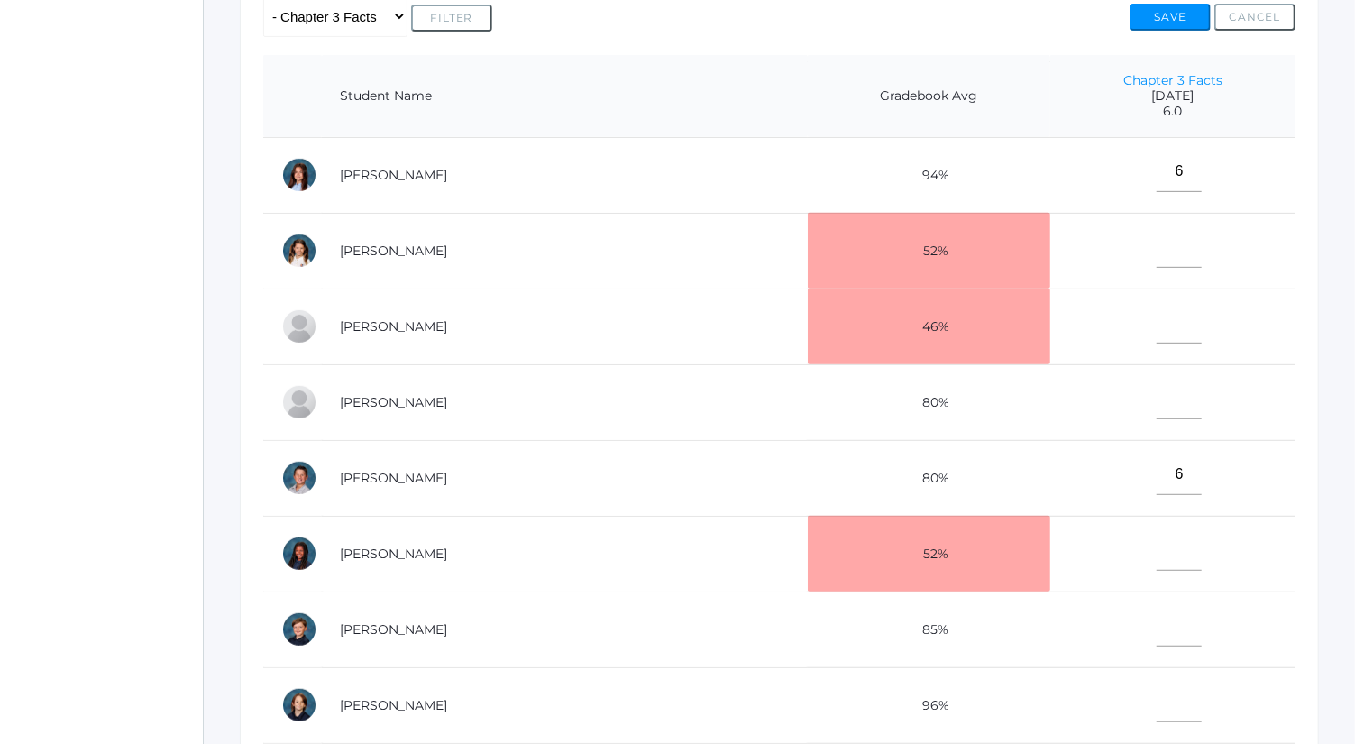
type input"] "4"
click at [1157, 542] on input"] "text" at bounding box center [1179, 550] width 45 height 41
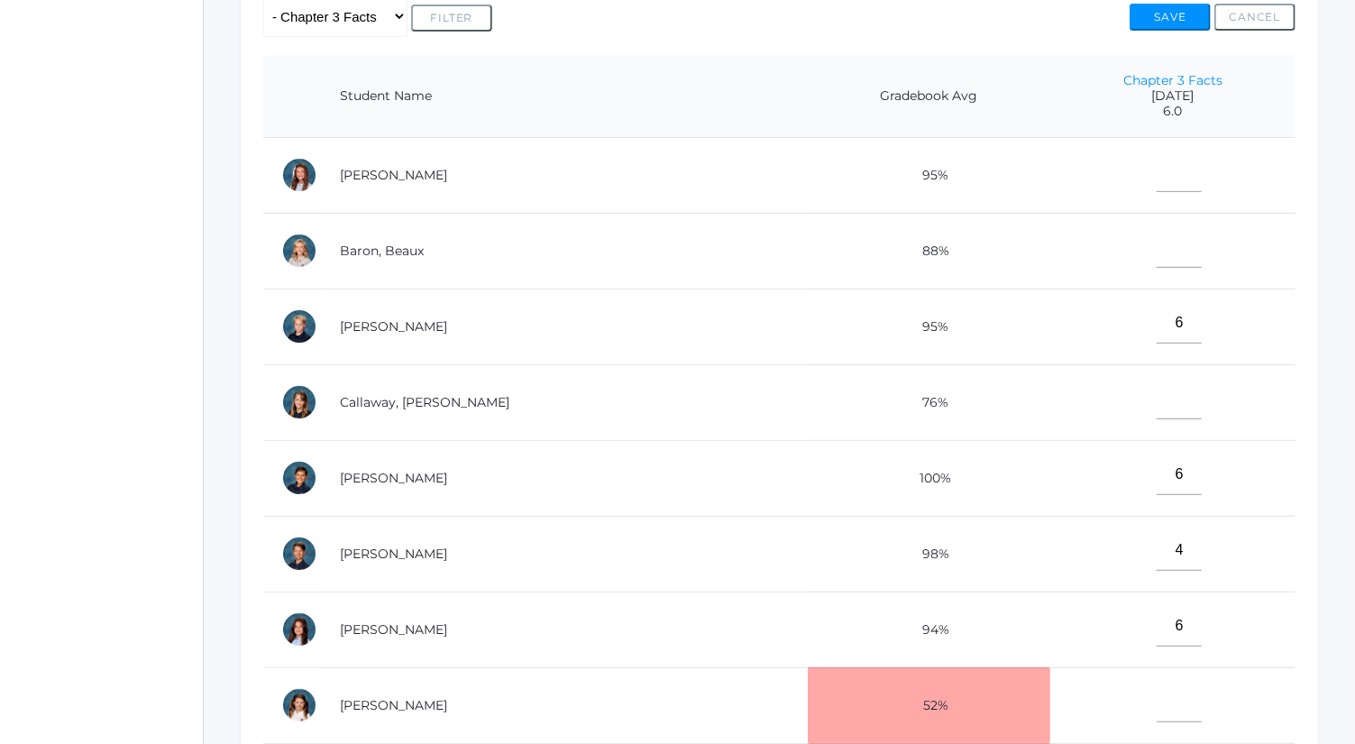
type input"] "6"
click at [1157, 253] on input"] "text" at bounding box center [1179, 247] width 45 height 41
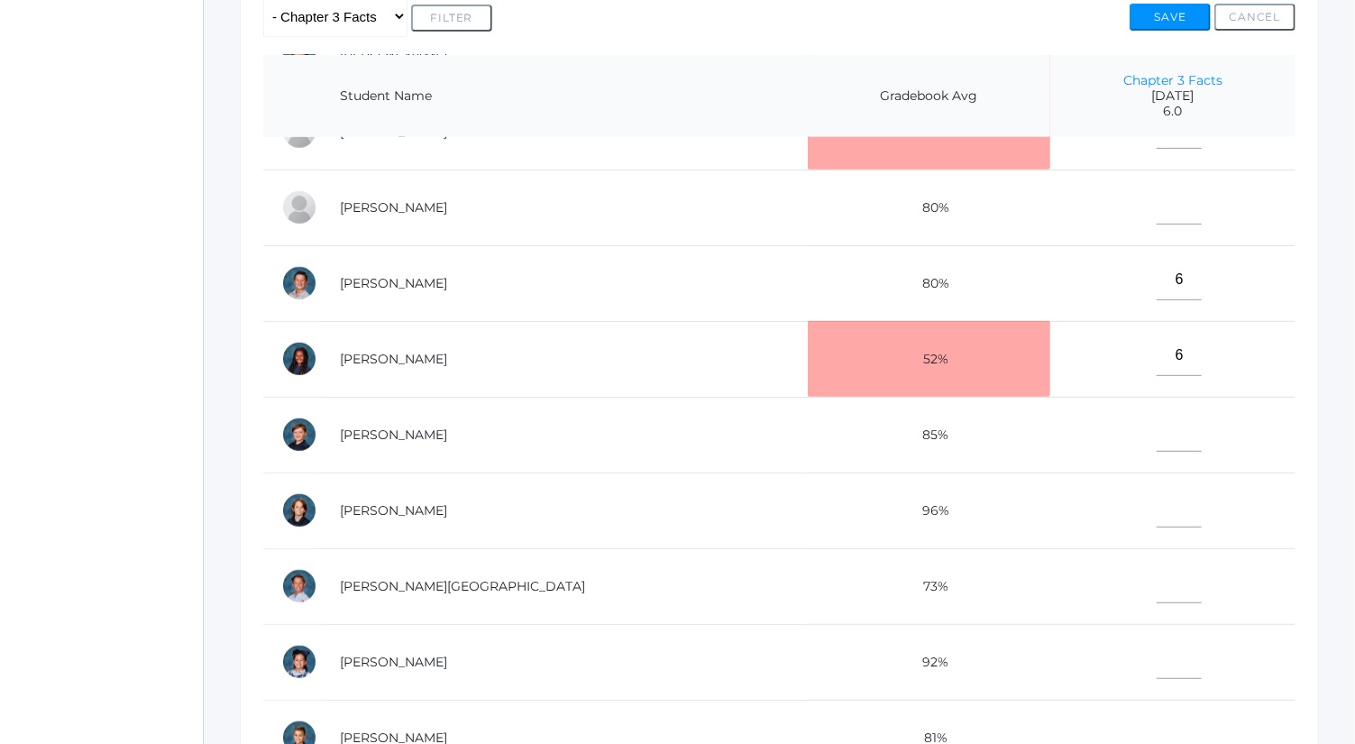
type input"] "6"
click at [1157, 500] on input"] "text" at bounding box center [1179, 507] width 45 height 41
type input"] "6"
click at [1157, 186] on input"] "text" at bounding box center [1179, 204] width 45 height 41
type input"] "5"
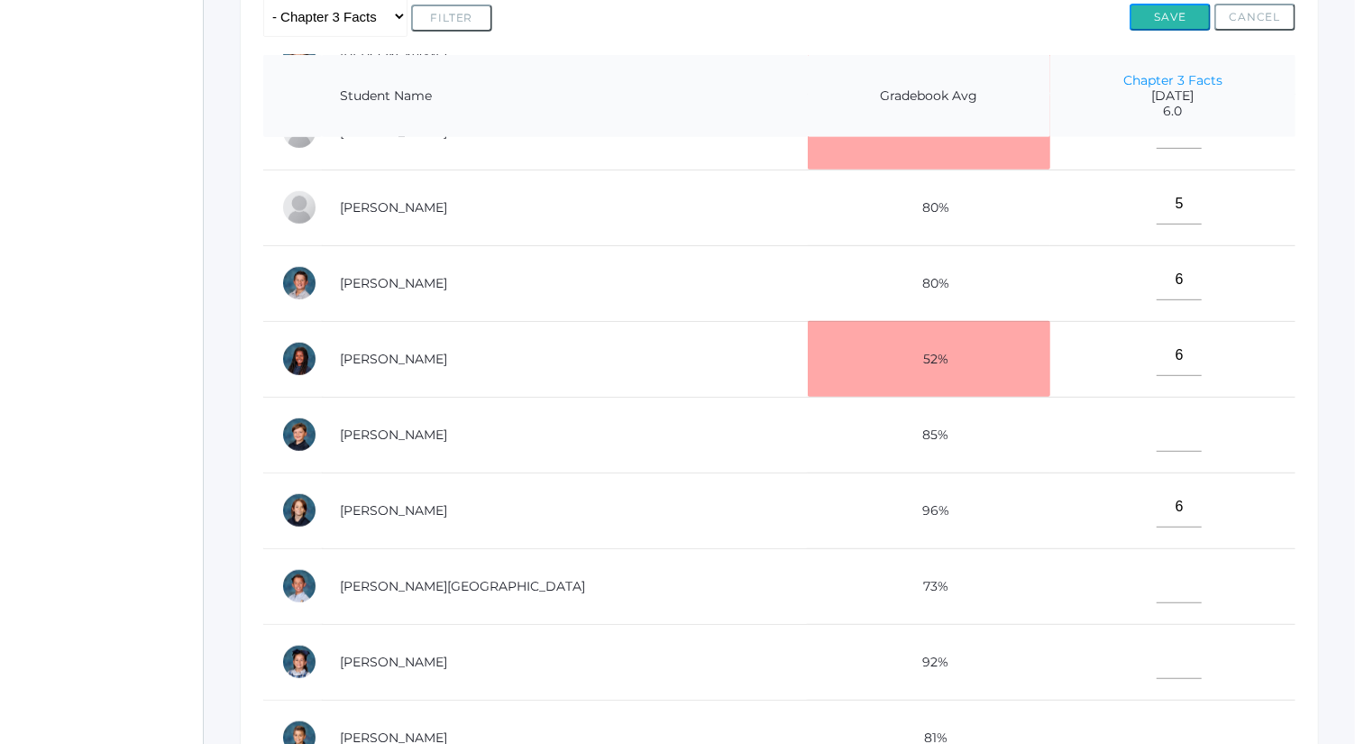
click at [1166, 16] on button "Save" at bounding box center [1170, 17] width 81 height 27
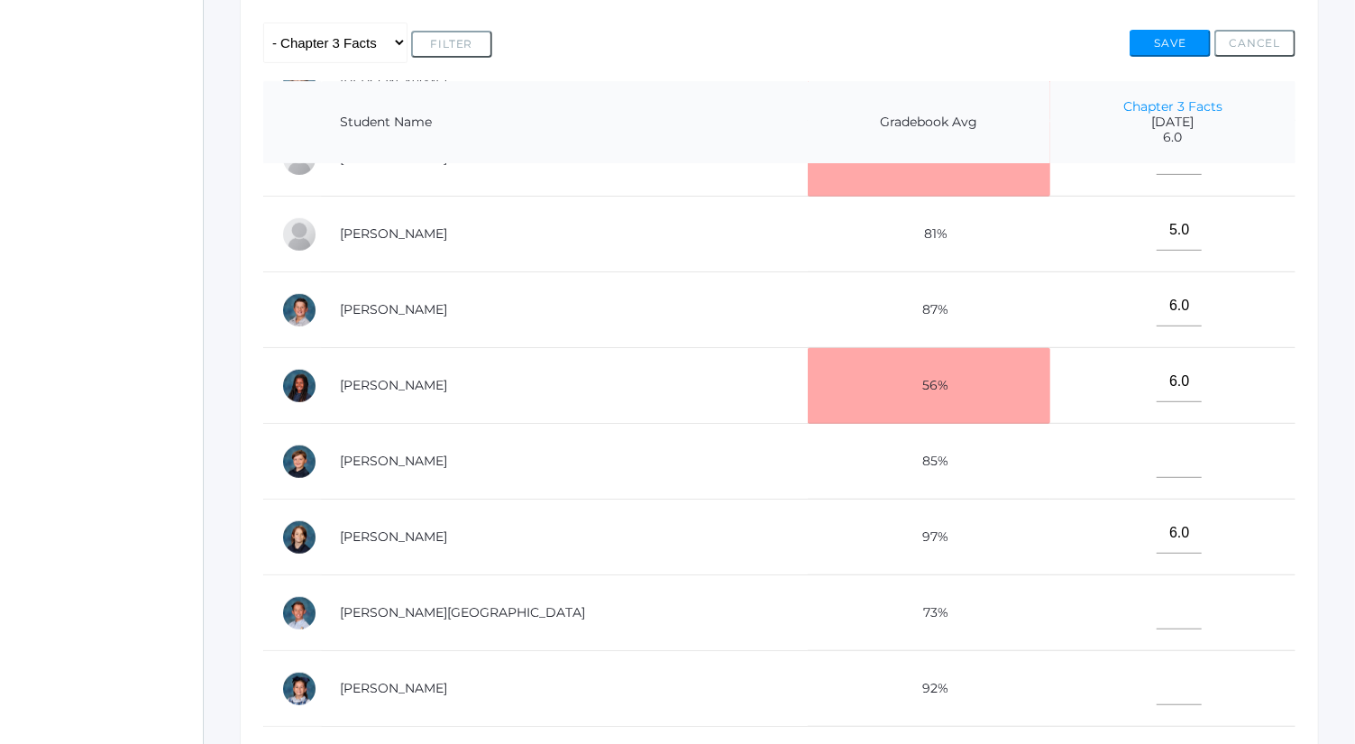
scroll to position [656, 0]
click at [1146, 575] on td at bounding box center [1172, 613] width 245 height 76
click at [1157, 606] on input"] "text" at bounding box center [1179, 609] width 45 height 41
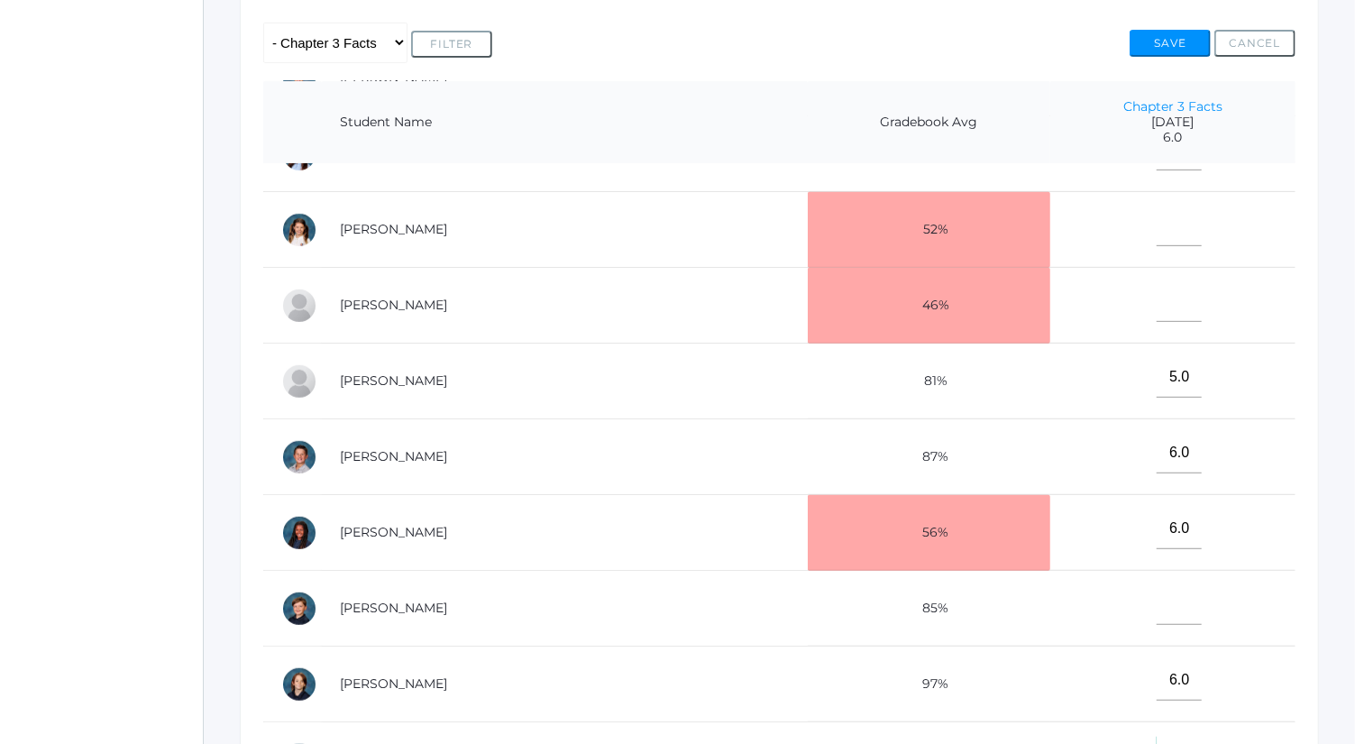
scroll to position [497, 0]
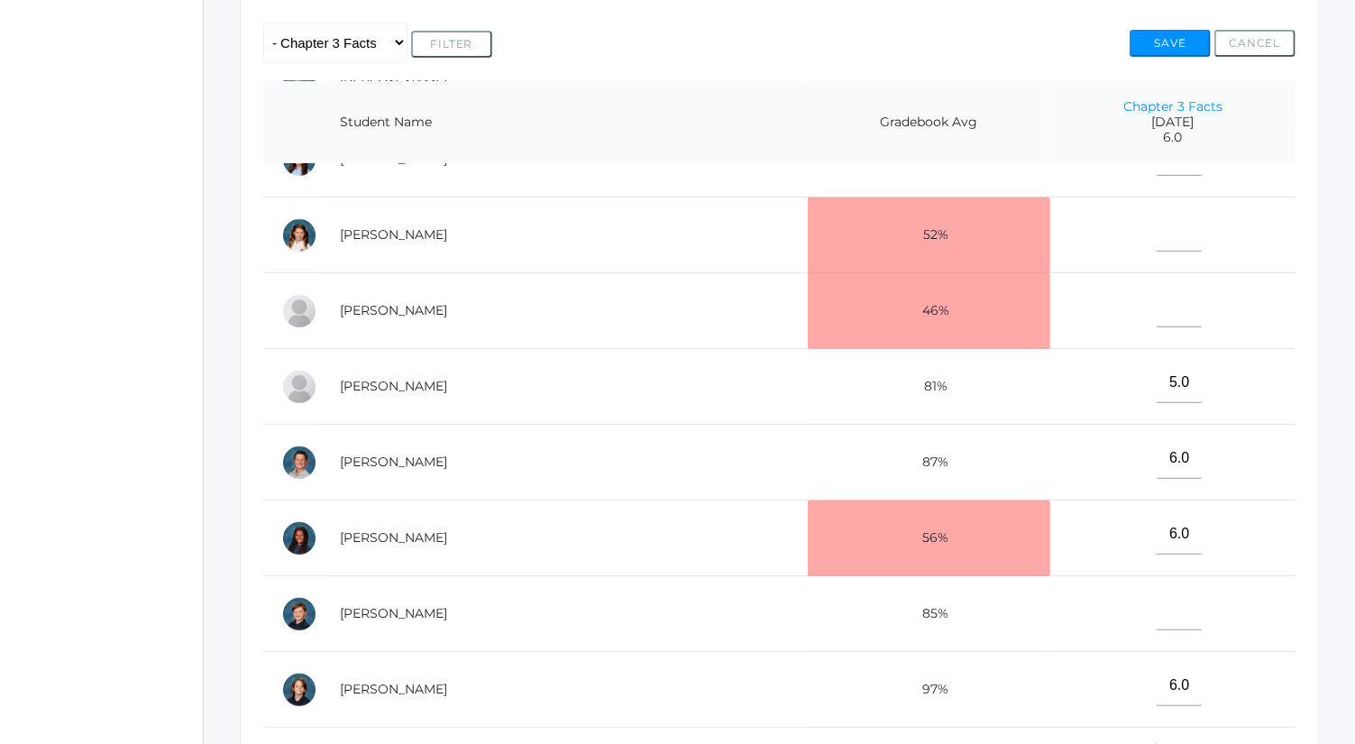
type input"] "5.5"
click at [1157, 298] on input"] "text" at bounding box center [1179, 307] width 45 height 41
type input"] "3"
click at [1185, 41] on button "Save" at bounding box center [1170, 43] width 81 height 27
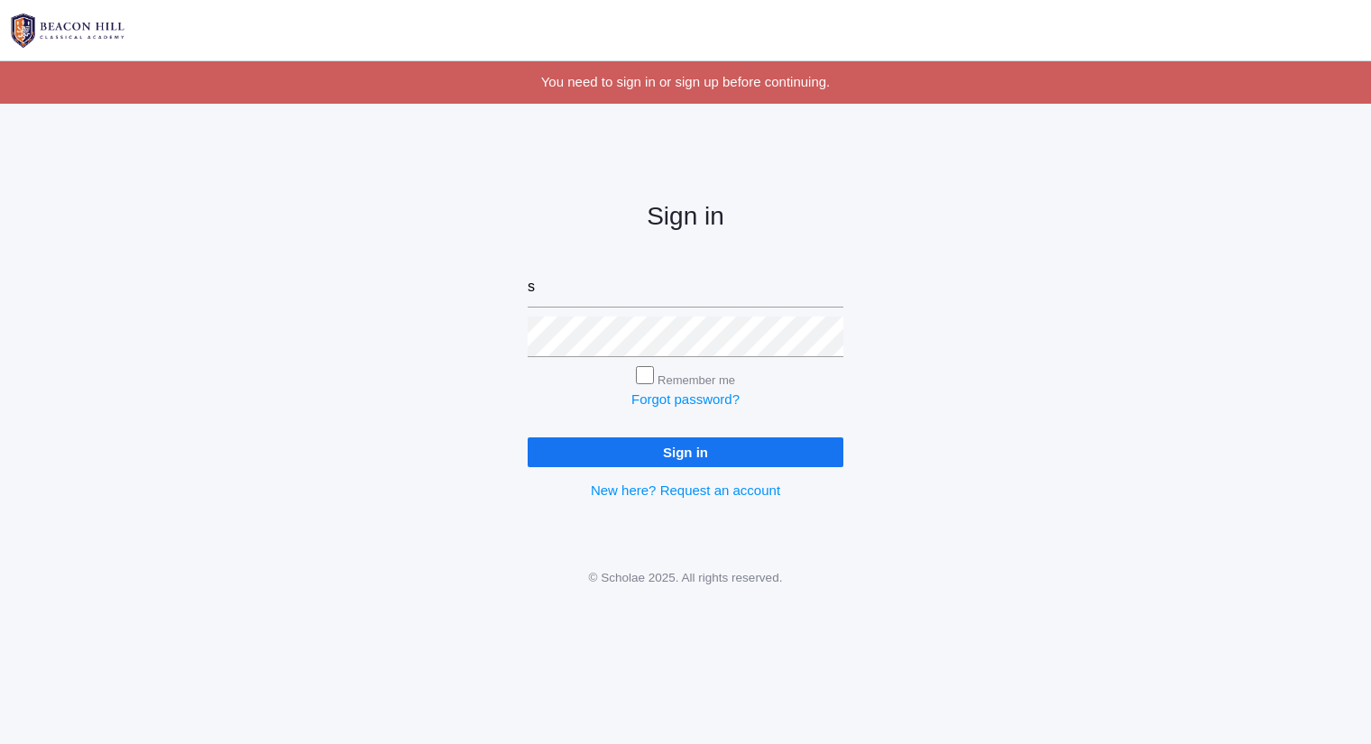
type input "sarah@beaconhillclassical.org"
click at [527, 437] on input "Sign in" at bounding box center [685, 452] width 316 height 30
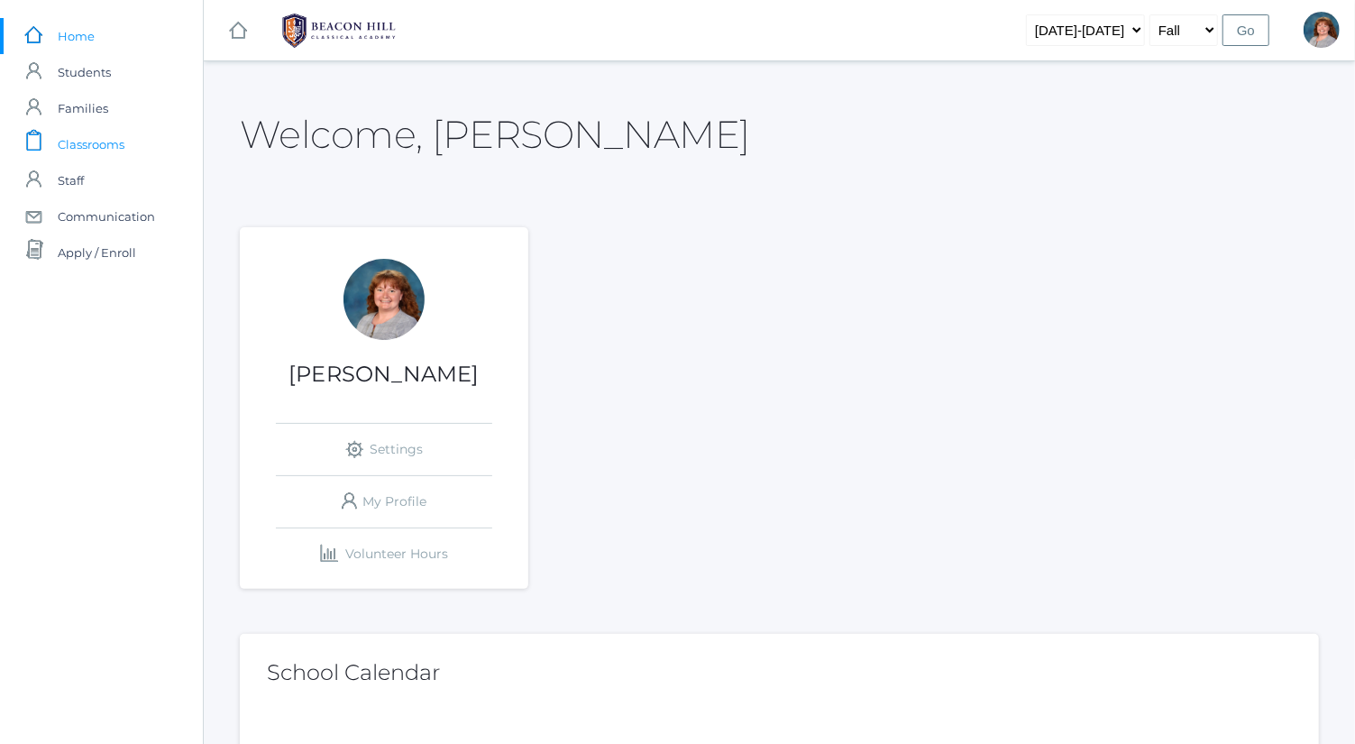
click at [134, 133] on link "icons/clipboard/plain Created with Sketch. Classrooms" at bounding box center [101, 144] width 203 height 36
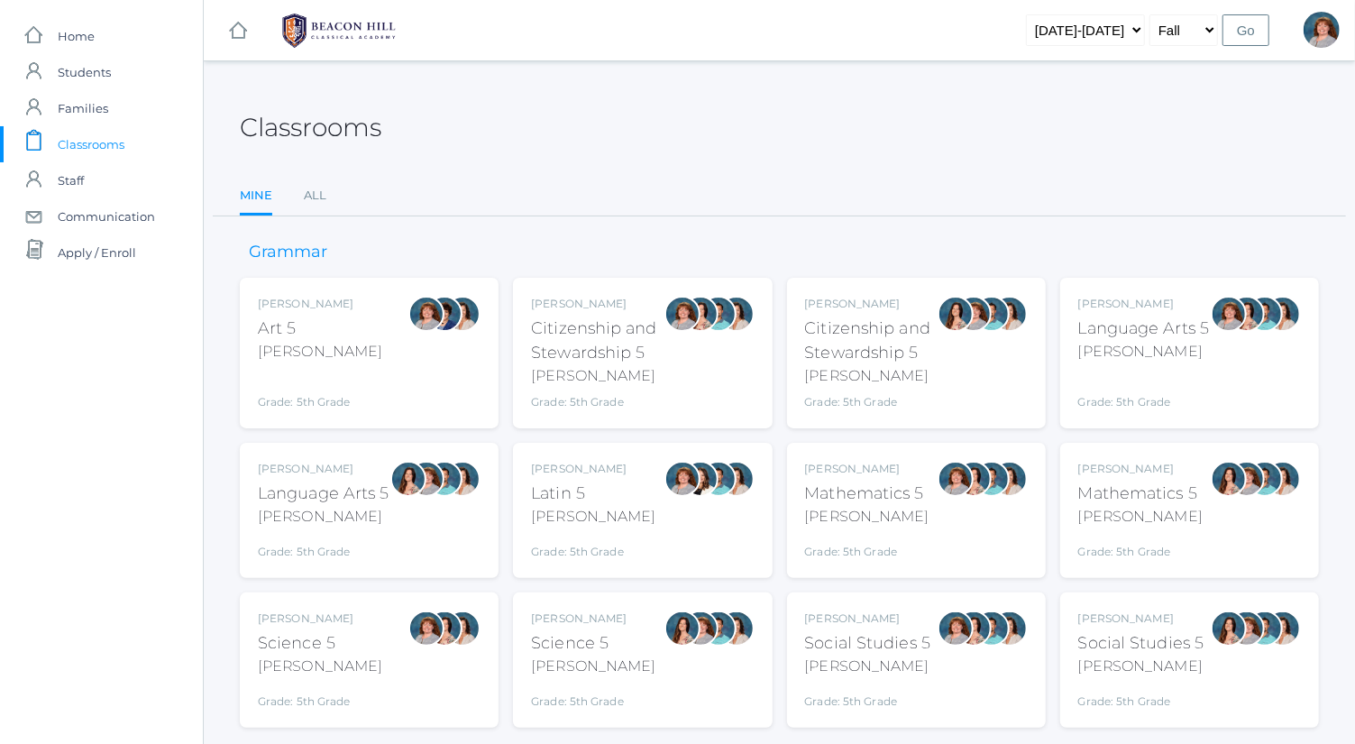
scroll to position [47, 0]
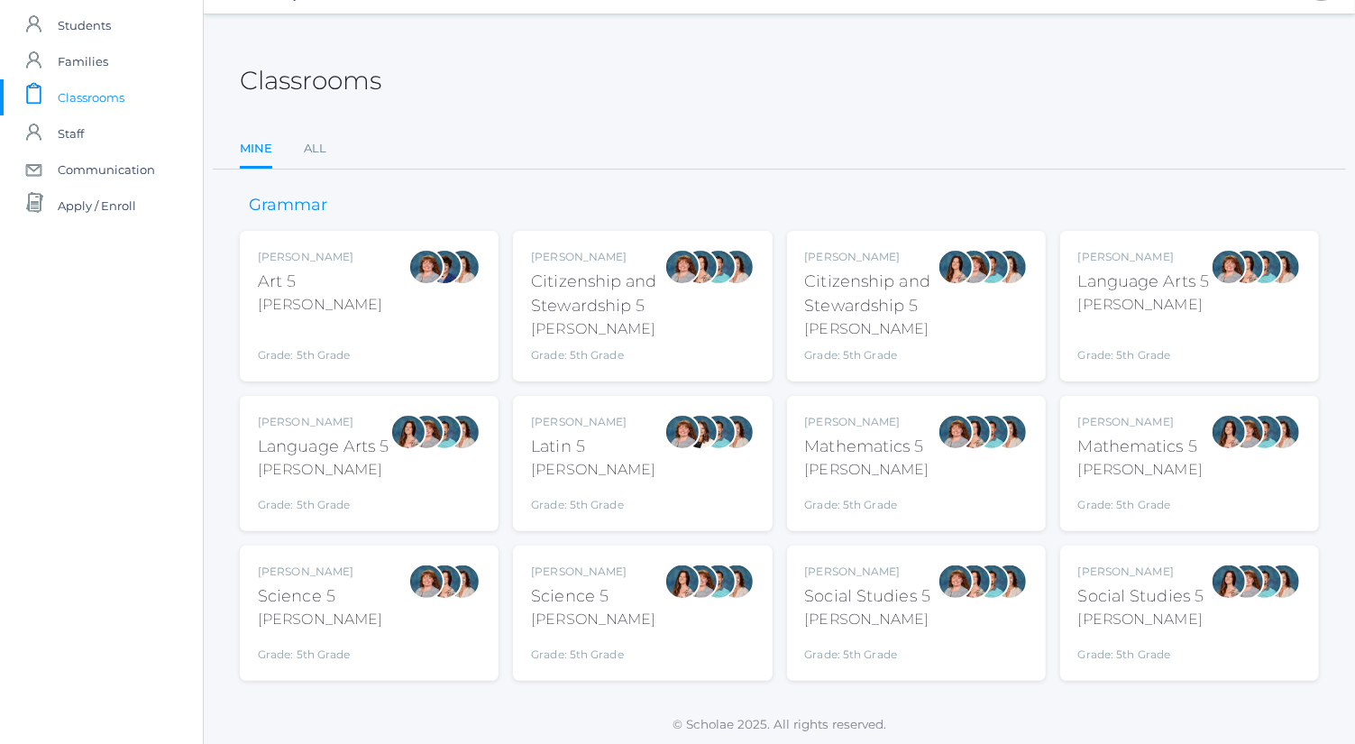
click at [921, 609] on div "Bence" at bounding box center [868, 620] width 126 height 22
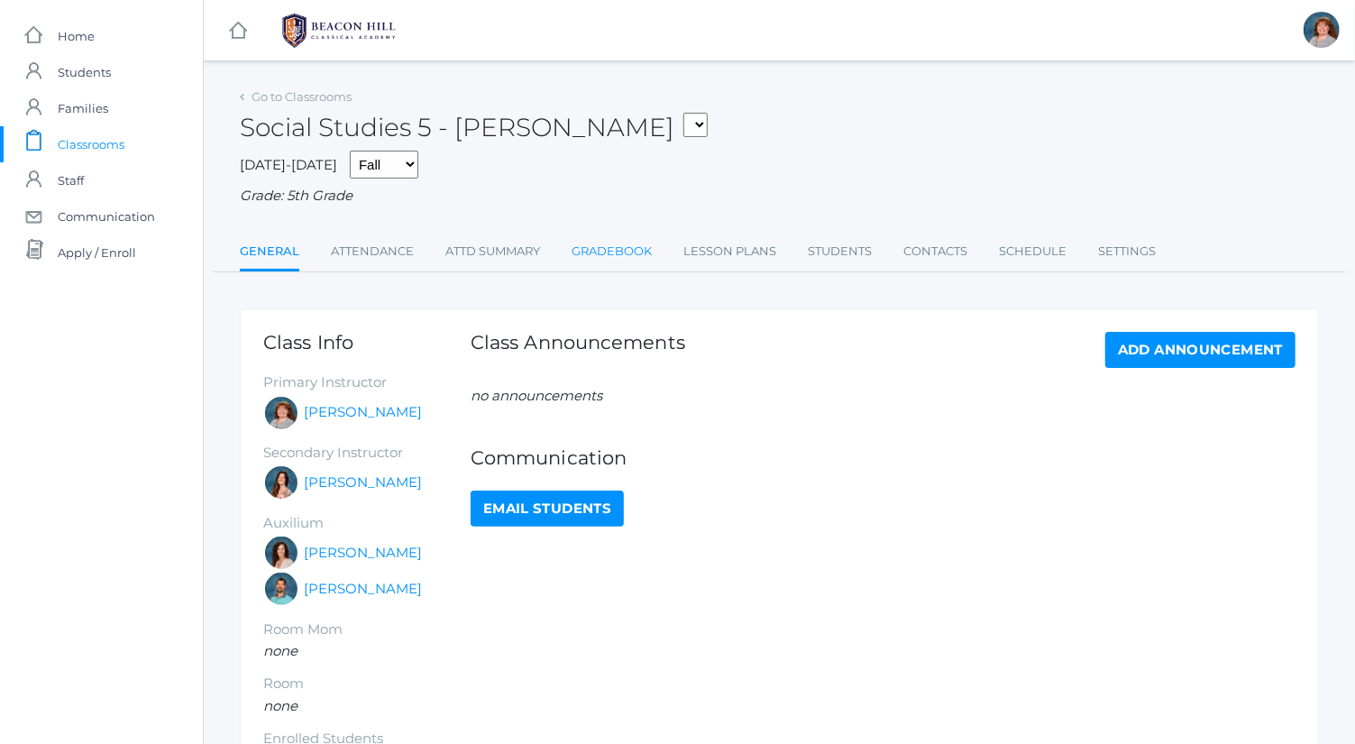
click at [644, 251] on link "Gradebook" at bounding box center [612, 252] width 80 height 36
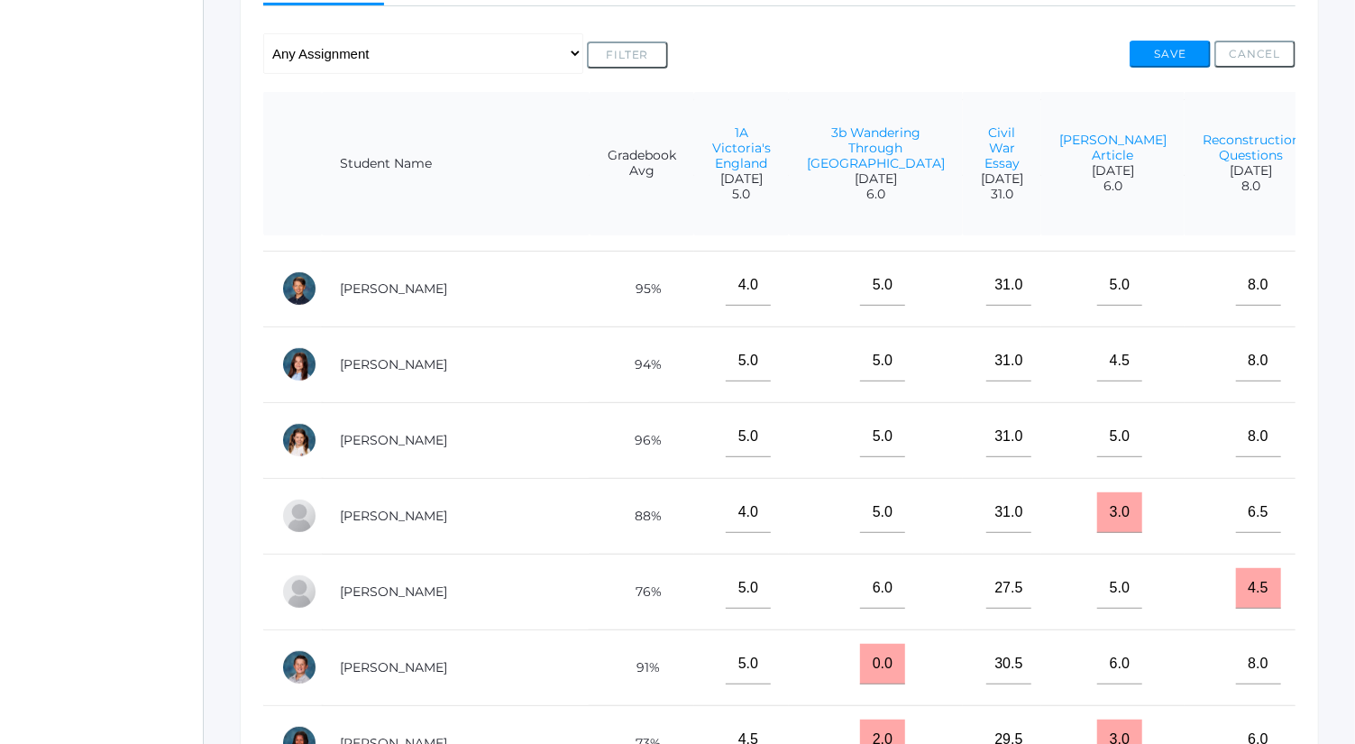
scroll to position [364, 0]
type input"] "19"
click at [1178, 50] on button "Save" at bounding box center [1170, 54] width 81 height 27
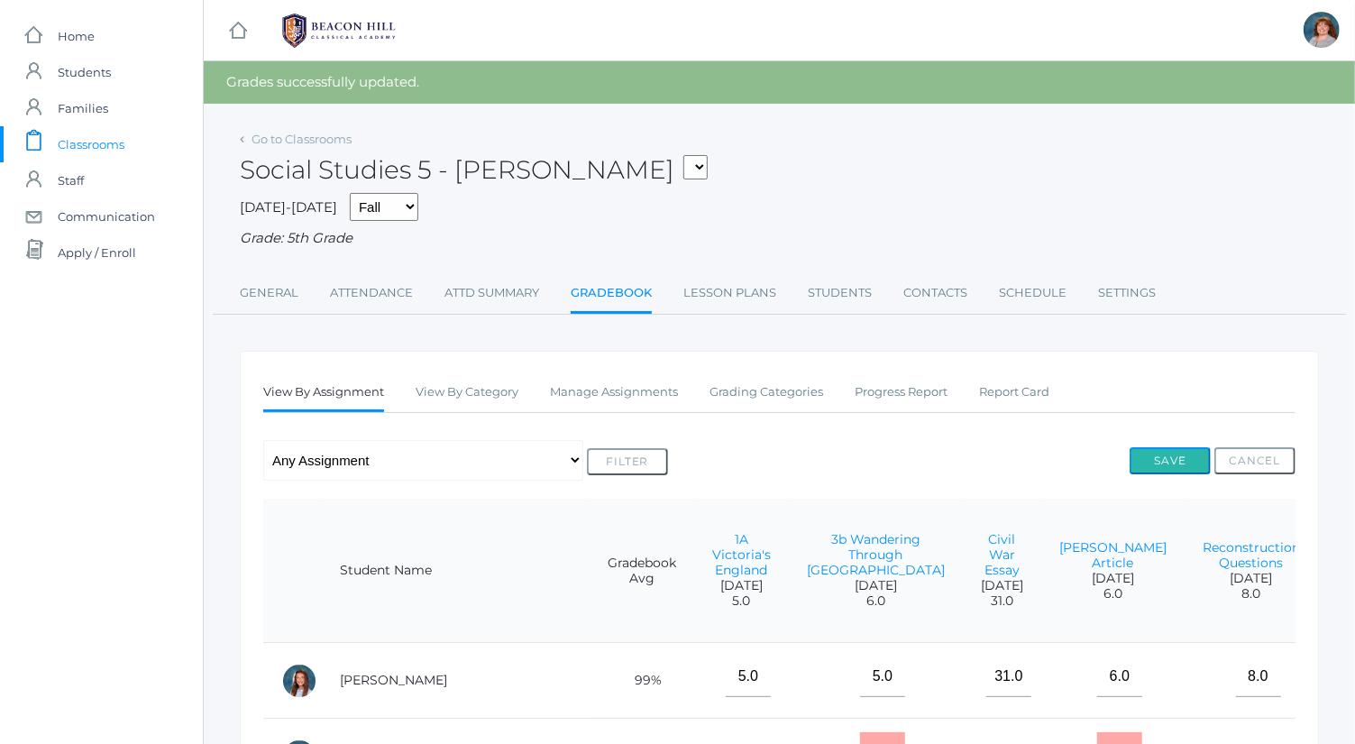
click at [1183, 451] on button "Save" at bounding box center [1170, 460] width 81 height 27
